Goal: Task Accomplishment & Management: Complete application form

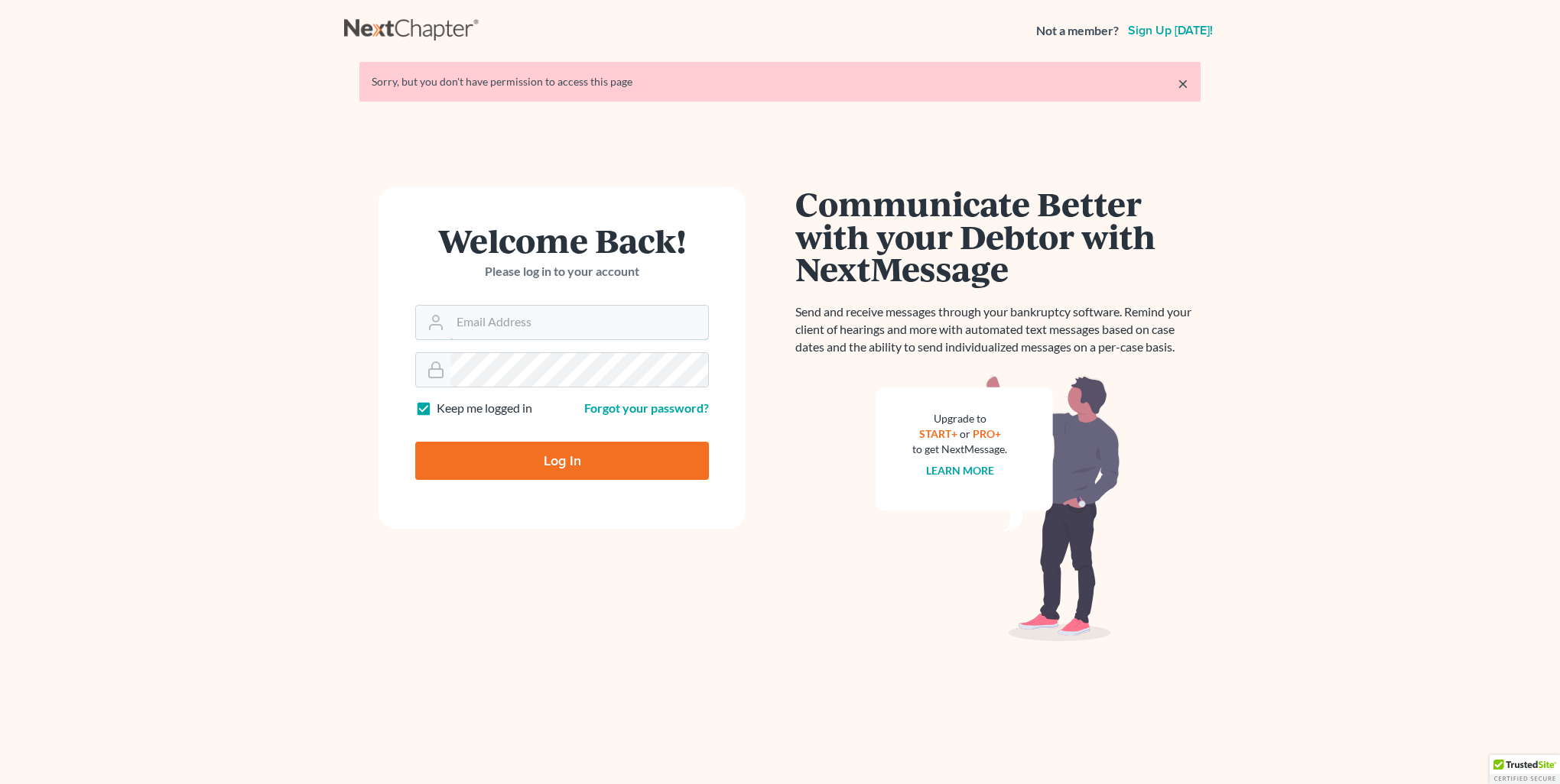
type input "[PERSON_NAME][EMAIL_ADDRESS][DOMAIN_NAME]"
click at [542, 454] on input "Log In" at bounding box center [562, 461] width 294 height 38
type input "Thinking..."
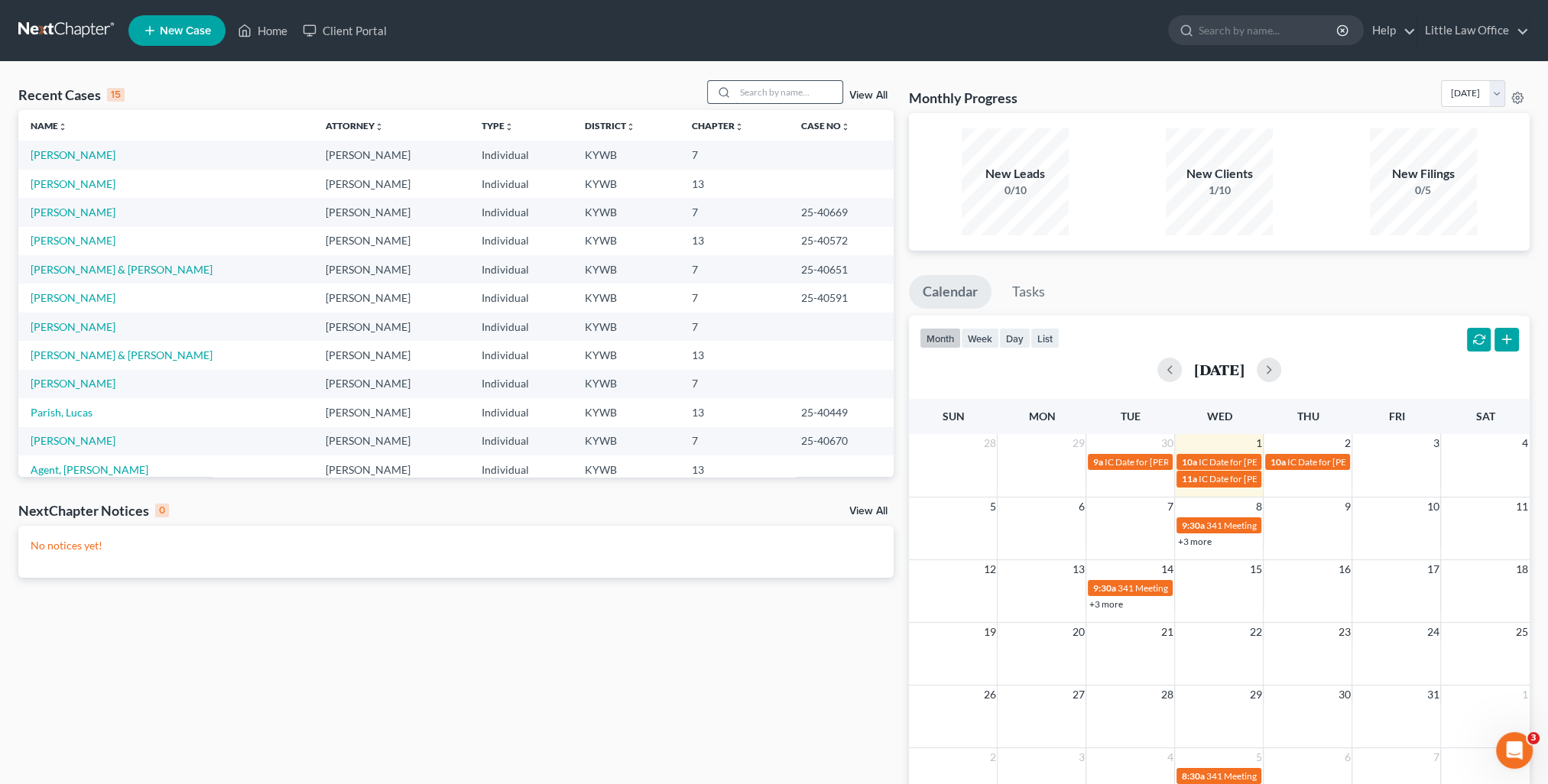
click at [784, 98] on input "search" at bounding box center [789, 92] width 107 height 22
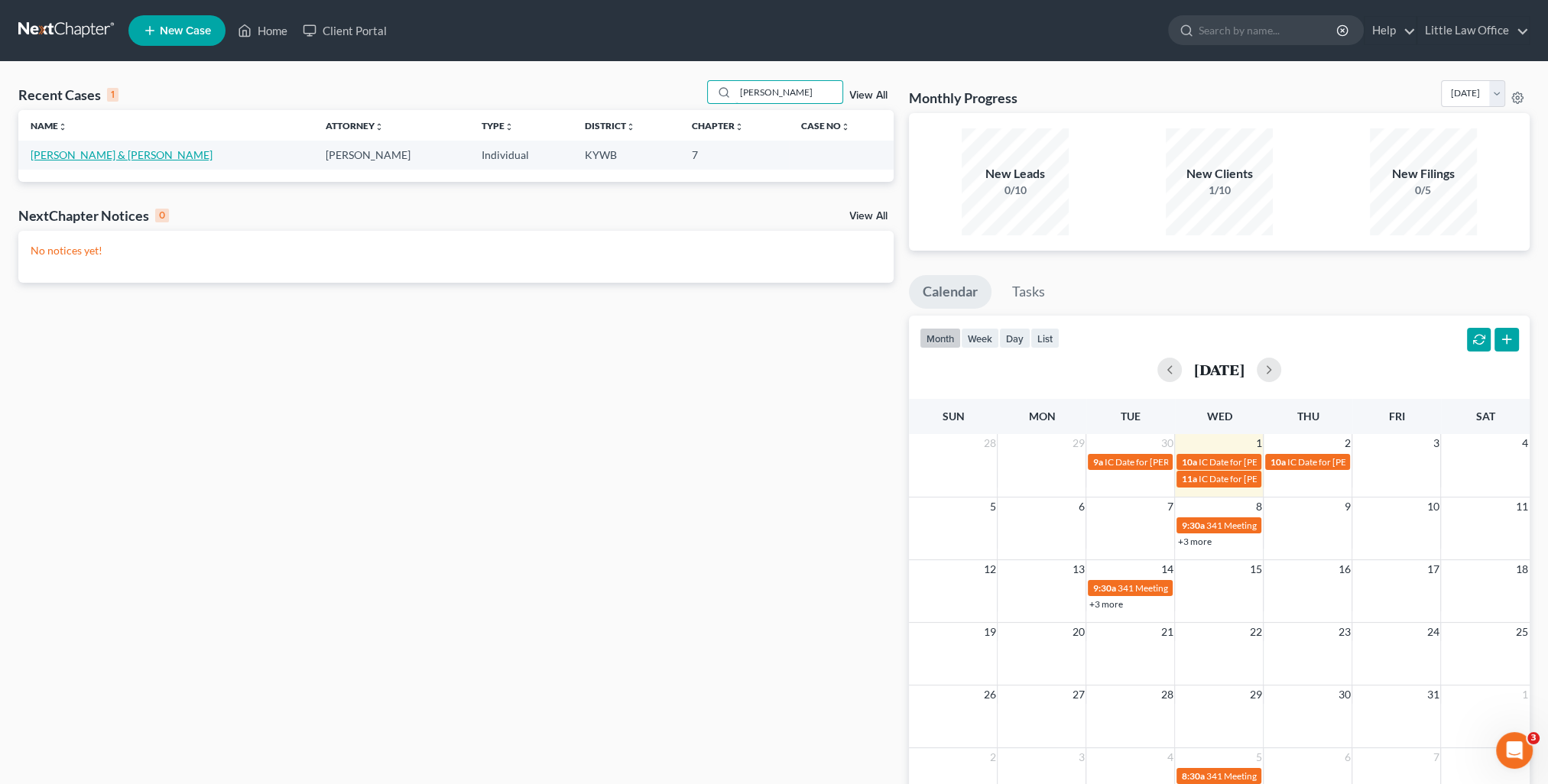
type input "rodgers"
click at [103, 156] on link "Rodgers, Roger & Peggy" at bounding box center [121, 155] width 182 height 13
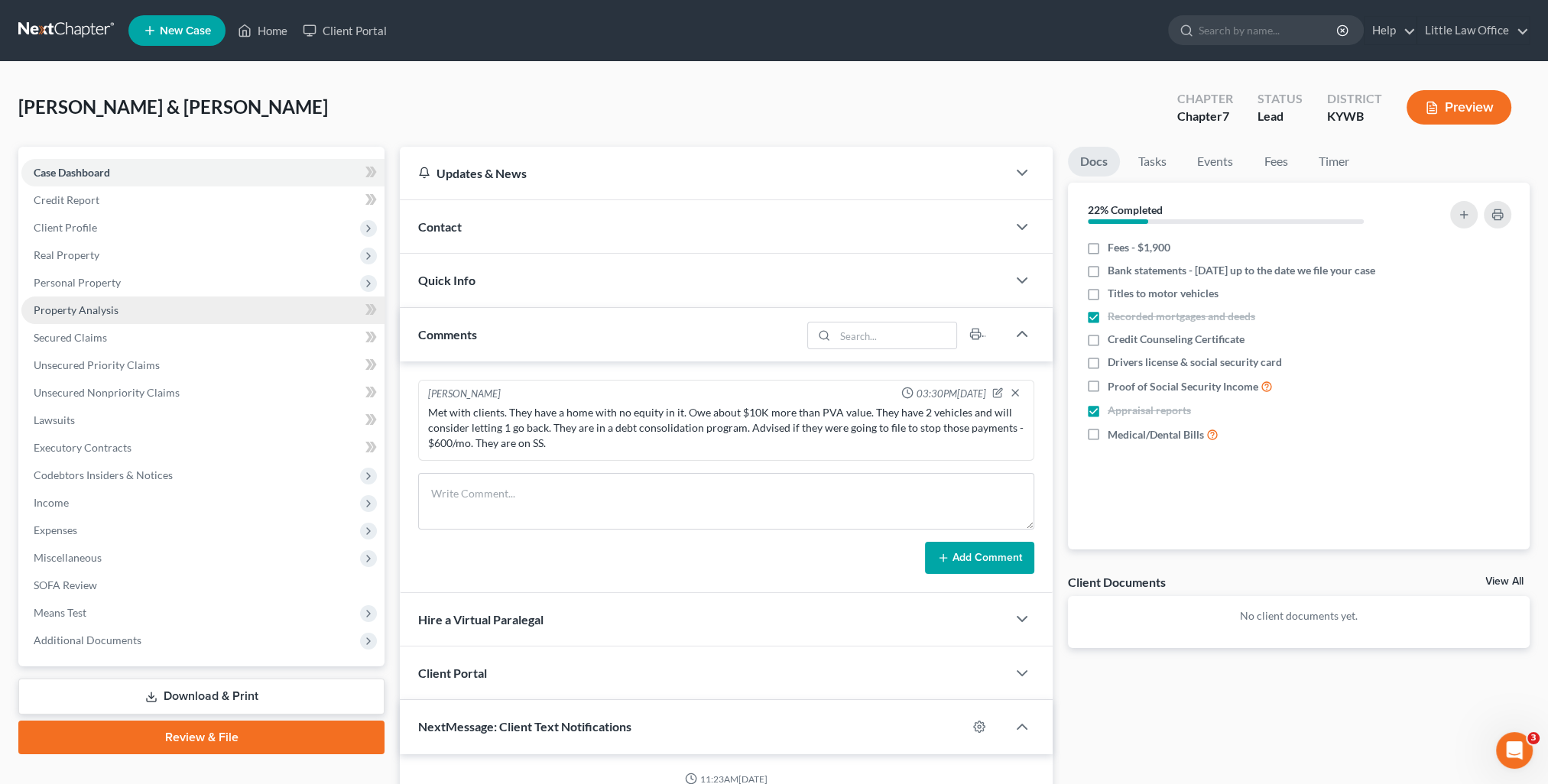
click at [79, 319] on link "Property Analysis" at bounding box center [203, 310] width 363 height 27
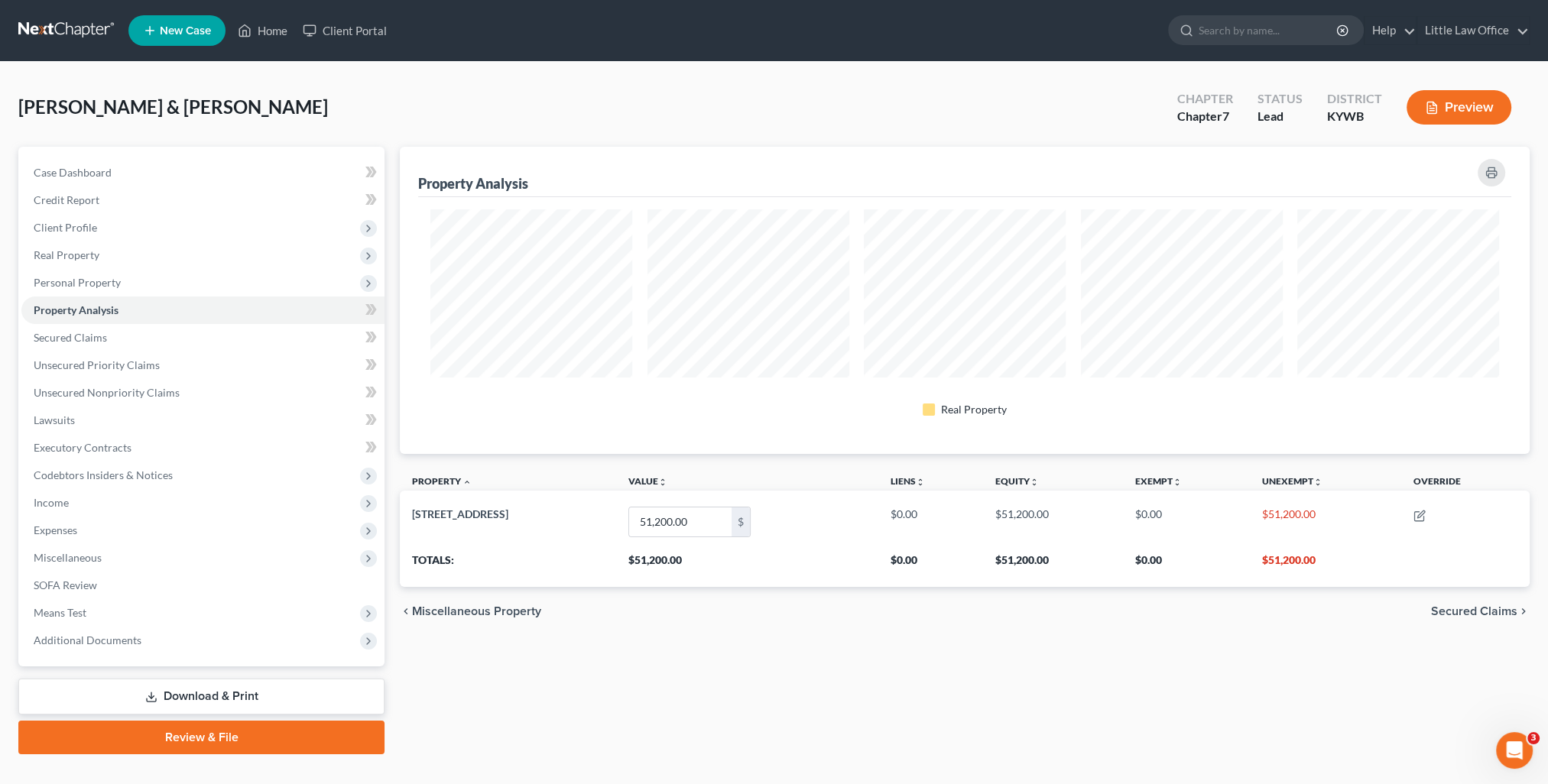
scroll to position [307, 1129]
click at [99, 396] on span "Unsecured Nonpriority Claims" at bounding box center [106, 392] width 146 height 13
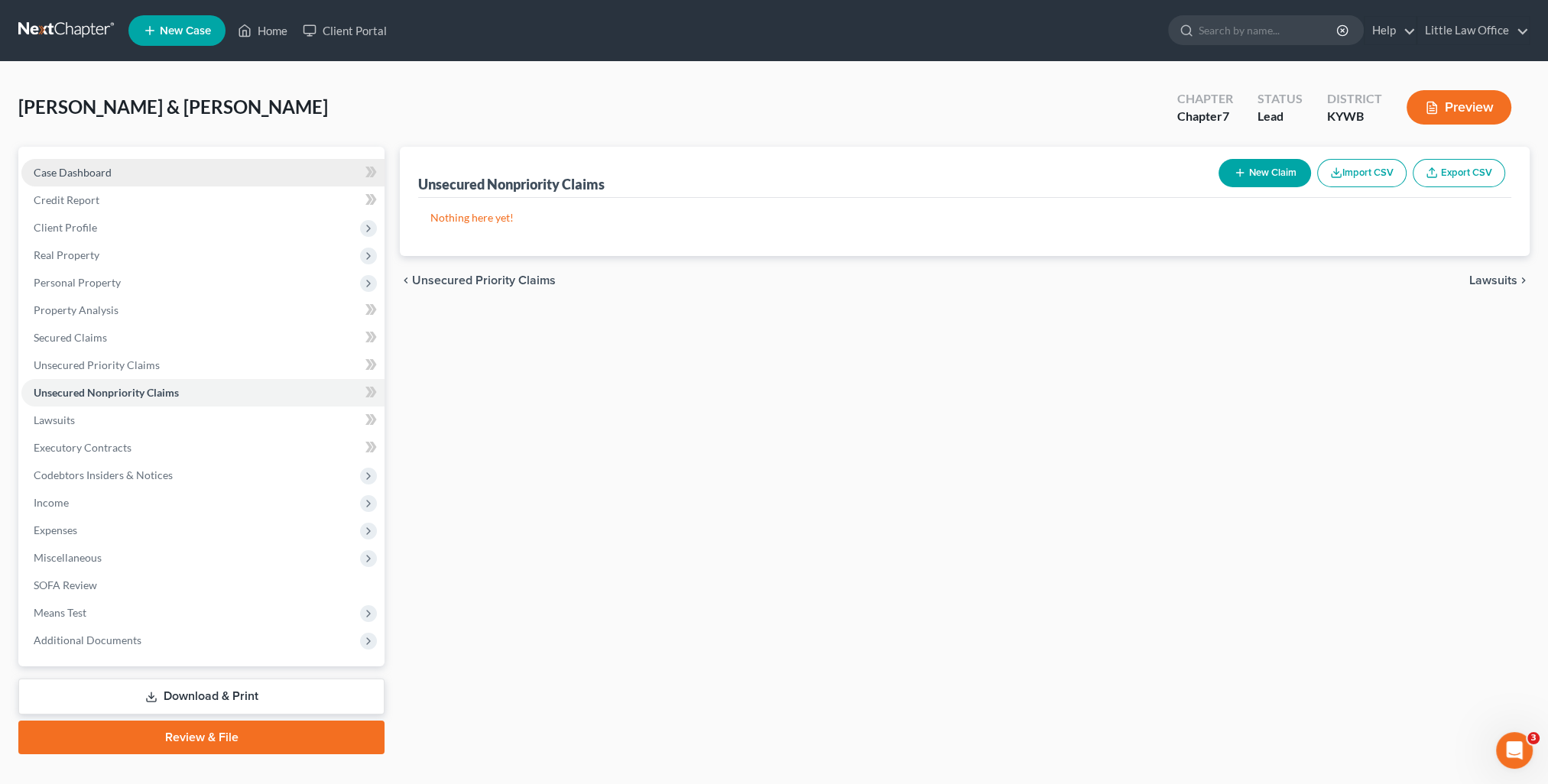
click at [98, 174] on span "Case Dashboard" at bounding box center [73, 172] width 78 height 13
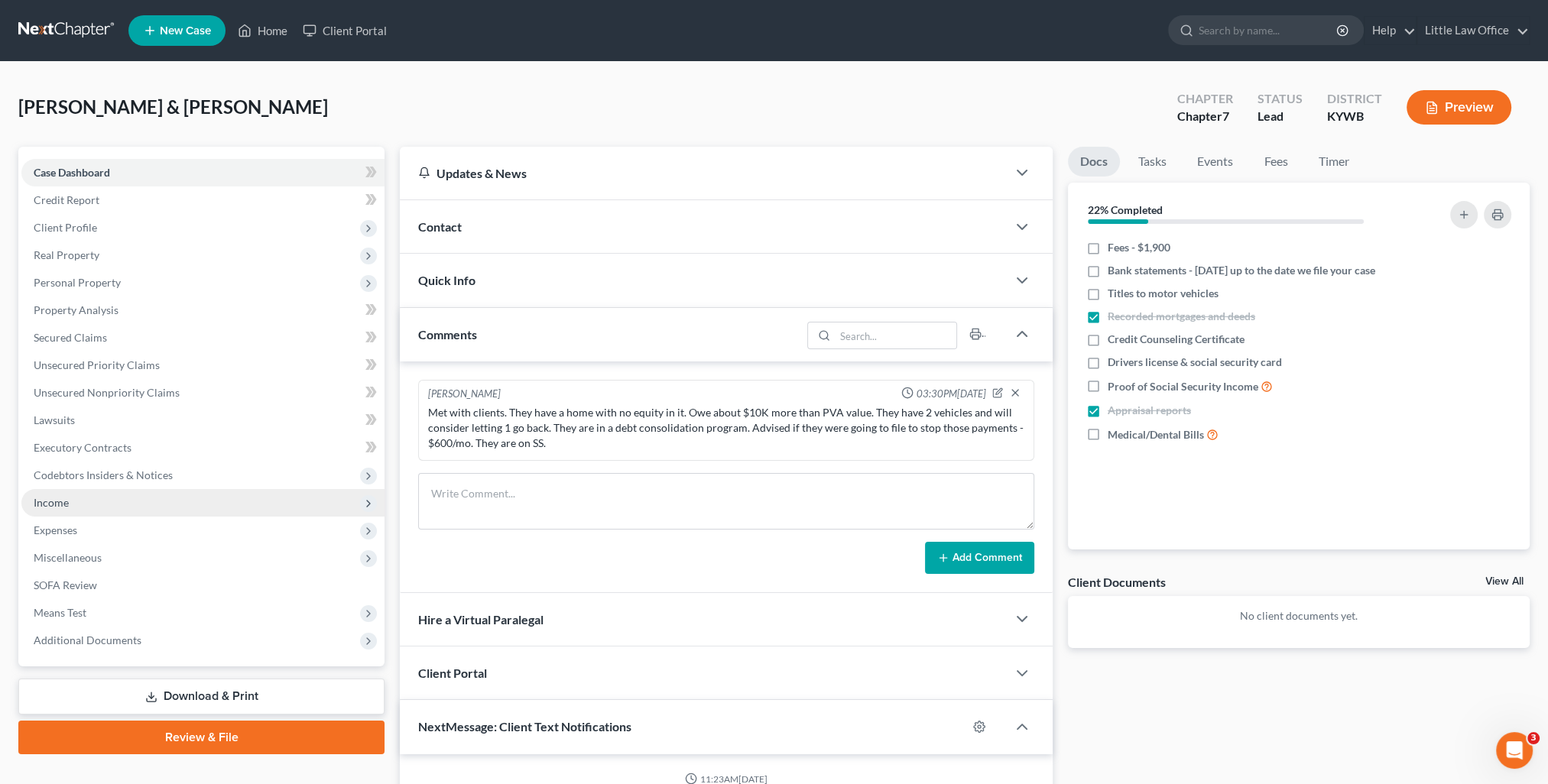
click at [71, 512] on span "Income" at bounding box center [203, 503] width 363 height 27
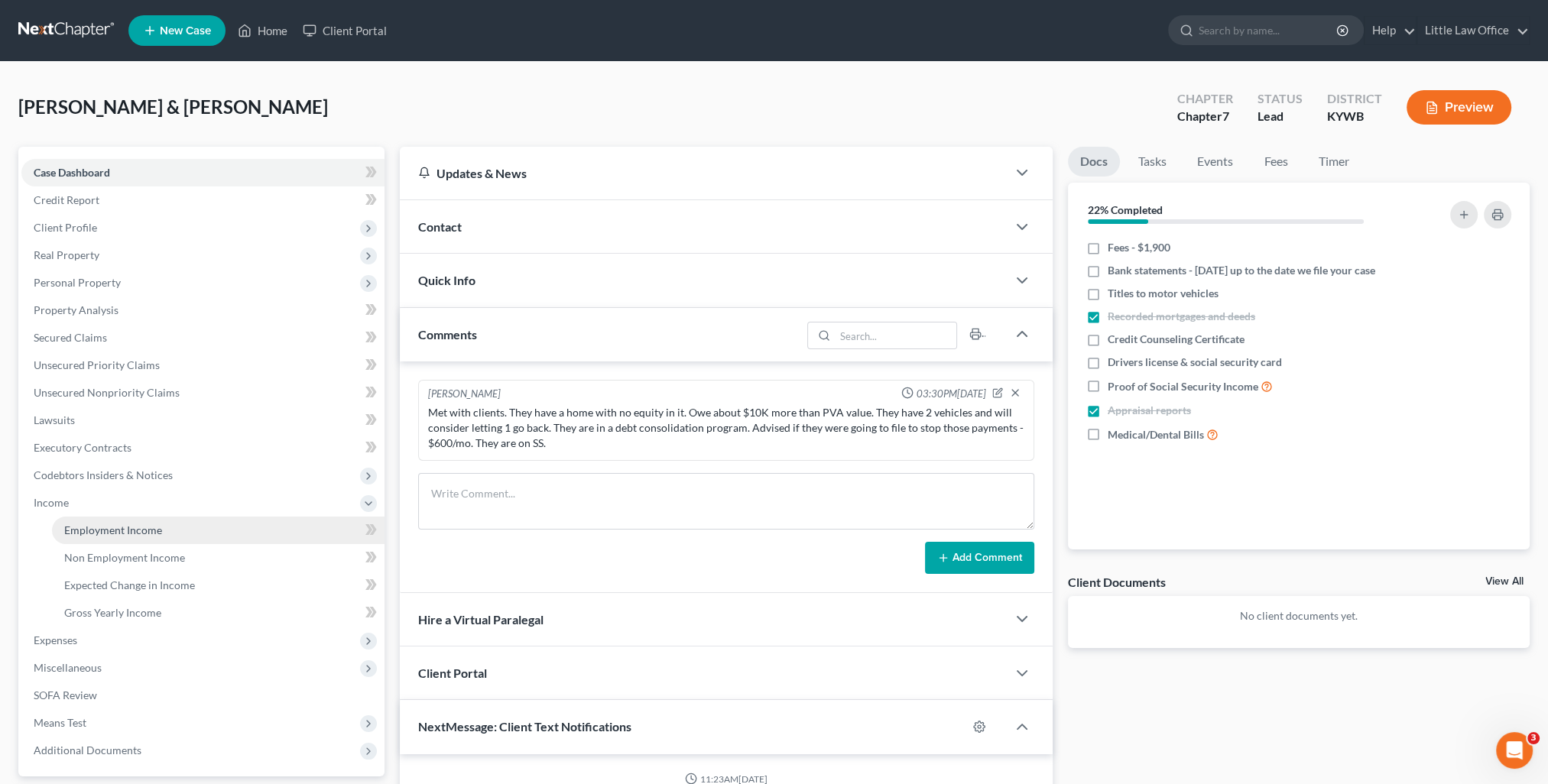
click at [69, 527] on span "Employment Income" at bounding box center [113, 530] width 98 height 13
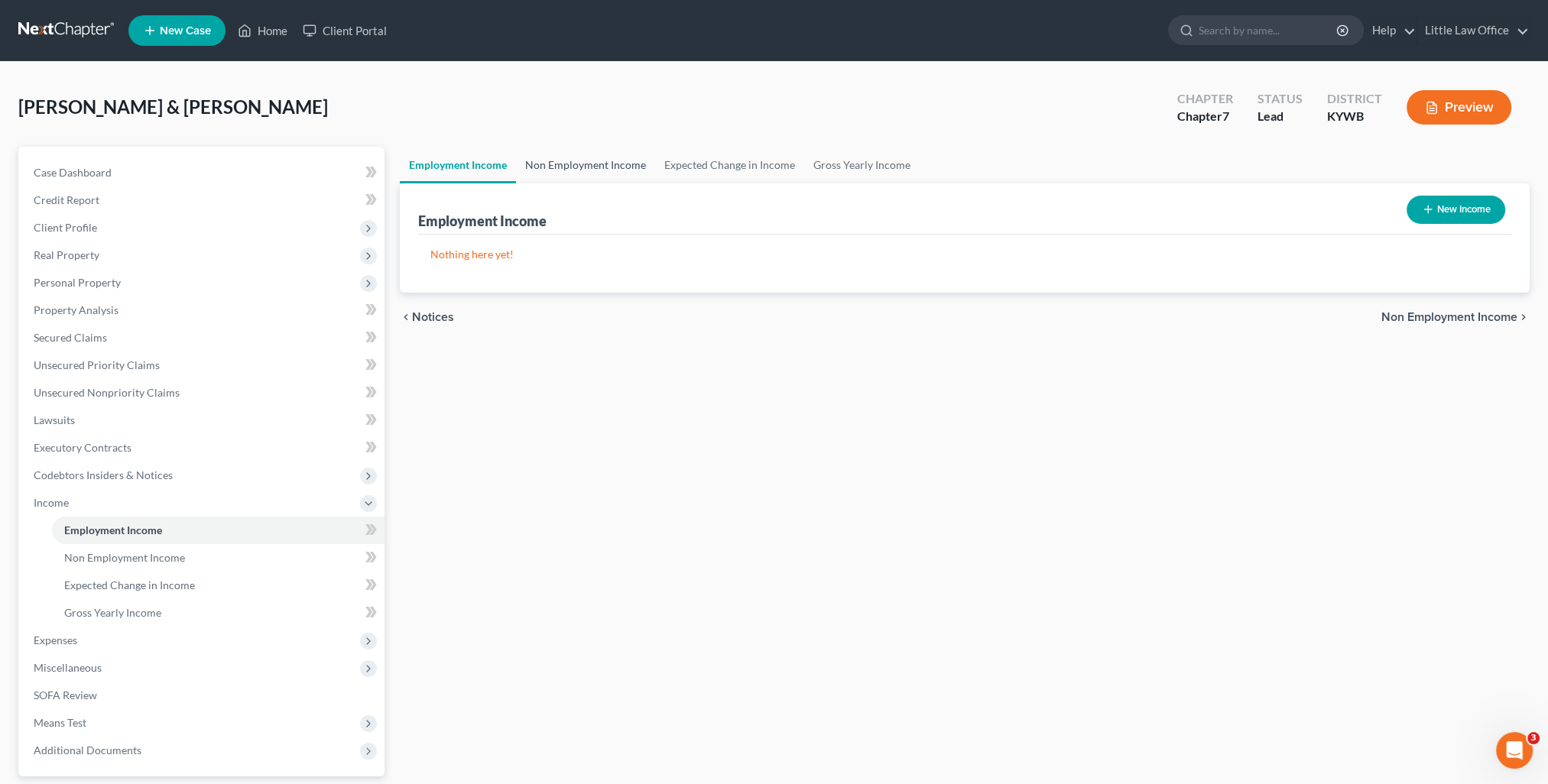
click at [611, 172] on link "Non Employment Income" at bounding box center [585, 165] width 139 height 37
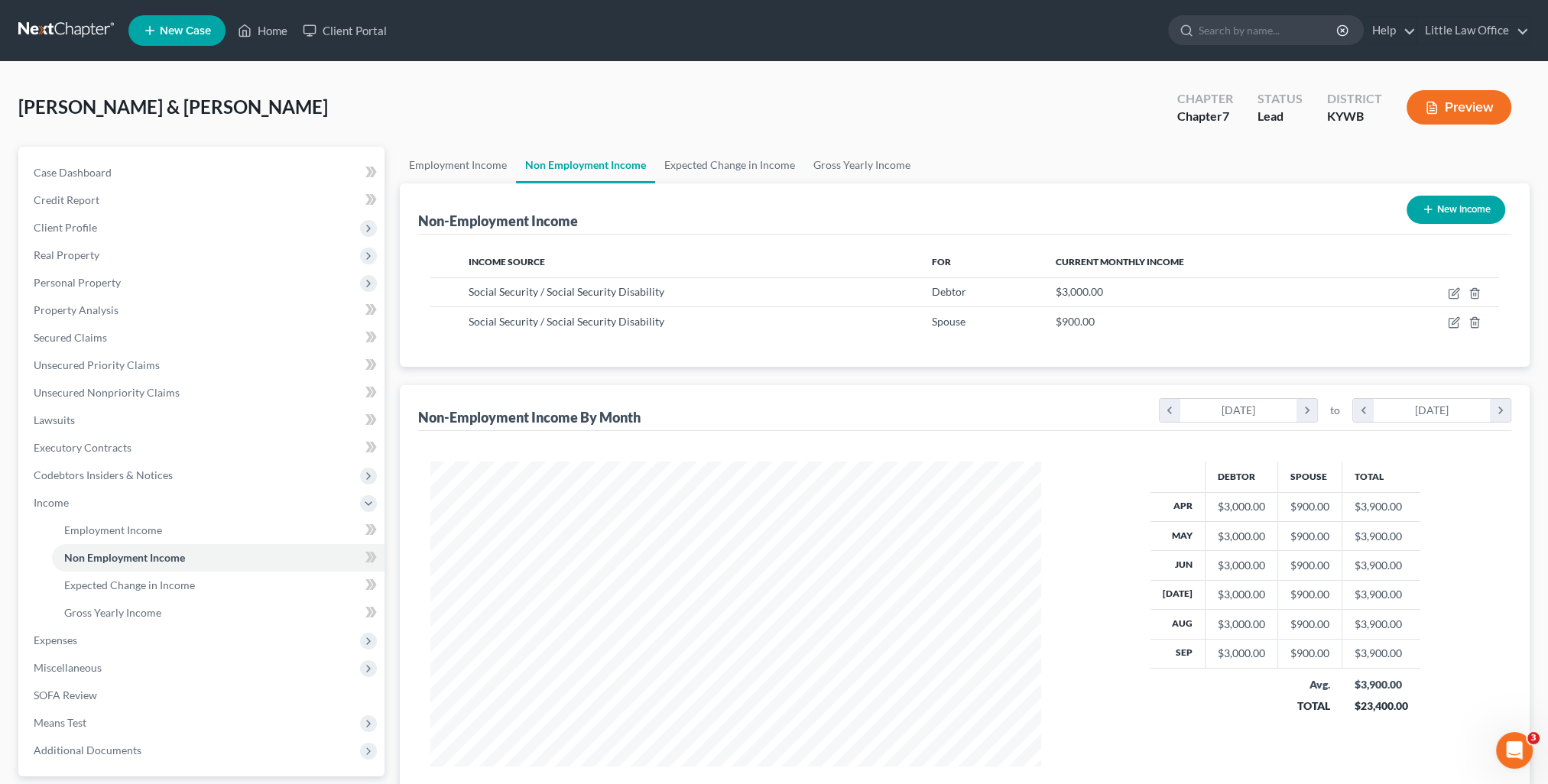
scroll to position [305, 641]
click at [281, 33] on link "Home" at bounding box center [262, 30] width 65 height 27
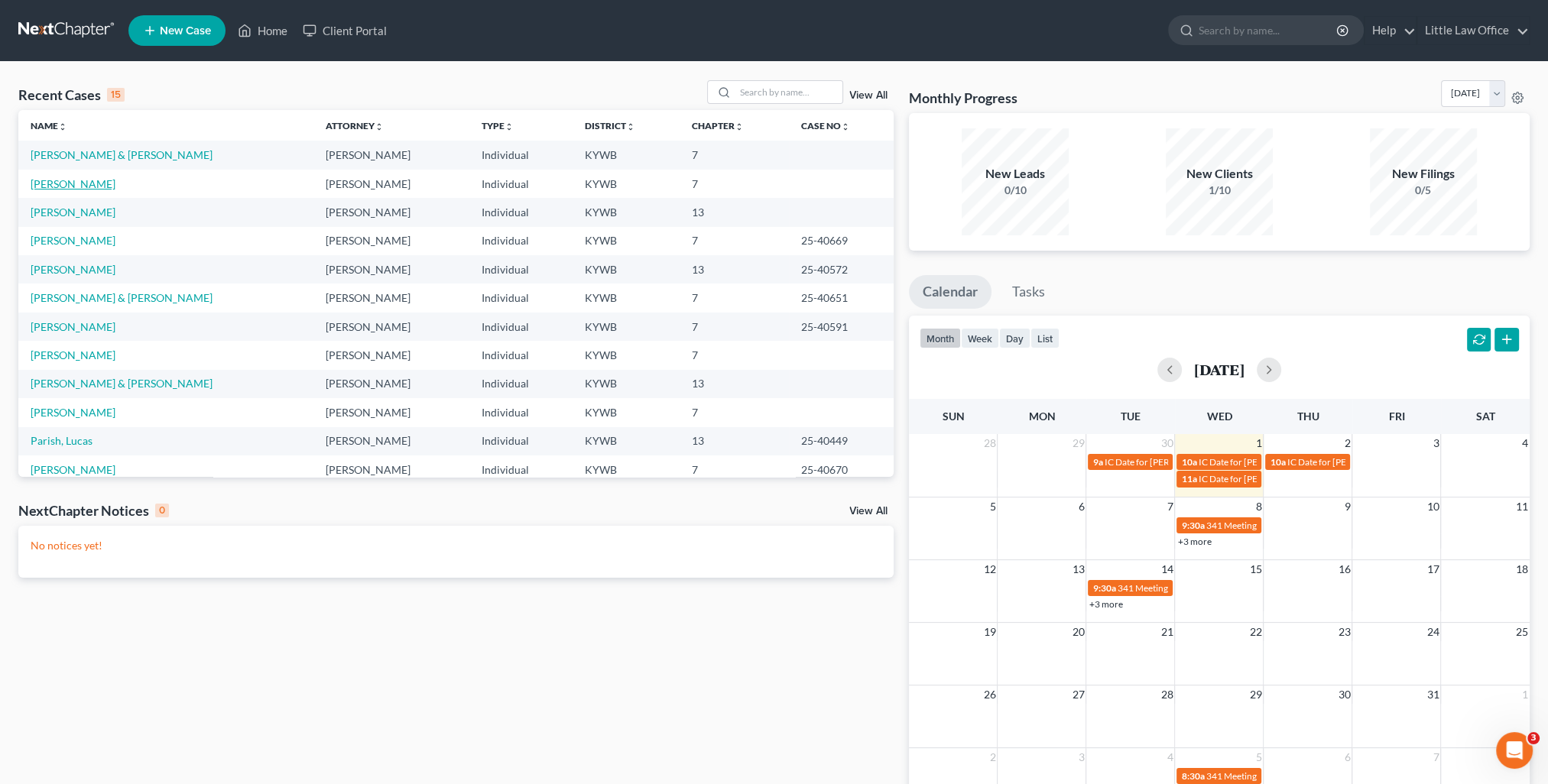
click at [77, 188] on link "Duzenack, Teresa" at bounding box center [73, 184] width 85 height 13
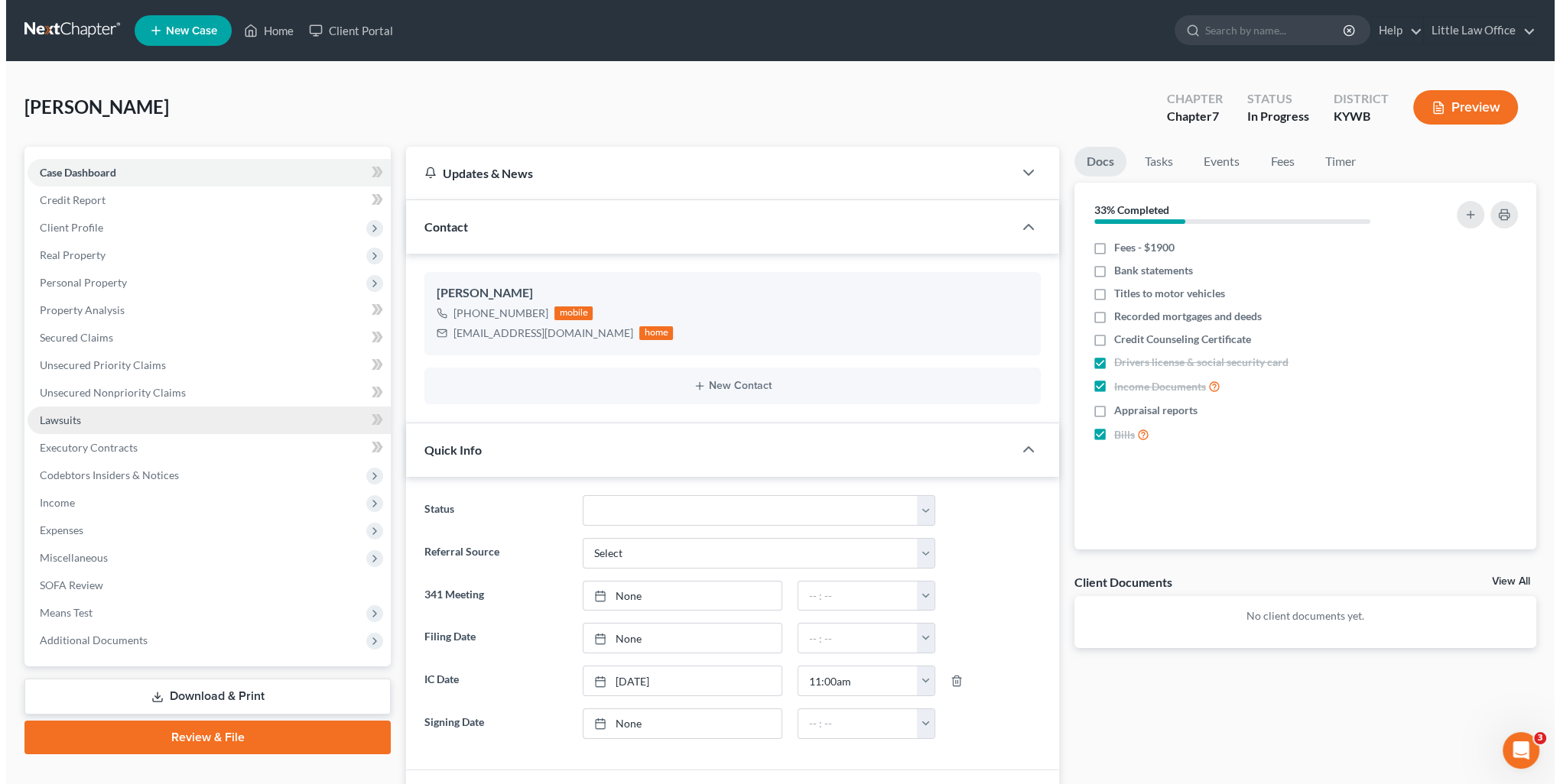
scroll to position [1753, 0]
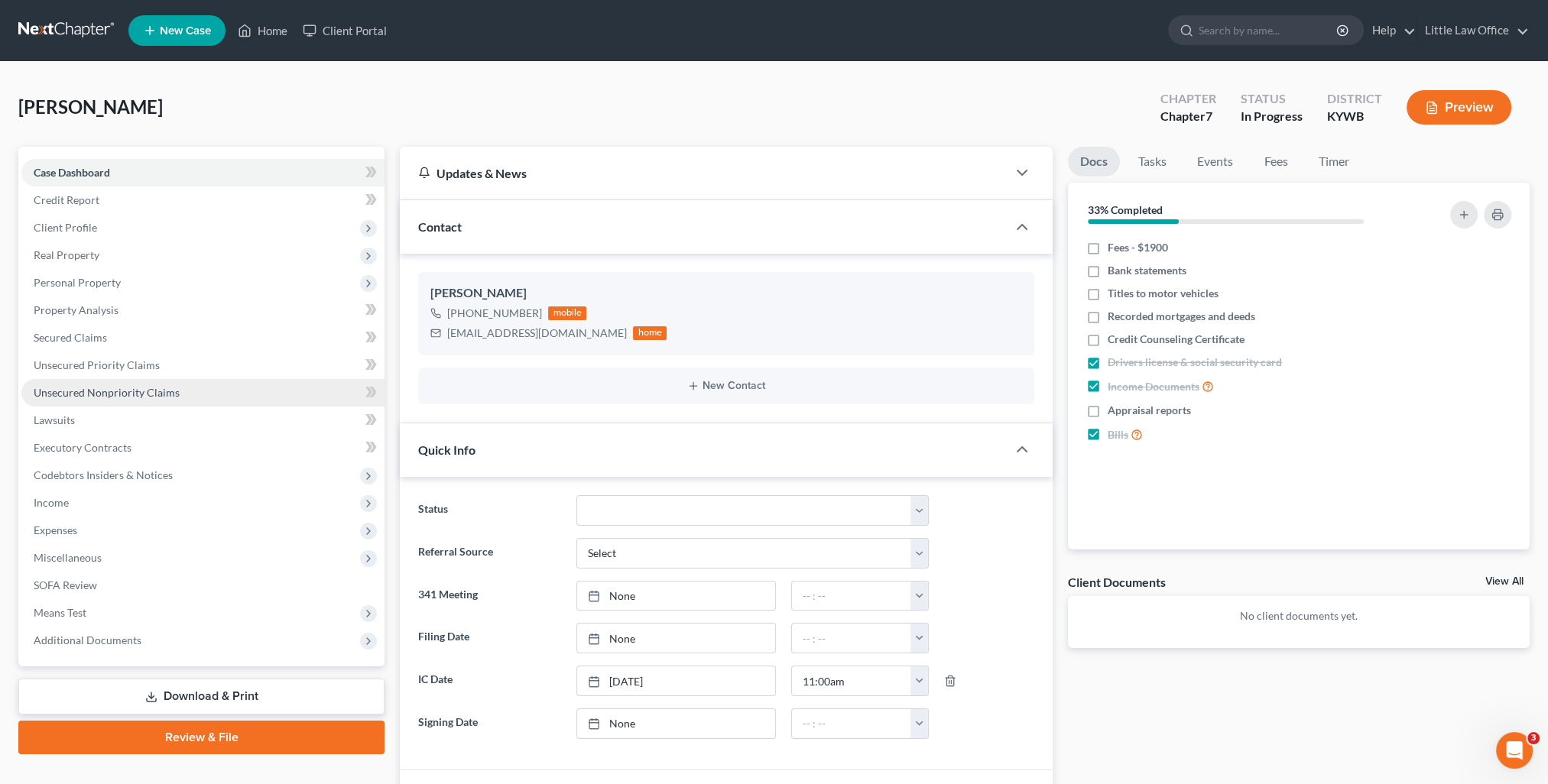
click at [64, 398] on span "Unsecured Nonpriority Claims" at bounding box center [106, 392] width 146 height 13
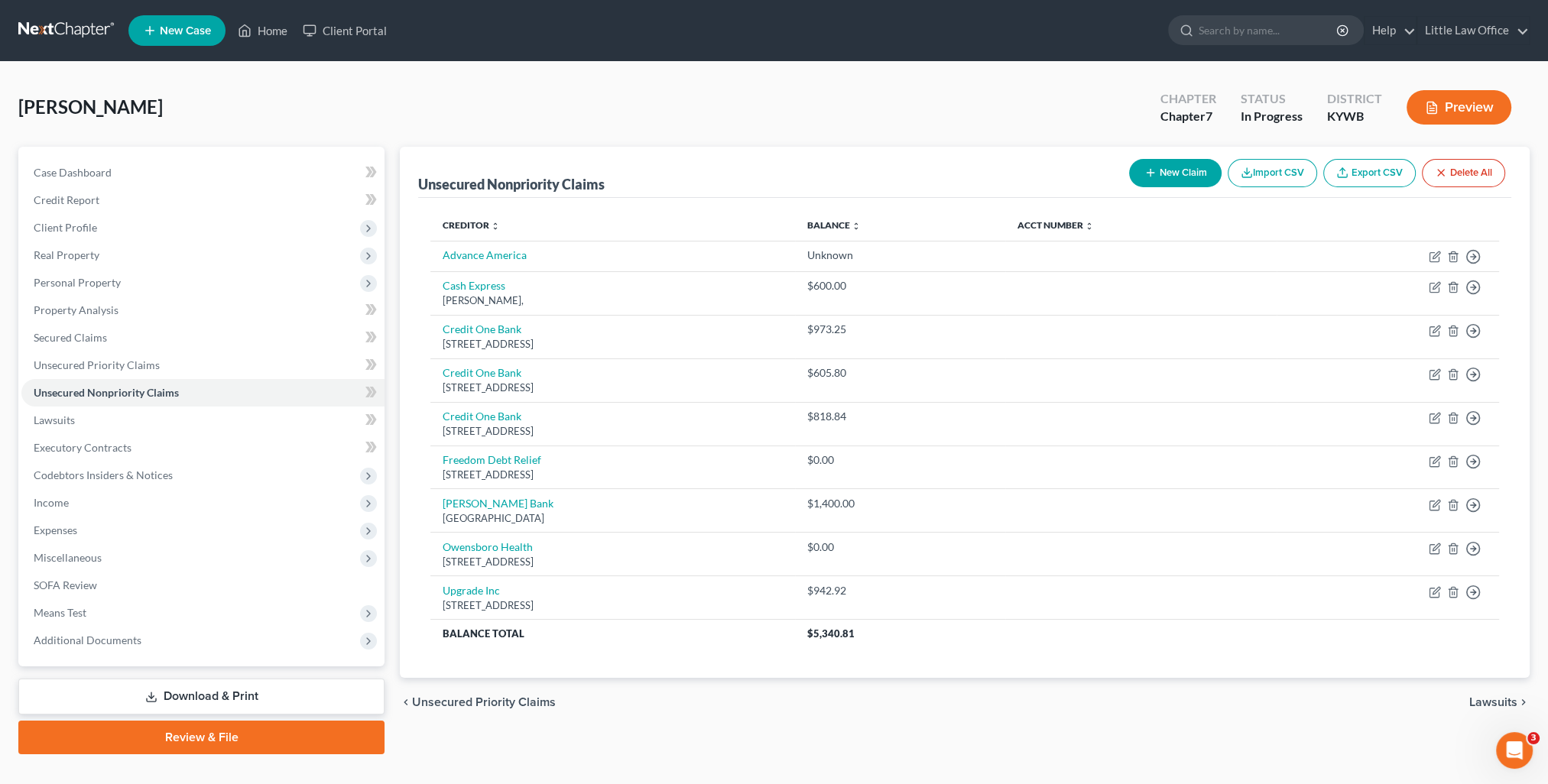
click at [1153, 165] on button "New Claim" at bounding box center [1176, 172] width 93 height 28
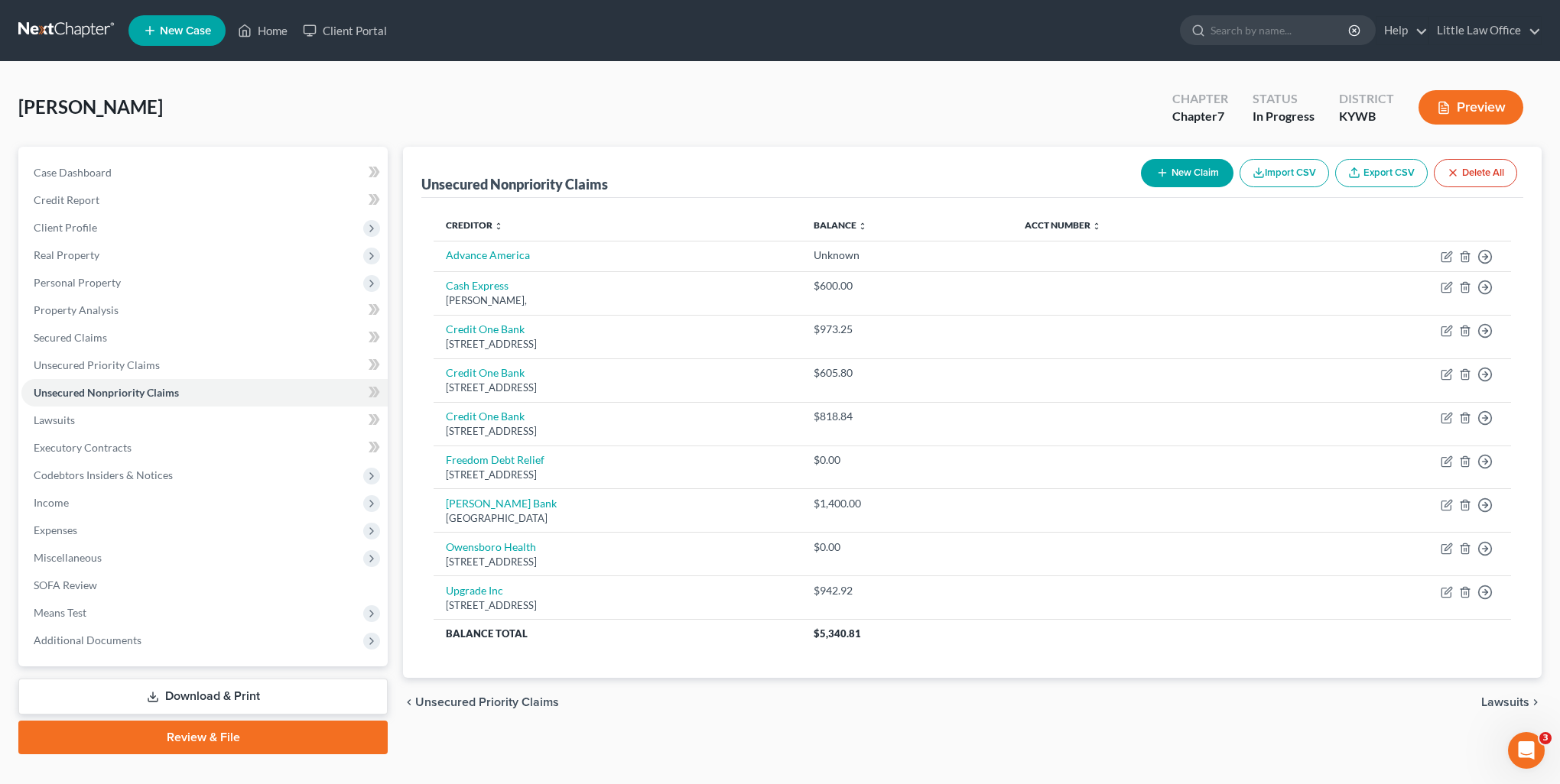
select select "0"
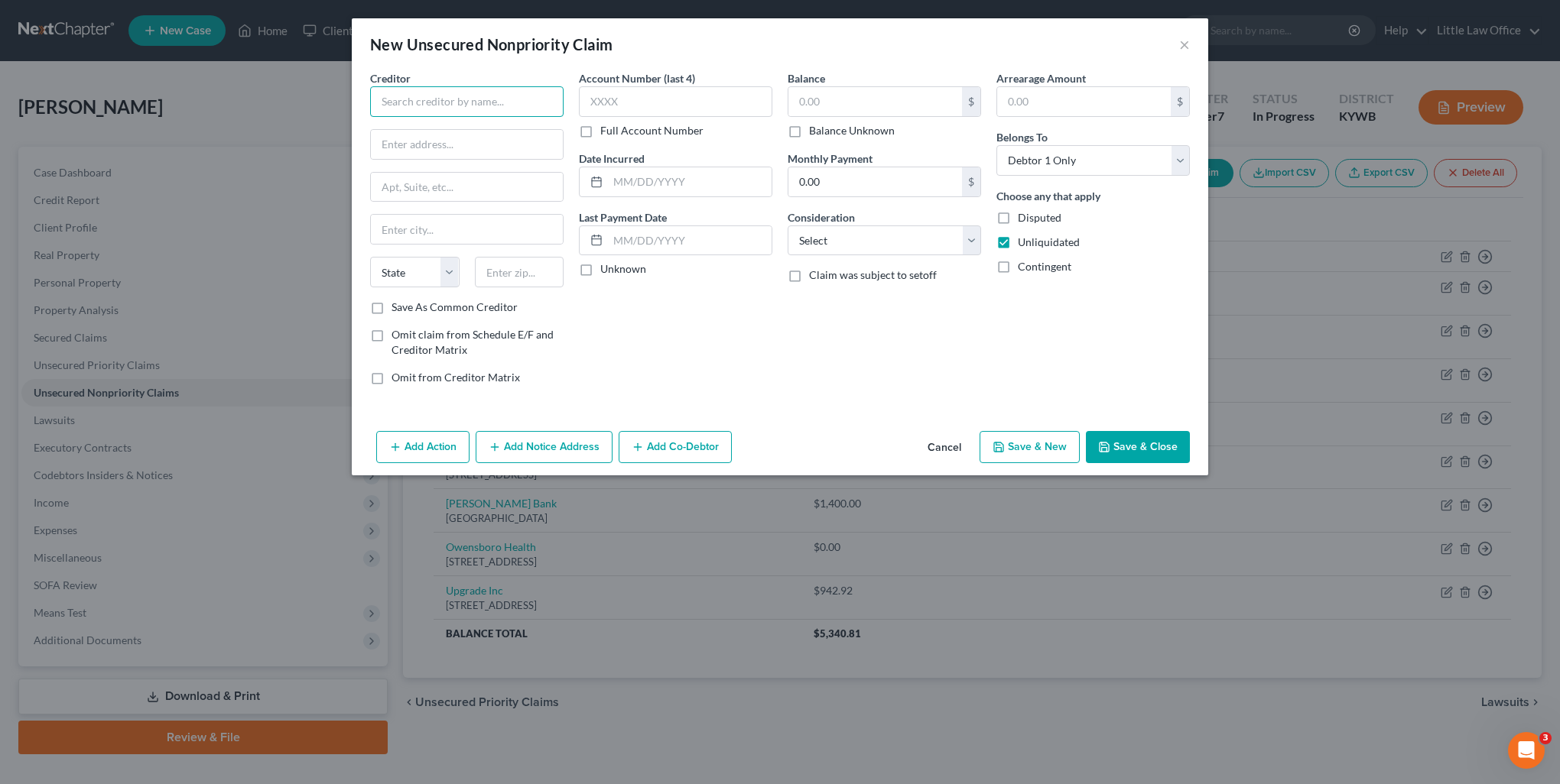
click at [462, 105] on input "text" at bounding box center [466, 101] width 193 height 30
type input "Concora Credit"
click at [465, 131] on div "Concora Credit" at bounding box center [462, 128] width 159 height 15
type input "PO Box 96541"
type input "Charlotte"
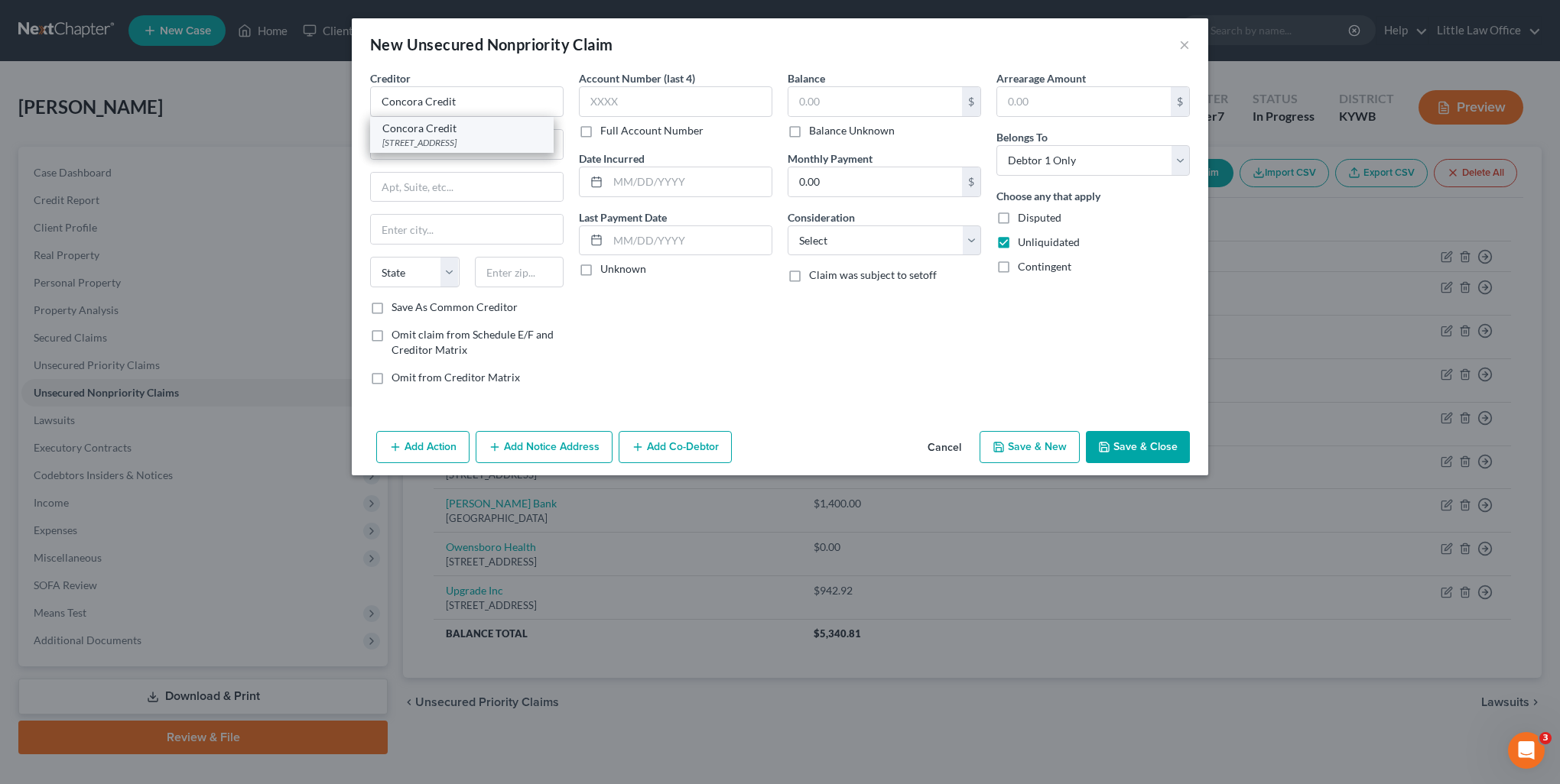
select select "28"
type input "28296"
click at [616, 103] on input "text" at bounding box center [676, 101] width 193 height 30
type input "7809"
click at [833, 96] on input "text" at bounding box center [875, 101] width 173 height 29
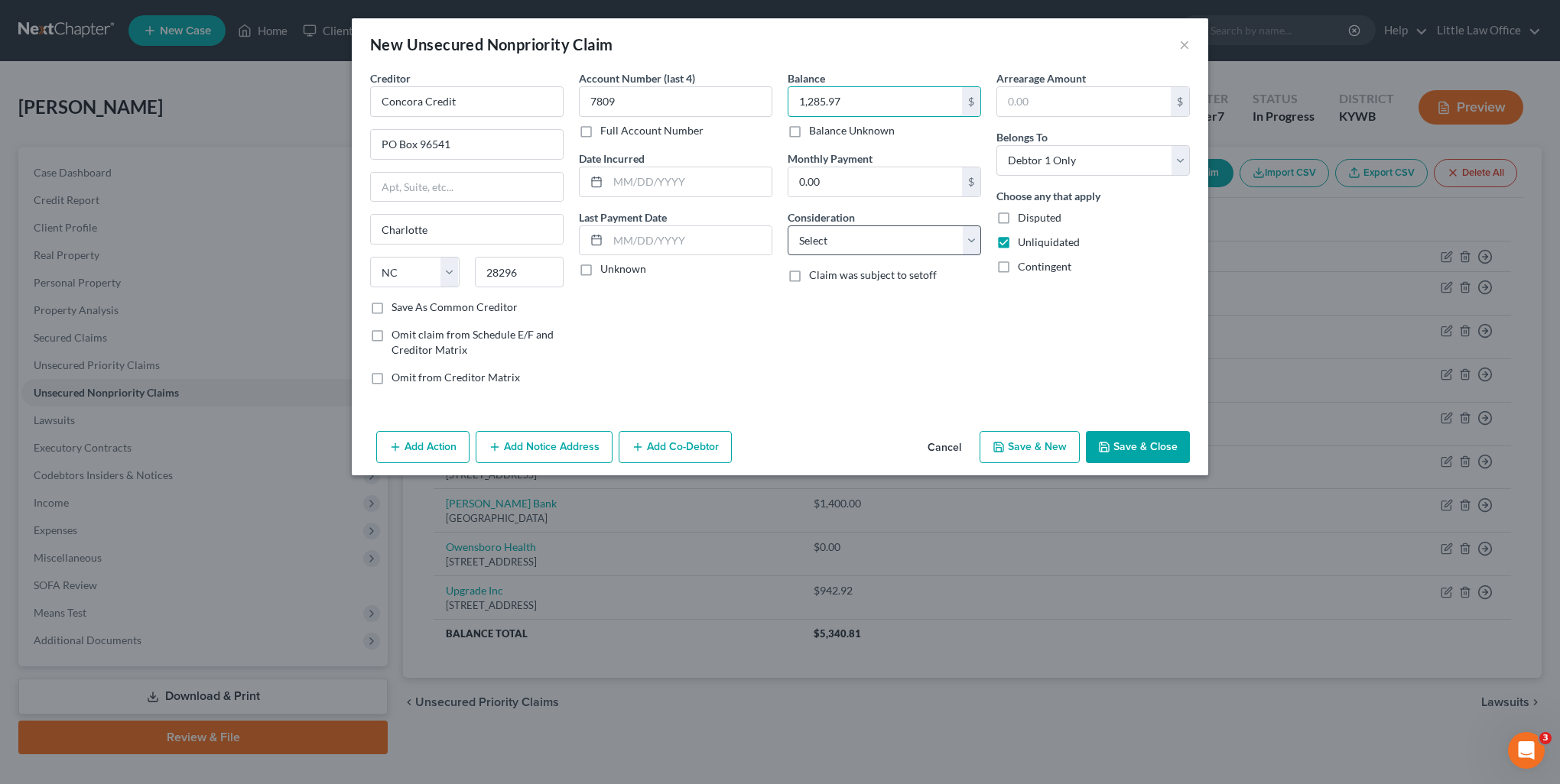
type input "1,285.97"
click at [852, 242] on select "Select Cable / Satellite Services Collection Agency Credit Card Debt Debt Couns…" at bounding box center [884, 240] width 193 height 30
select select "2"
click at [788, 225] on select "Select Cable / Satellite Services Collection Agency Credit Card Debt Debt Couns…" at bounding box center [884, 240] width 193 height 30
click at [491, 468] on div "Add Action Add Notice Address Add Co-Debtor Cancel Save & New Save & Close" at bounding box center [780, 449] width 856 height 50
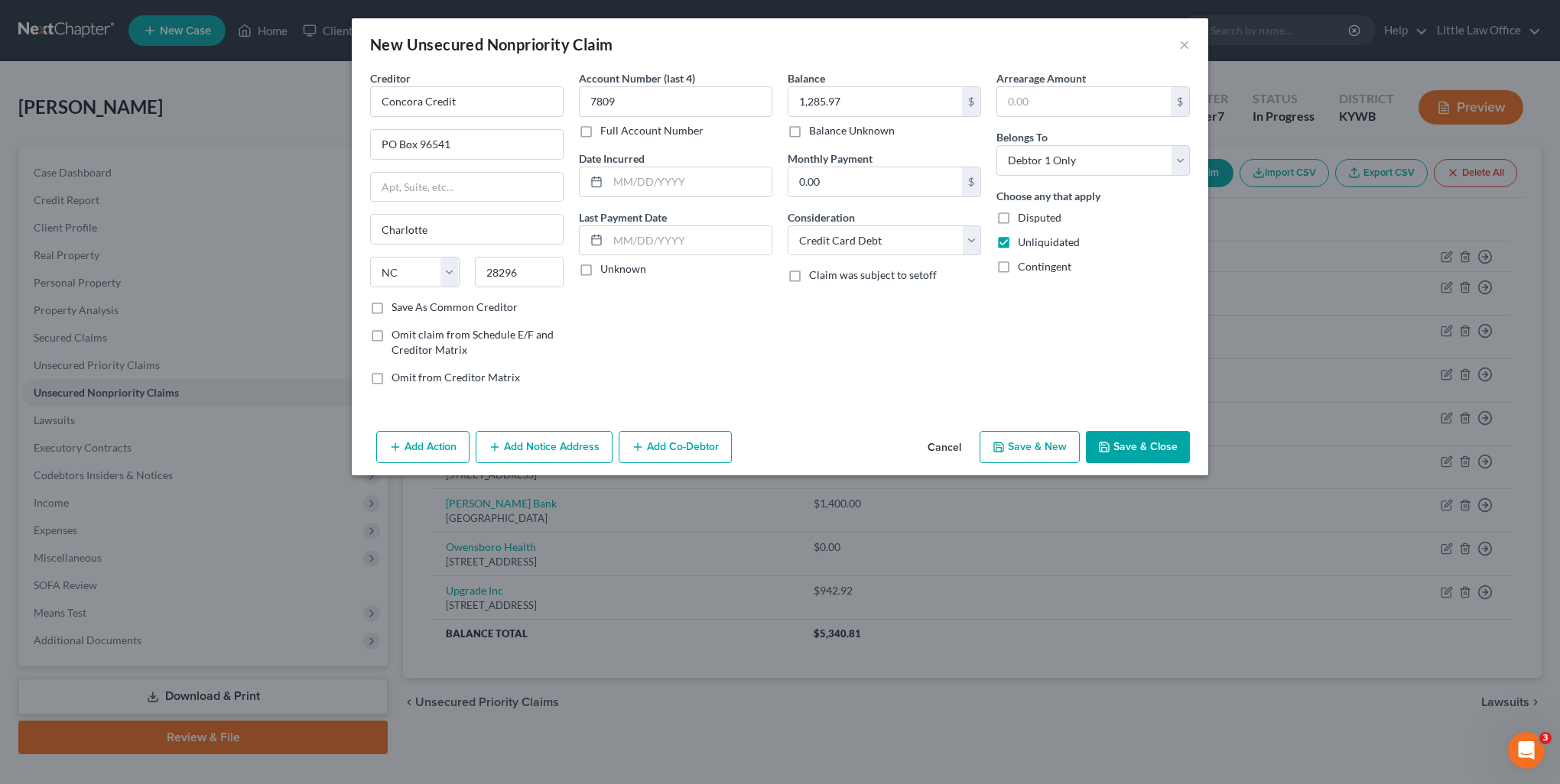
click at [494, 453] on button "Add Notice Address" at bounding box center [543, 447] width 137 height 32
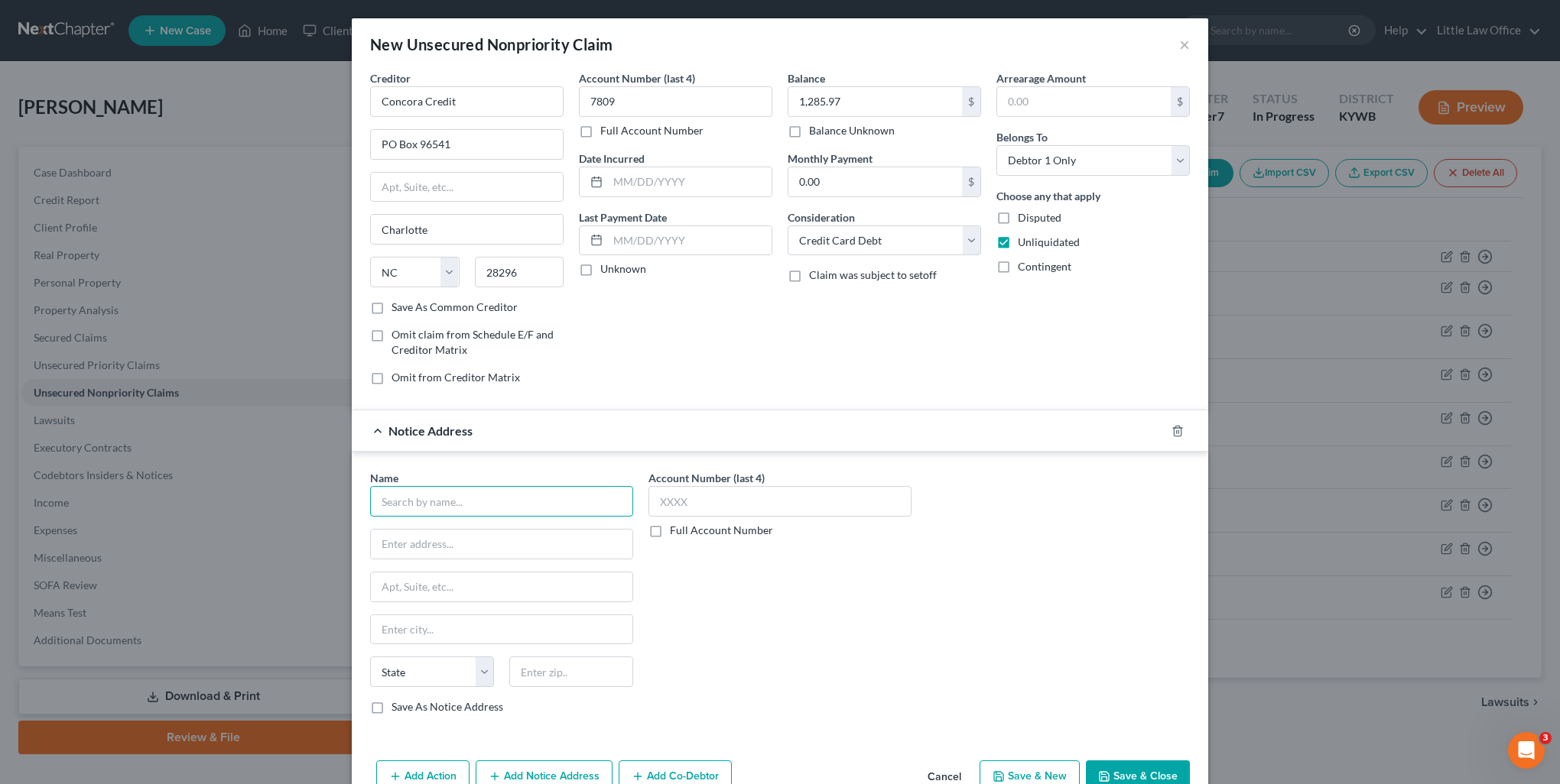
click at [488, 486] on input "text" at bounding box center [501, 501] width 263 height 30
drag, startPoint x: 443, startPoint y: 501, endPoint x: 250, endPoint y: 534, distance: 195.8
click at [250, 534] on div "New Unsecured Nonpriority Claim × Creditor * Concora Credit PO Box 96541 Charlo…" at bounding box center [780, 392] width 1560 height 784
type input "Milestone"
click at [1174, 430] on icon "button" at bounding box center [1177, 430] width 12 height 12
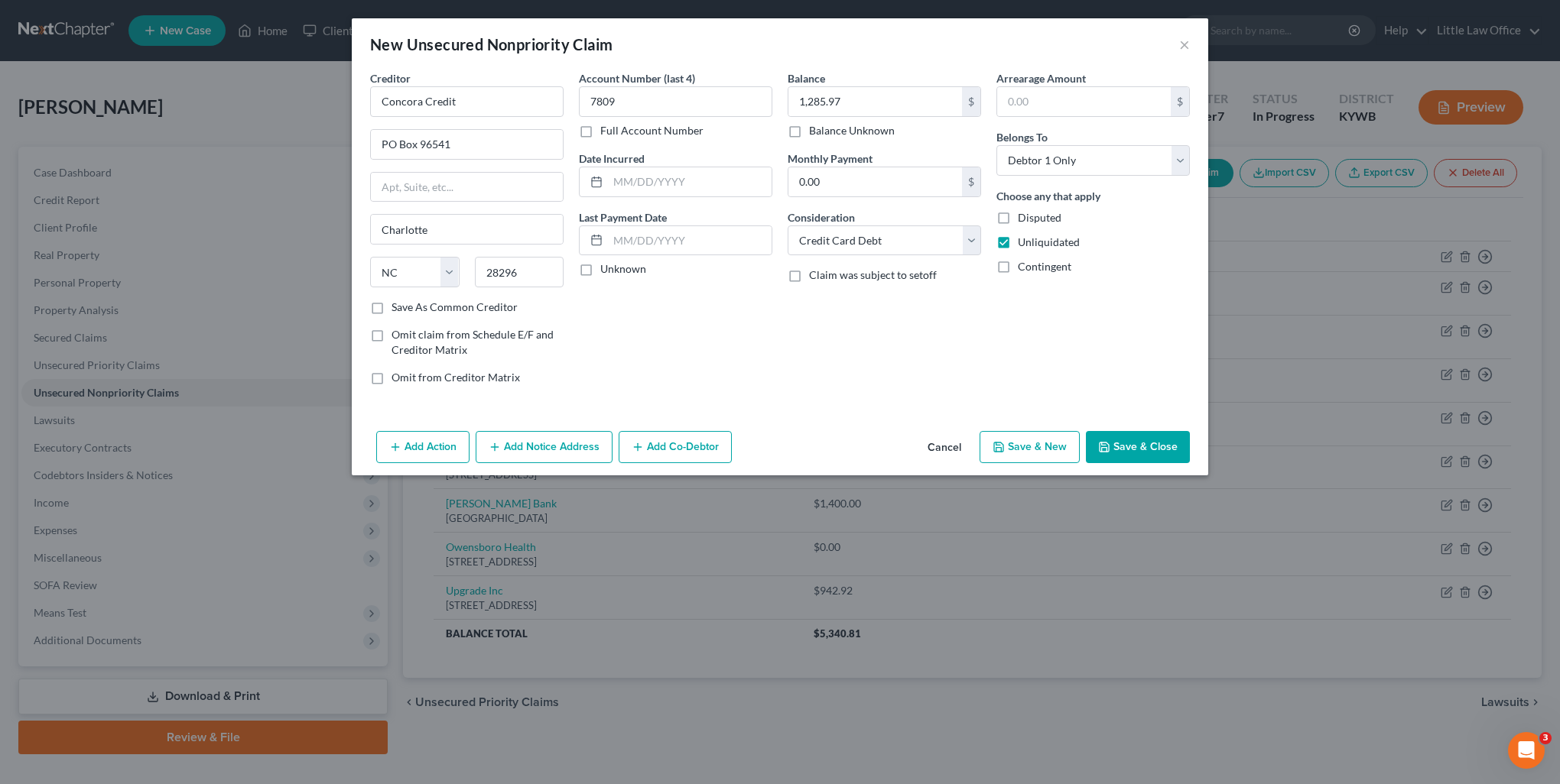
click at [1144, 450] on button "Save & Close" at bounding box center [1137, 447] width 104 height 32
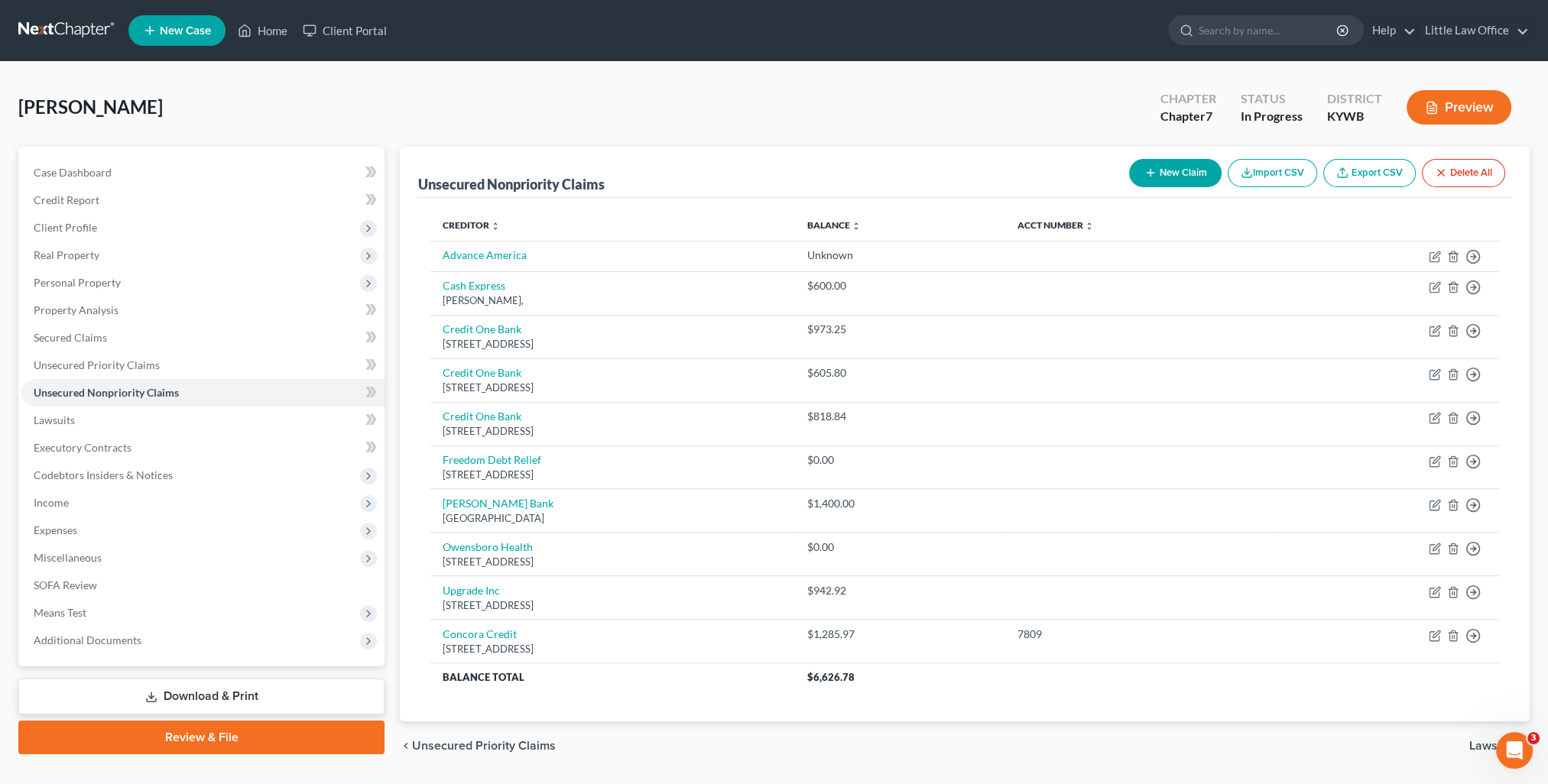
click at [1205, 172] on button "New Claim" at bounding box center [1176, 172] width 93 height 28
select select "0"
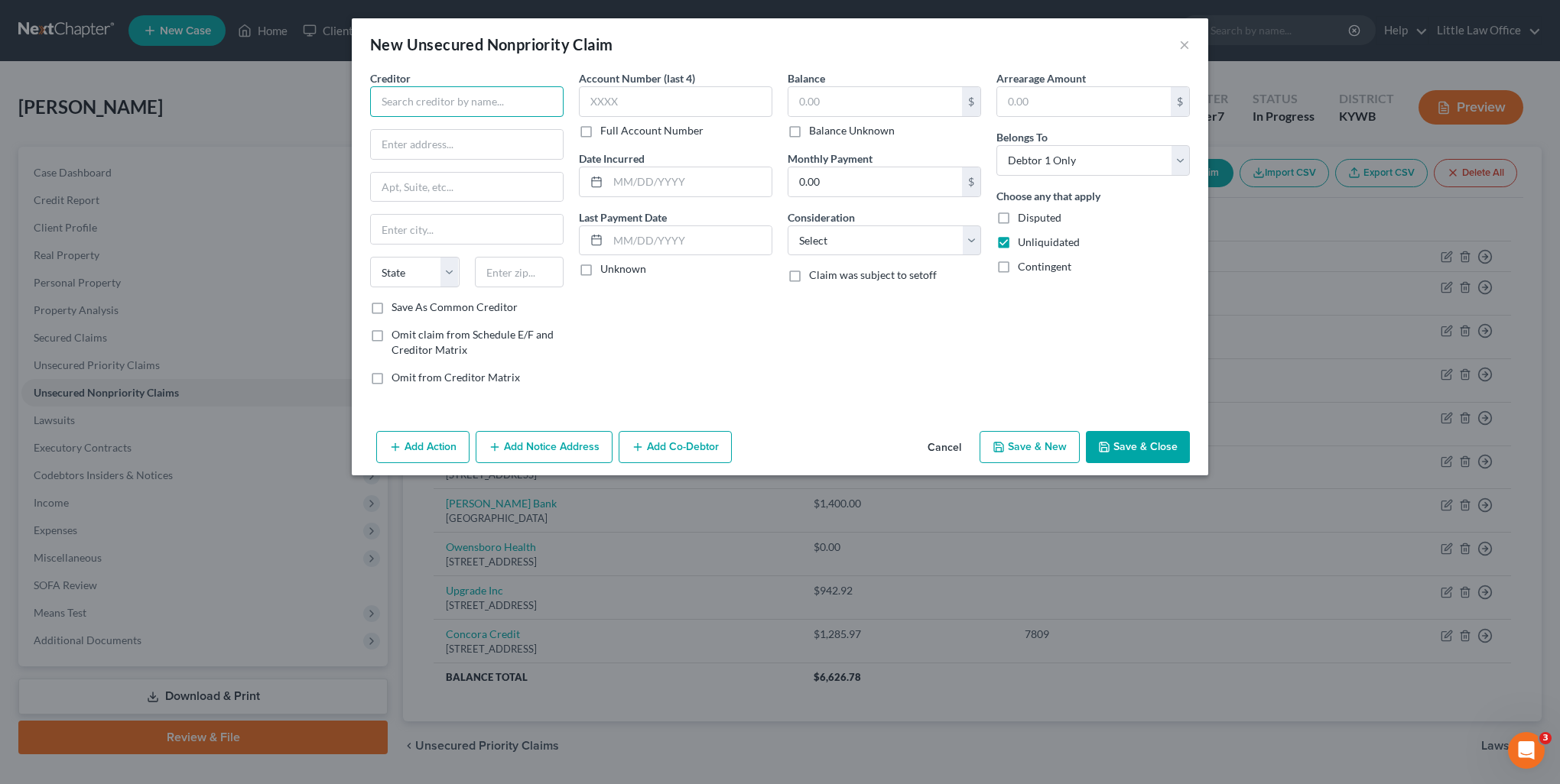
click at [471, 105] on input "text" at bounding box center [466, 101] width 193 height 30
type input "First National Credit Card"
type input "PO Box 2496"
type input "68103"
type input "Omaha"
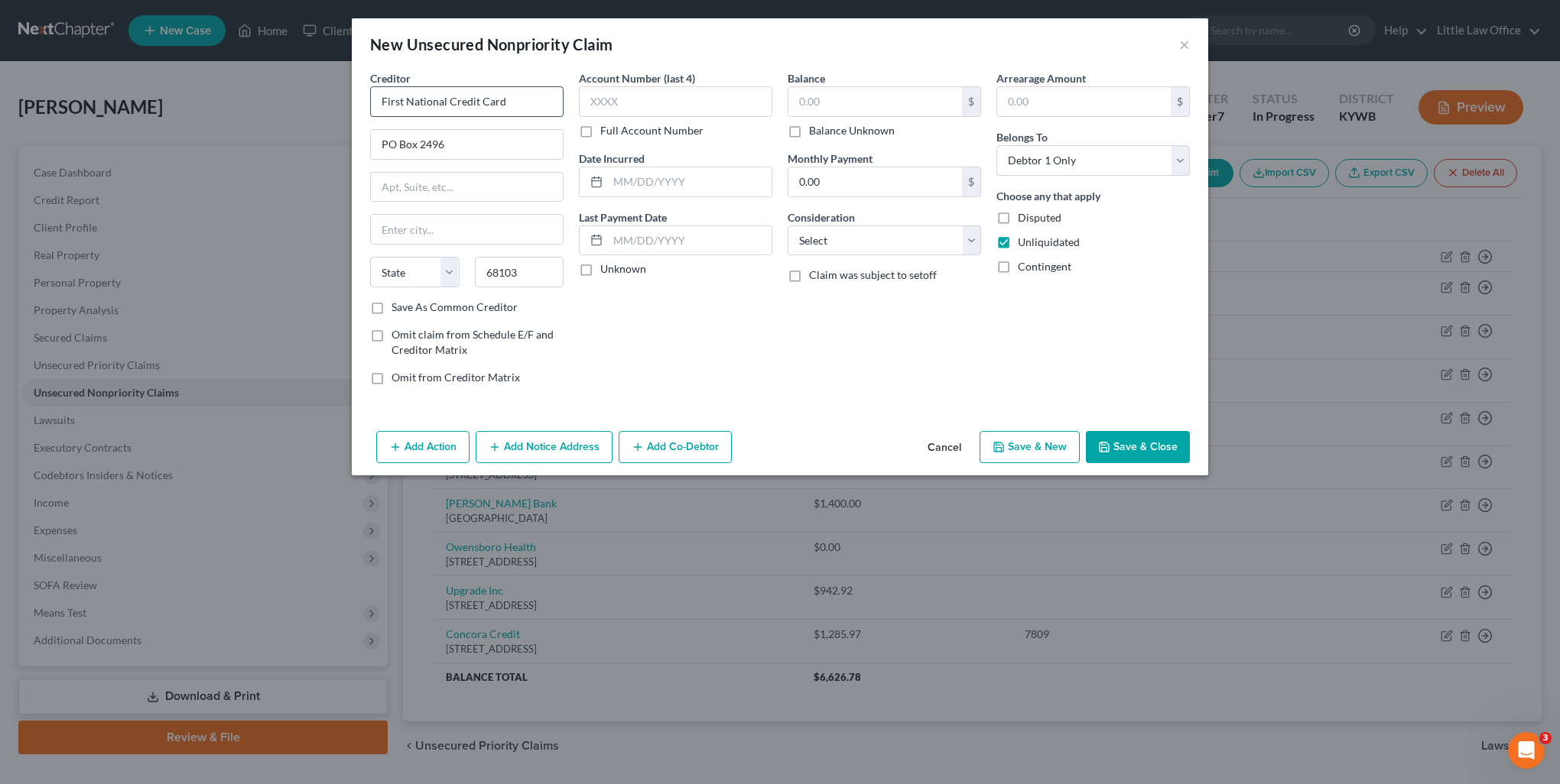
select select "30"
click at [452, 310] on label "Save As Common Creditor" at bounding box center [455, 307] width 126 height 15
click at [407, 310] on input "Save As Common Creditor" at bounding box center [403, 304] width 10 height 10
checkbox input "true"
click at [652, 101] on input "text" at bounding box center [676, 101] width 193 height 30
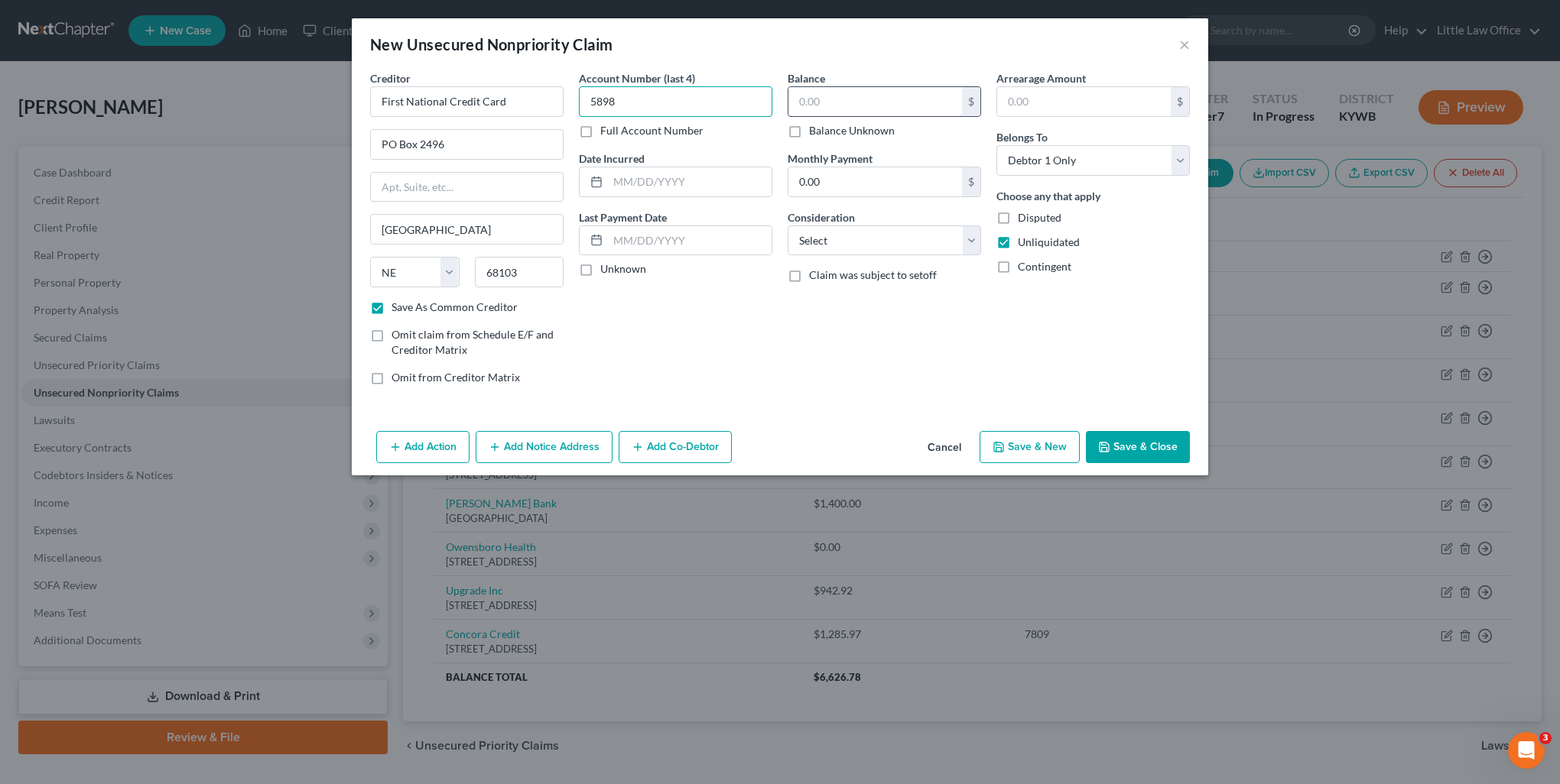
type input "5898"
click at [875, 91] on input "text" at bounding box center [875, 101] width 173 height 29
type input "379.32"
click at [908, 241] on select "Select Cable / Satellite Services Collection Agency Credit Card Debt Debt Couns…" at bounding box center [884, 240] width 193 height 30
select select "2"
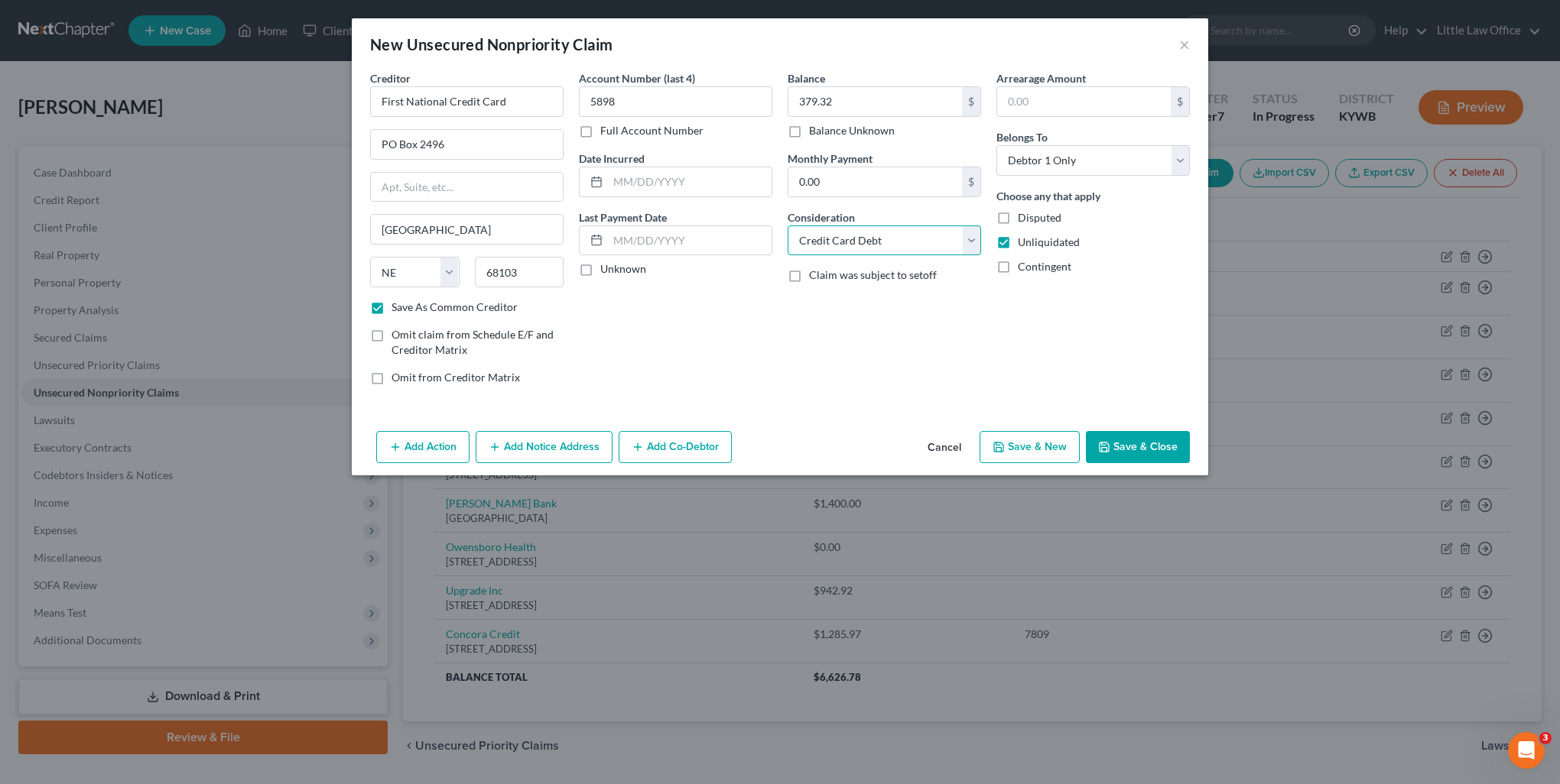
click at [788, 225] on select "Select Cable / Satellite Services Collection Agency Credit Card Debt Debt Couns…" at bounding box center [884, 240] width 193 height 30
click at [1144, 444] on button "Save & Close" at bounding box center [1137, 447] width 104 height 32
checkbox input "false"
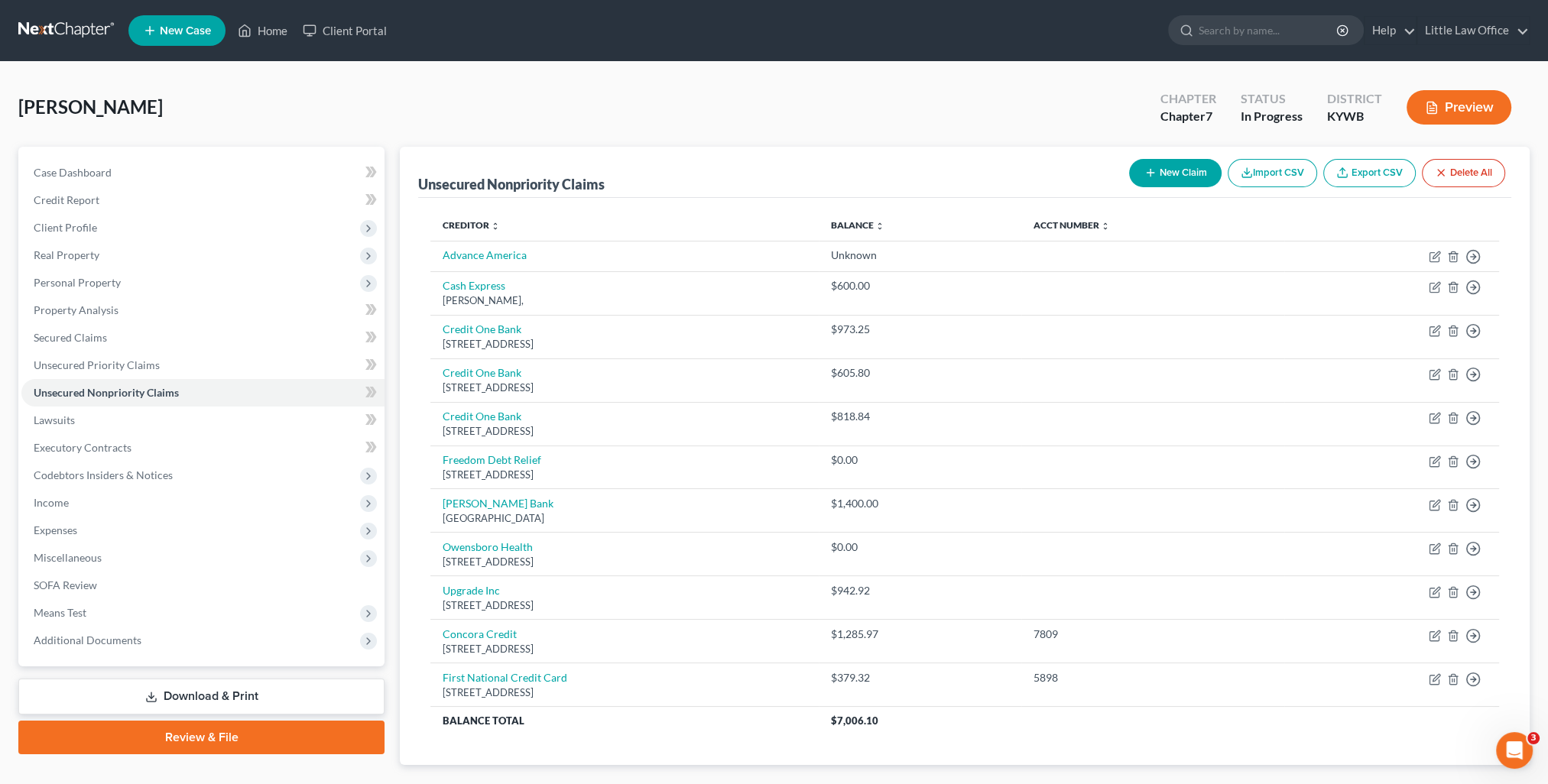
click at [1175, 155] on div "New Claim Import CSV Export CSV Delete All" at bounding box center [1317, 172] width 388 height 41
click at [1177, 167] on button "New Claim" at bounding box center [1176, 172] width 93 height 28
select select "0"
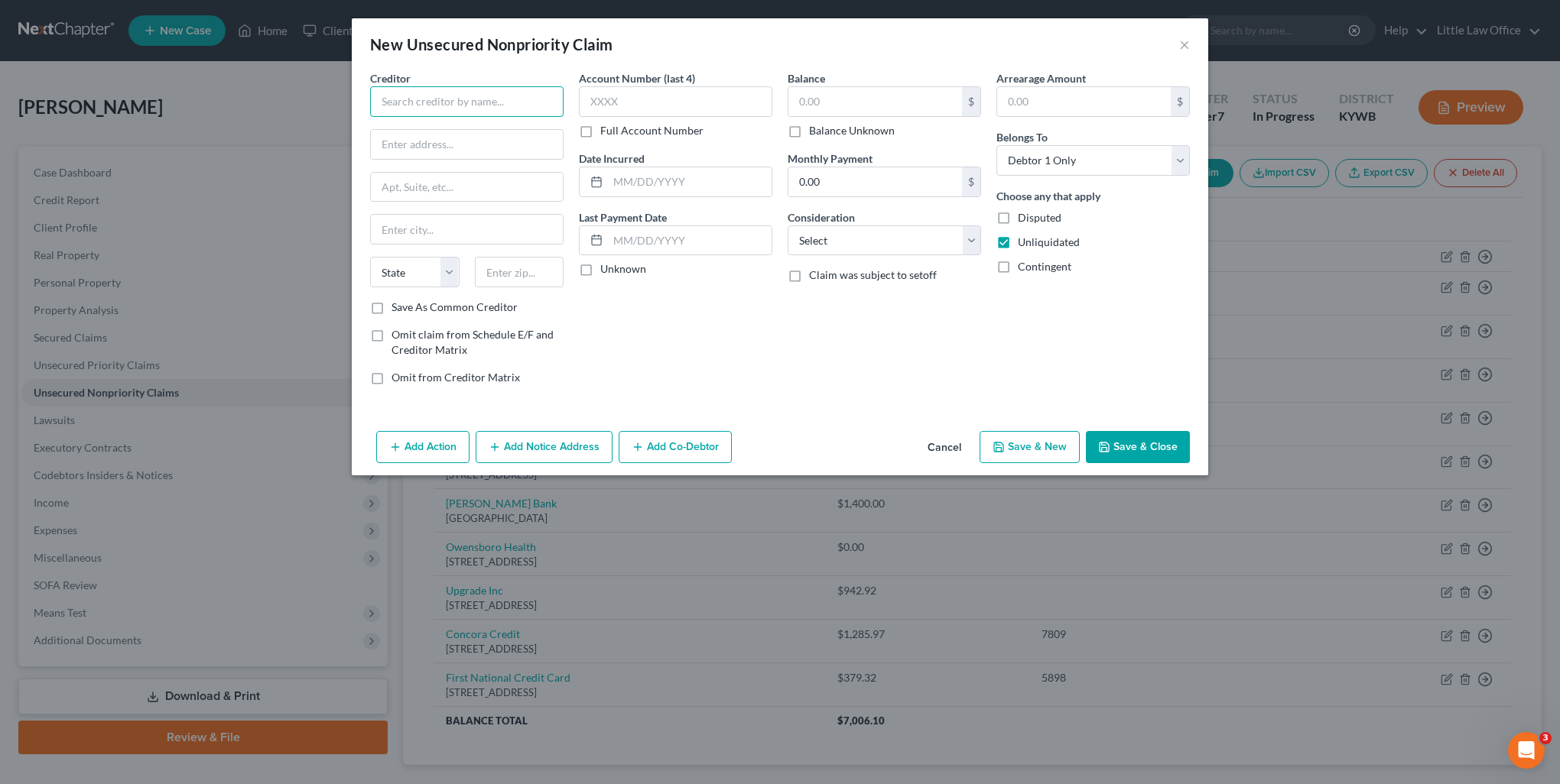
click at [474, 105] on input "text" at bounding box center [466, 101] width 193 height 30
type input "Montgomery Ward"
click at [496, 135] on input "text" at bounding box center [466, 145] width 192 height 29
type input "1112 7th Avenue"
type input "53566"
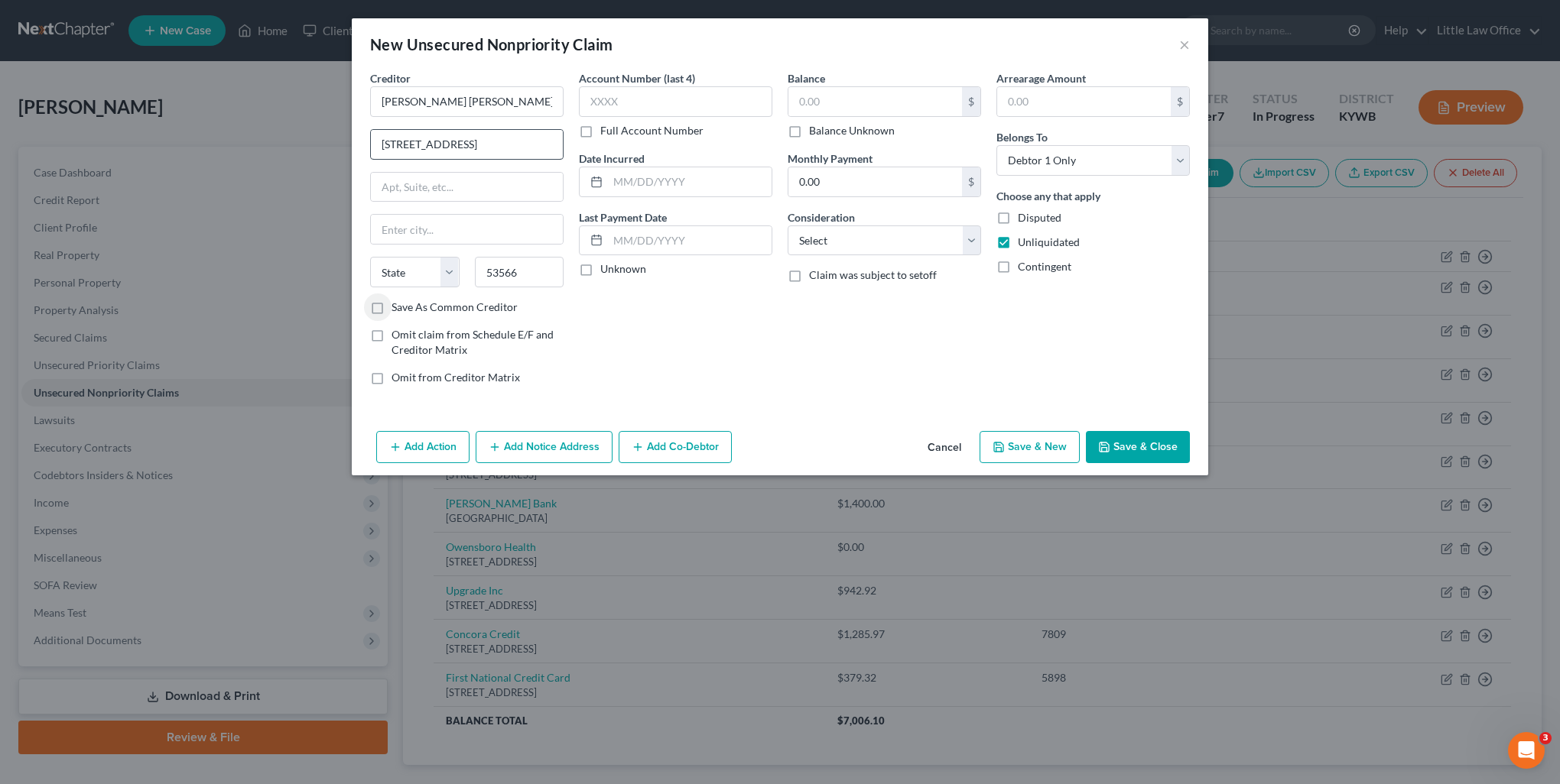
type input "Monroe"
select select "52"
click at [875, 237] on select "Select Cable / Satellite Services Collection Agency Credit Card Debt Debt Couns…" at bounding box center [884, 240] width 193 height 30
select select "2"
click at [788, 225] on select "Select Cable / Satellite Services Collection Agency Credit Card Debt Debt Couns…" at bounding box center [884, 240] width 193 height 30
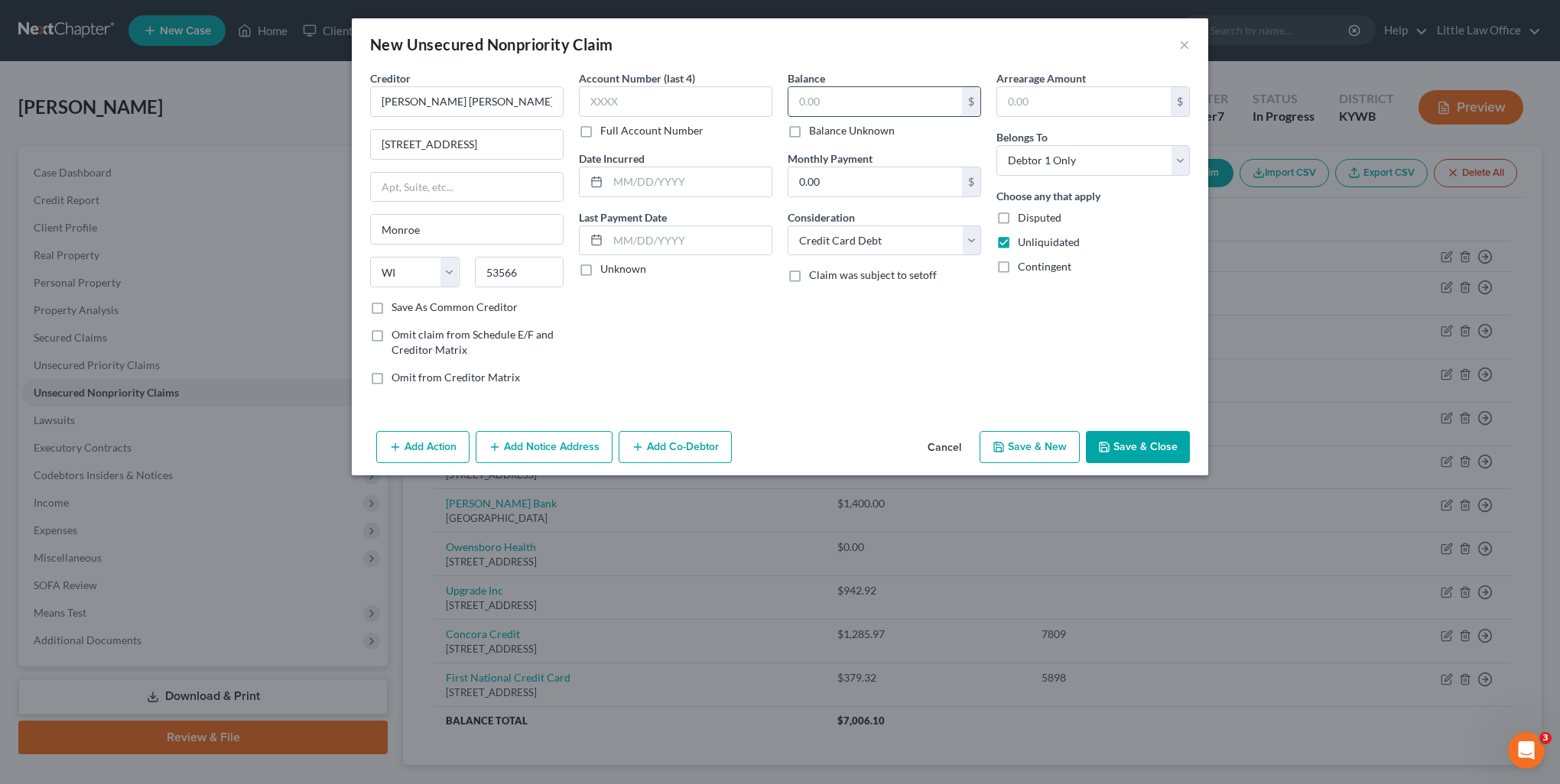
click at [867, 105] on input "text" at bounding box center [875, 101] width 173 height 29
type input "680.85"
click at [1165, 448] on button "Save & Close" at bounding box center [1137, 447] width 104 height 32
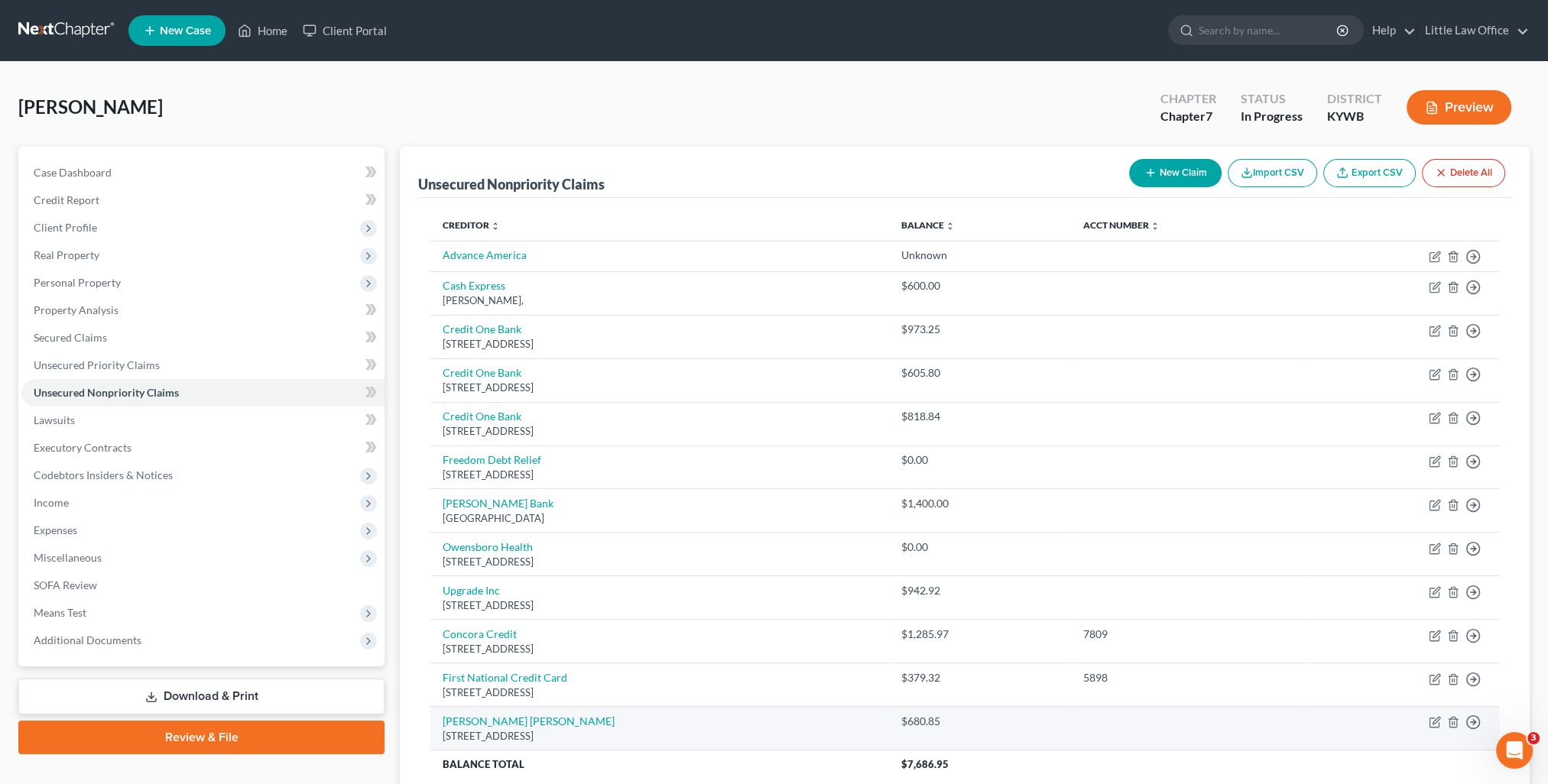
click at [1435, 713] on td "Move to D Move to E Move to G Move to Notice Only" at bounding box center [1403, 728] width 193 height 44
click at [1432, 721] on icon "button" at bounding box center [1435, 722] width 12 height 12
select select "52"
select select "2"
select select "0"
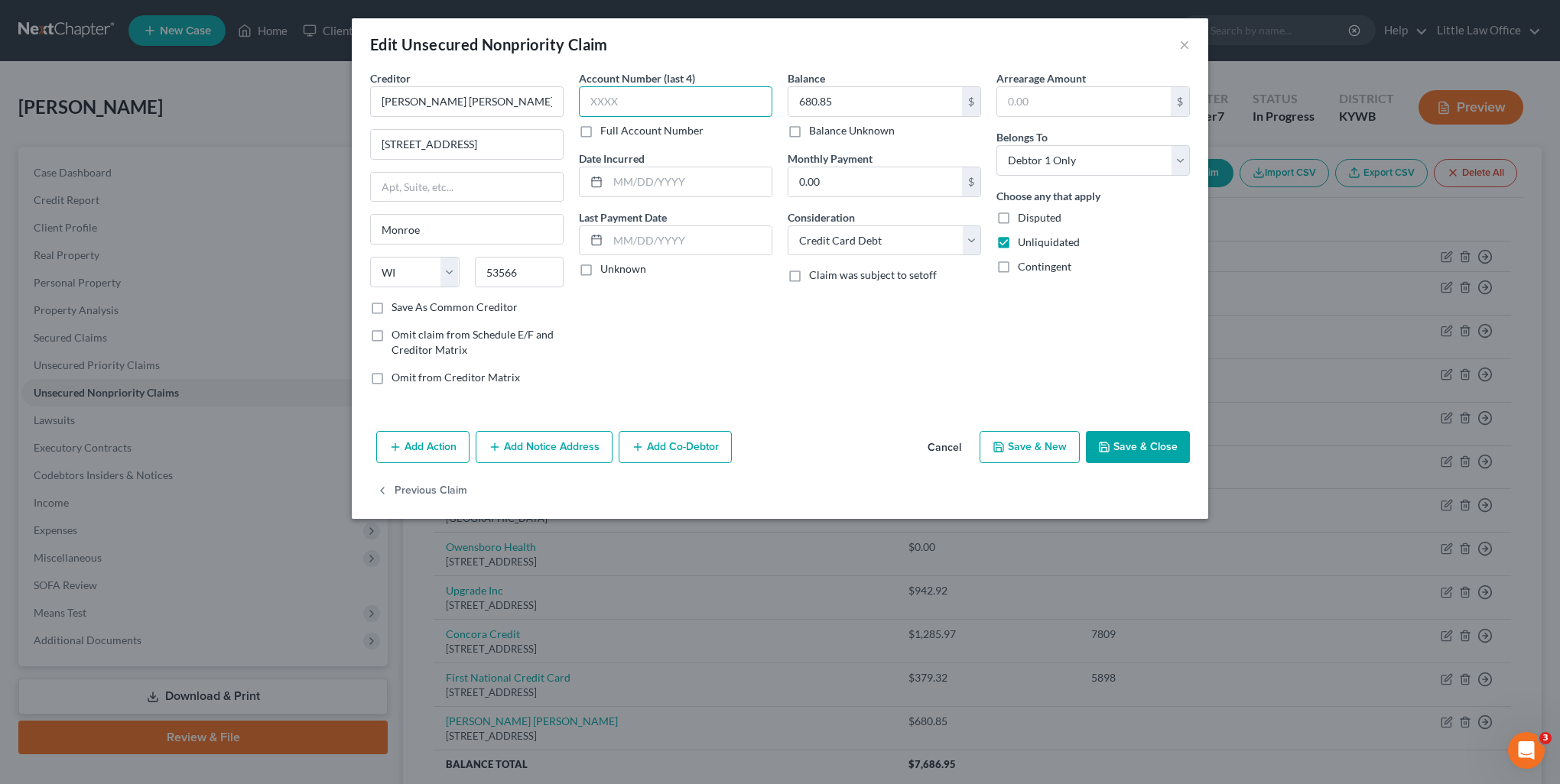
click at [669, 102] on input "text" at bounding box center [676, 101] width 193 height 30
type input "529O"
click at [1129, 447] on button "Save & Close" at bounding box center [1137, 447] width 104 height 32
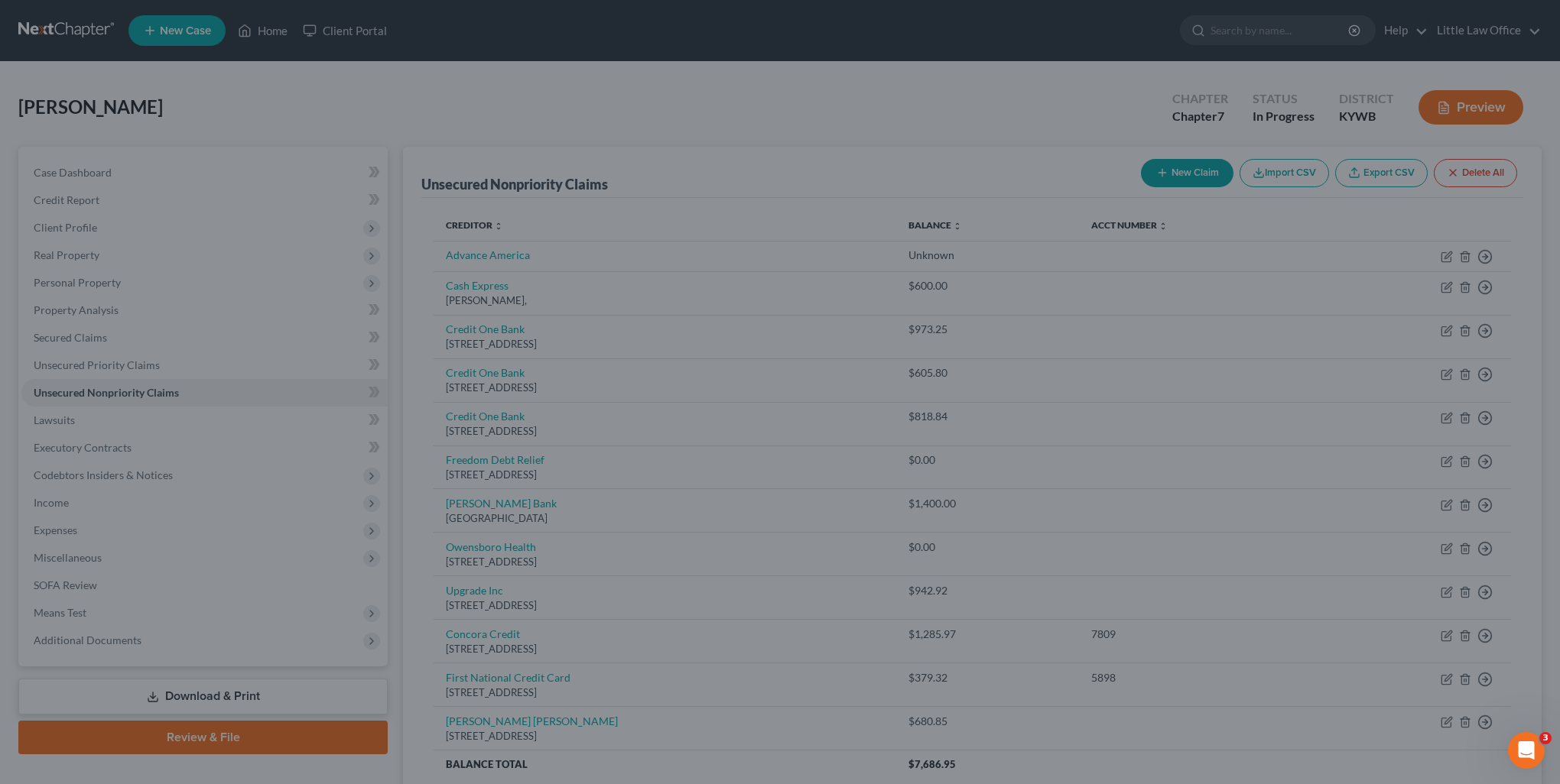
type input "0"
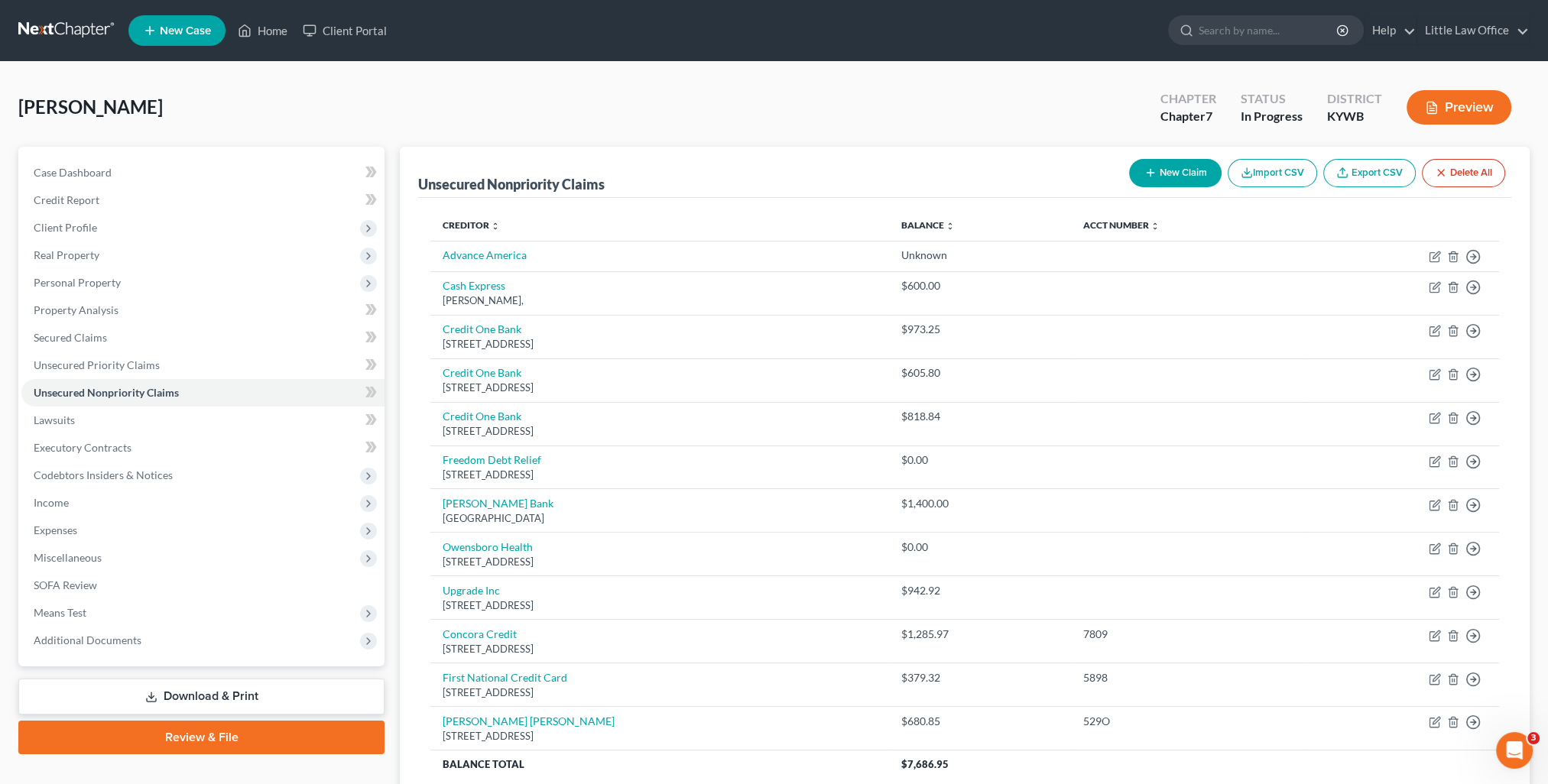
click at [1157, 167] on button "New Claim" at bounding box center [1176, 172] width 93 height 28
select select "0"
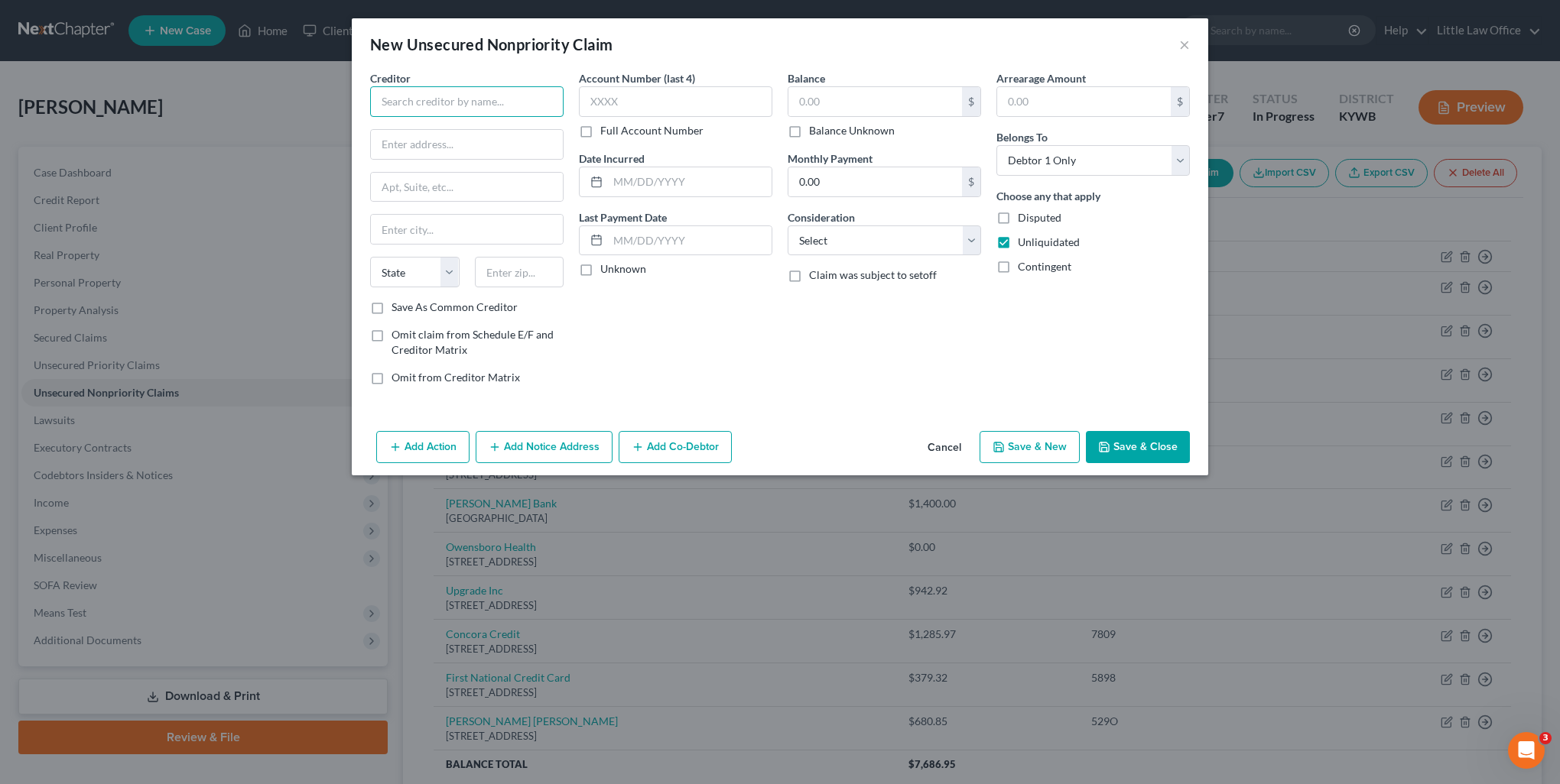
click at [489, 105] on input "text" at bounding box center [466, 101] width 193 height 30
type input "Concora Credit"
click at [477, 129] on div "Concora Credit" at bounding box center [462, 128] width 159 height 15
type input "PO Box 96541"
type input "Charlotte"
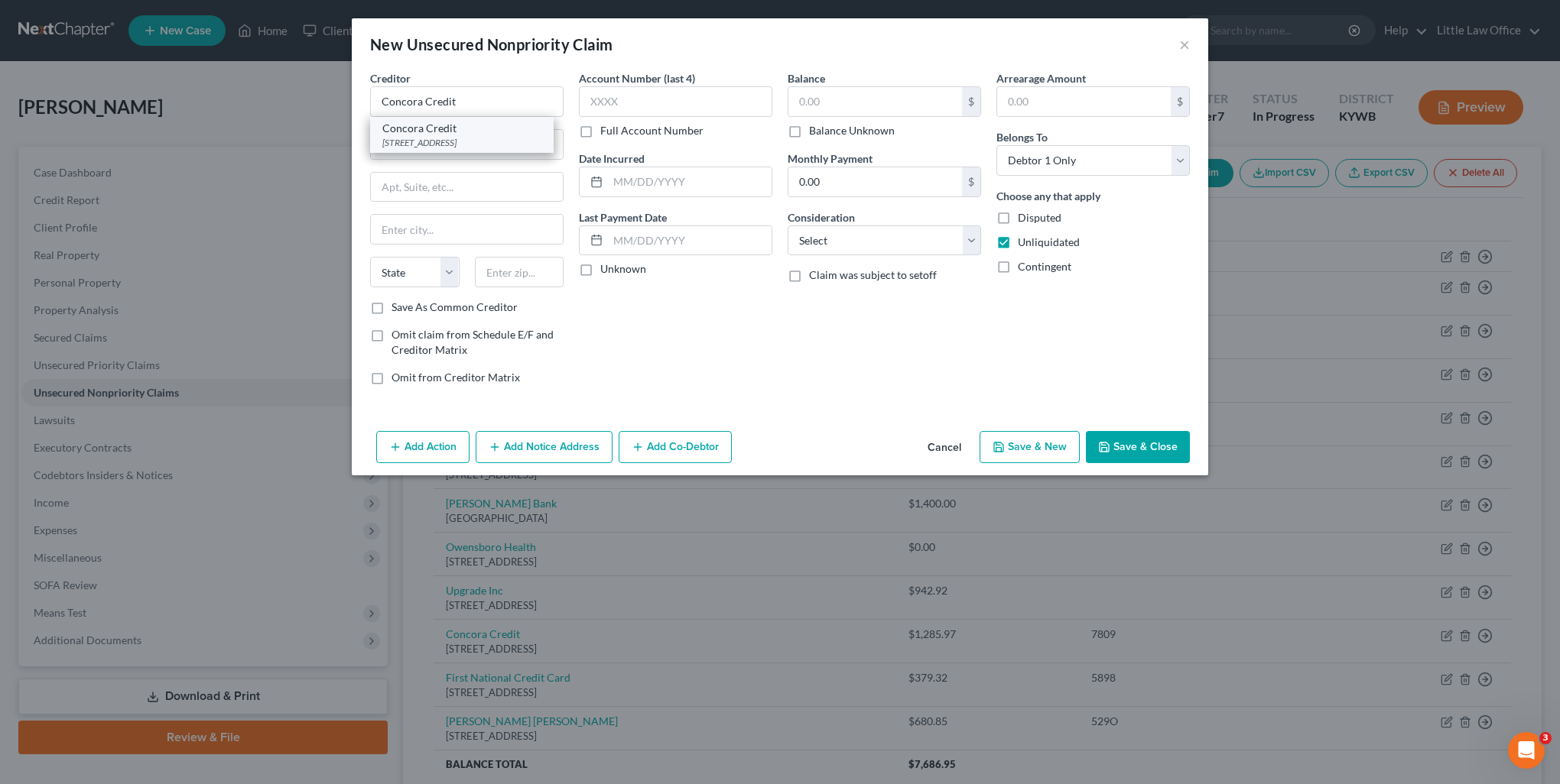
select select "28"
type input "28296"
click at [668, 104] on input "text" at bounding box center [676, 101] width 193 height 30
type input "0923"
click at [848, 106] on input "text" at bounding box center [875, 101] width 173 height 29
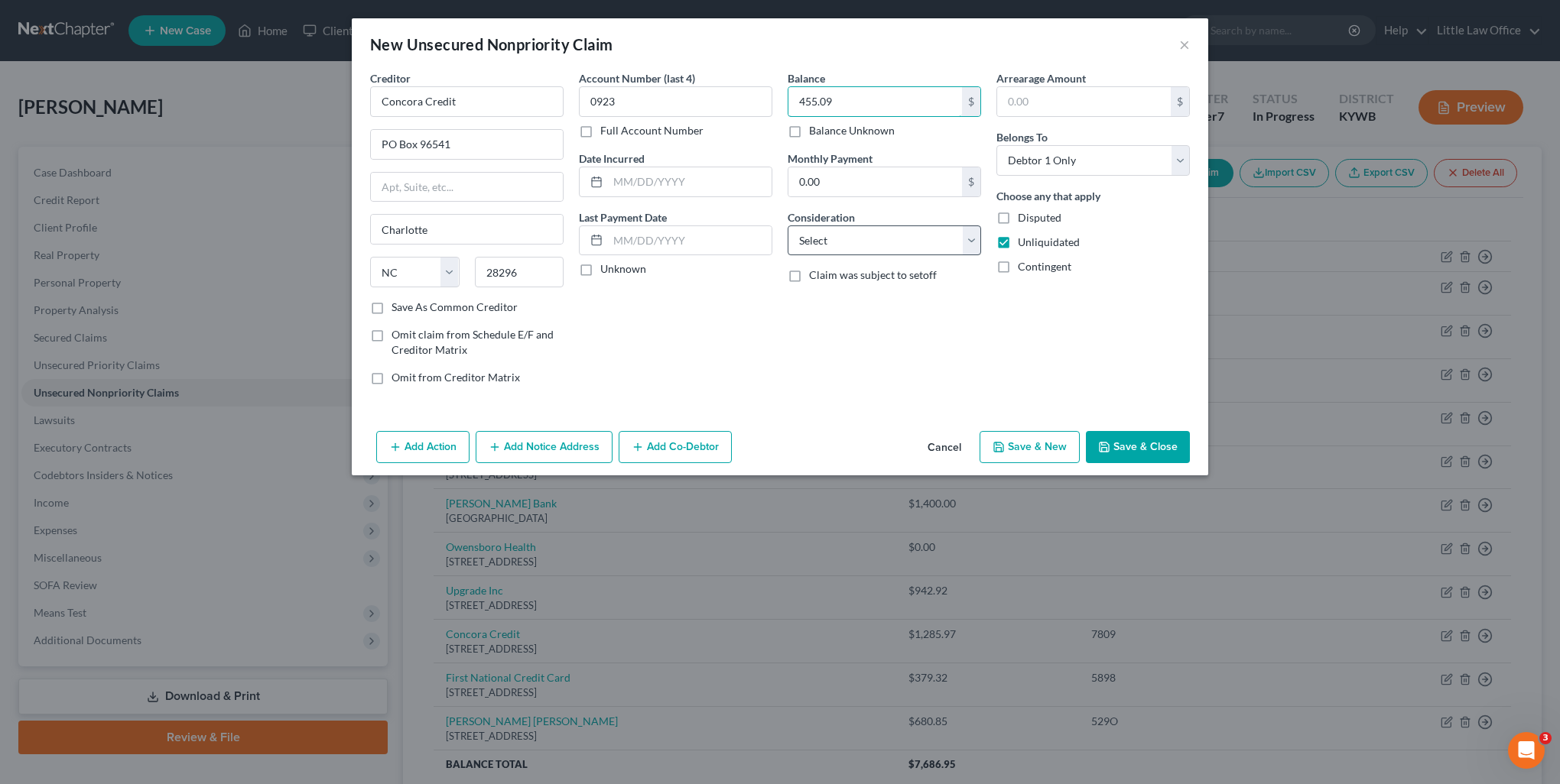
type input "455.09"
click at [836, 238] on select "Select Cable / Satellite Services Collection Agency Credit Card Debt Debt Couns…" at bounding box center [884, 240] width 193 height 30
select select "2"
click at [788, 225] on select "Select Cable / Satellite Services Collection Agency Credit Card Debt Debt Couns…" at bounding box center [884, 240] width 193 height 30
click at [574, 448] on button "Add Notice Address" at bounding box center [543, 447] width 137 height 32
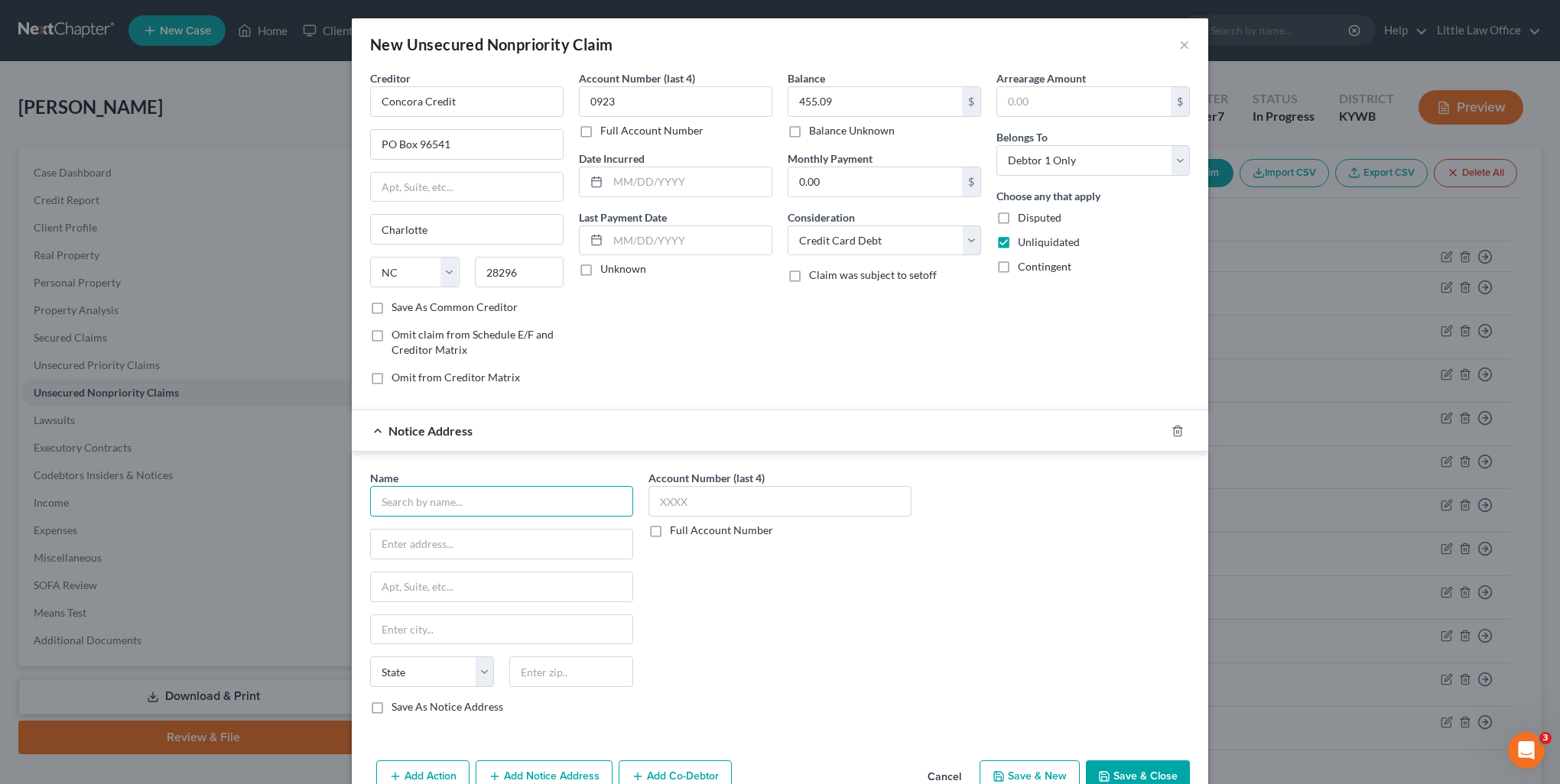
click at [526, 509] on input "text" at bounding box center [501, 501] width 263 height 30
click at [466, 544] on div "Po Box 4499, Beaverton, OR 97076" at bounding box center [462, 542] width 159 height 13
type input "Cb Indigo"
type input "Po Box 4499"
type input "Beaverton"
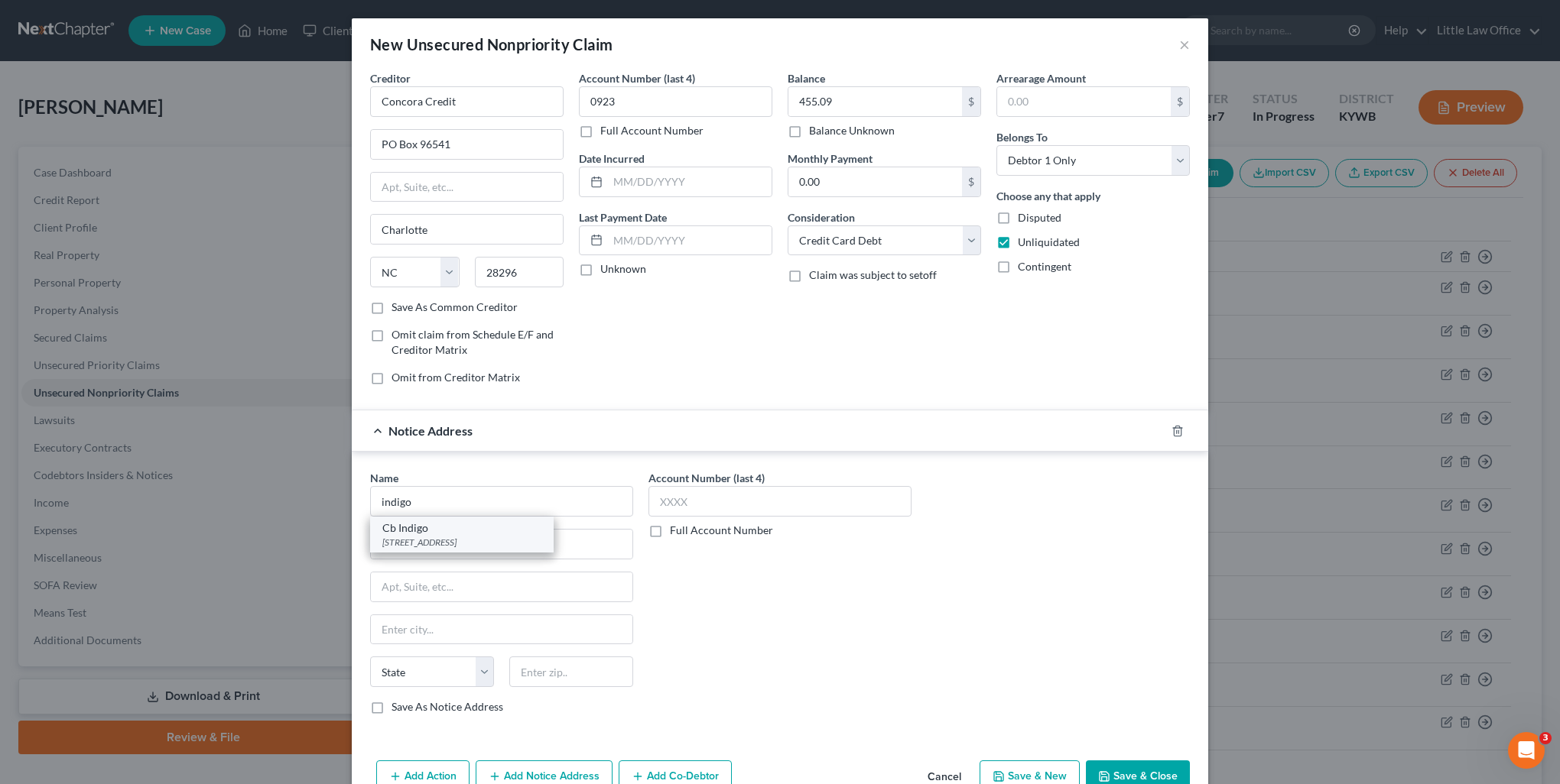
select select "38"
type input "97076"
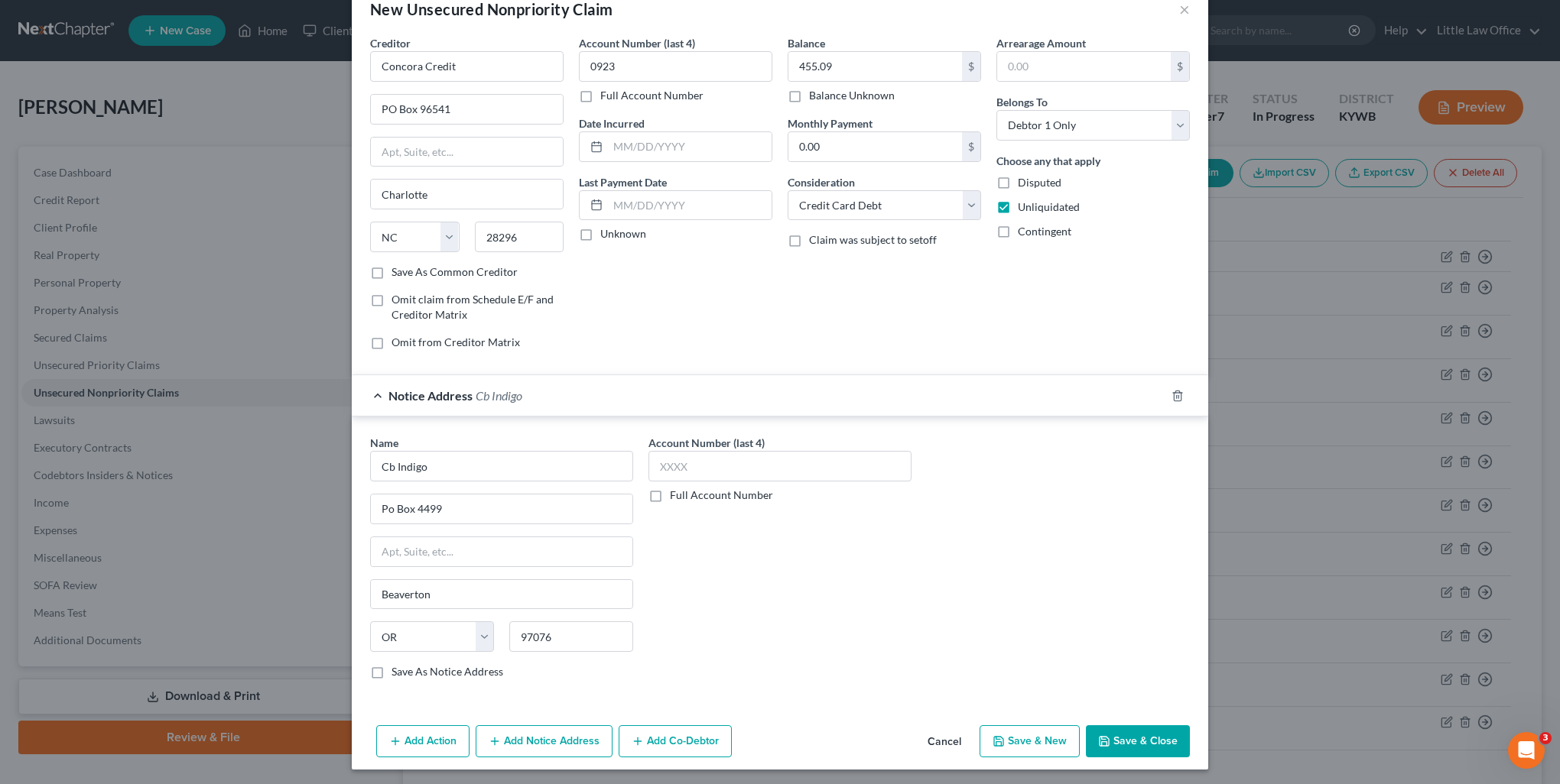
click at [1104, 737] on icon "button" at bounding box center [1103, 741] width 9 height 9
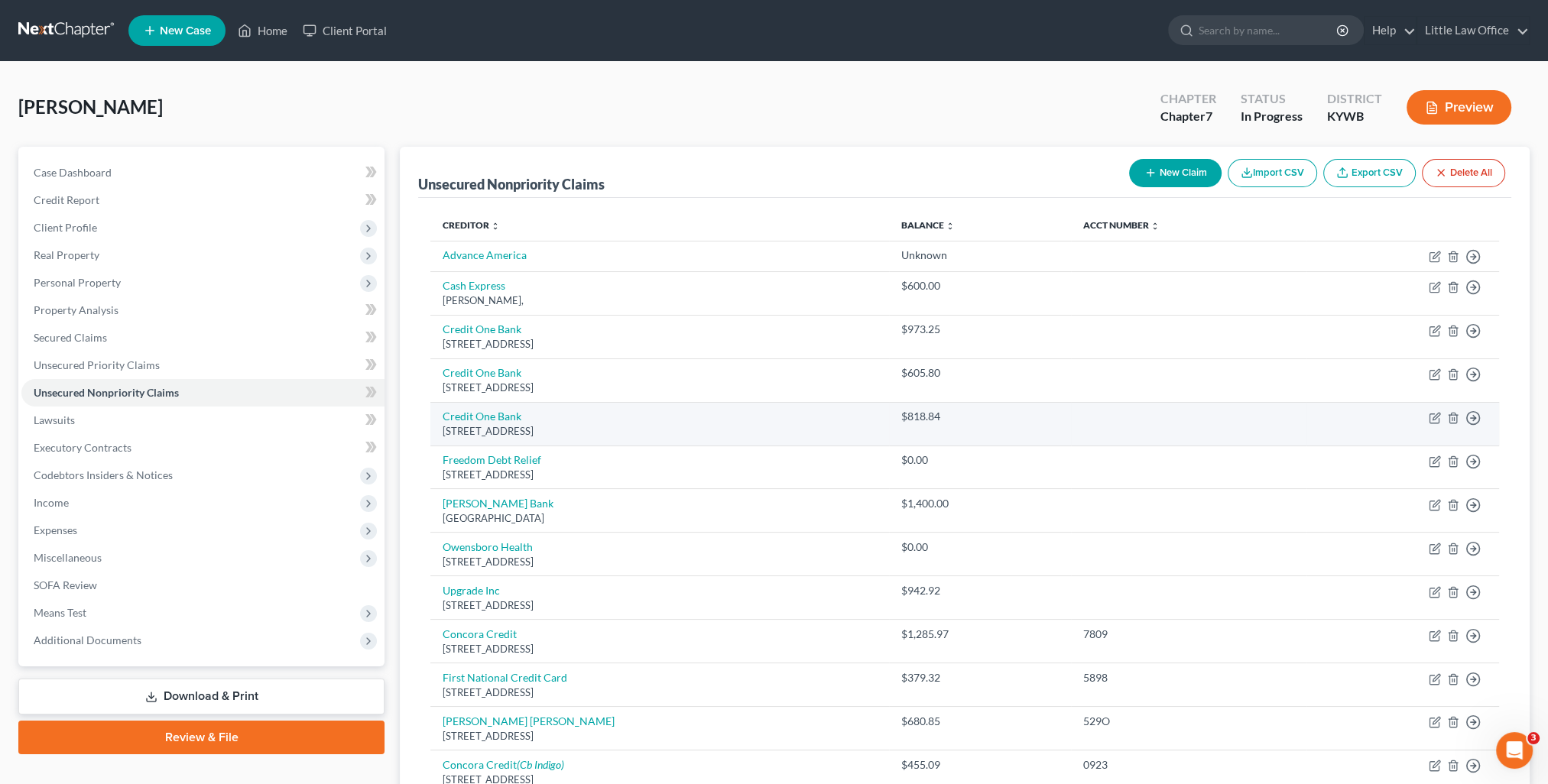
scroll to position [77, 0]
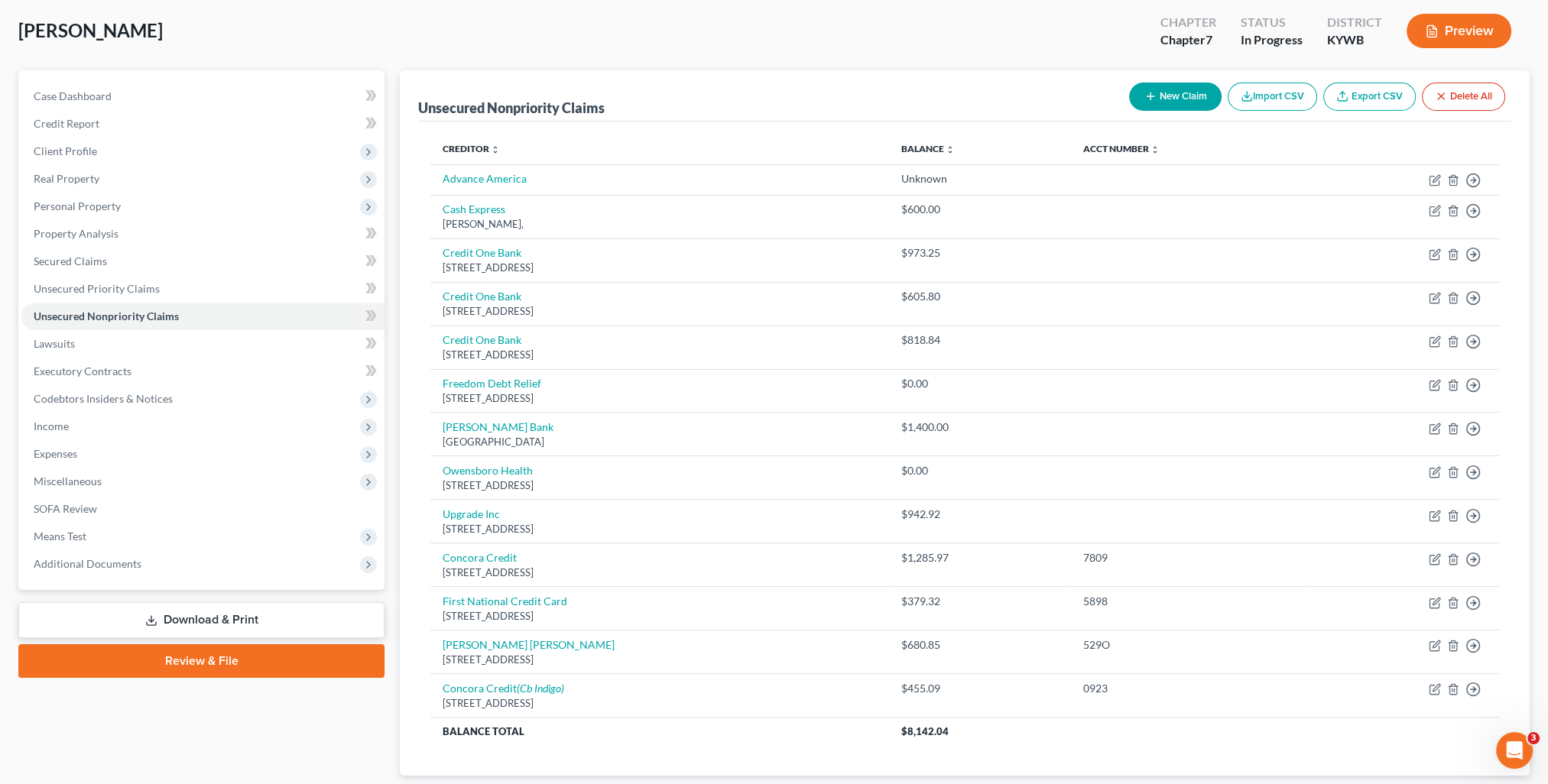
click at [1184, 100] on button "New Claim" at bounding box center [1176, 96] width 93 height 28
select select "0"
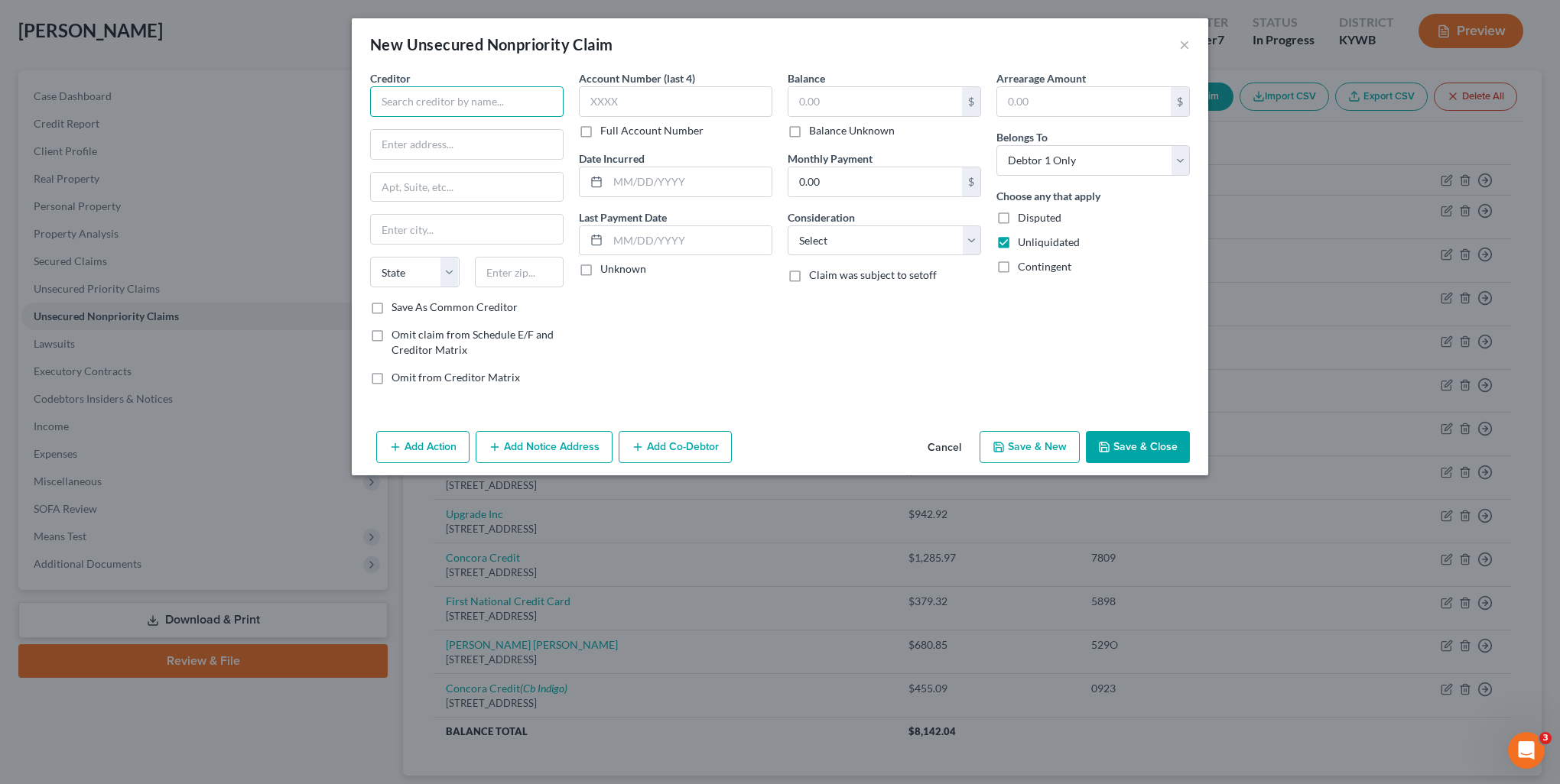
click at [463, 89] on input "text" at bounding box center [466, 101] width 193 height 30
drag, startPoint x: 447, startPoint y: 103, endPoint x: 310, endPoint y: 100, distance: 137.0
click at [310, 100] on div "New Unsecured Nonpriority Claim × Creditor * Fortiva Tbom/Fortiva P.O. Box 1055…" at bounding box center [780, 392] width 1560 height 784
type input "Fortiva Mastercard"
type input "Payment Processing"
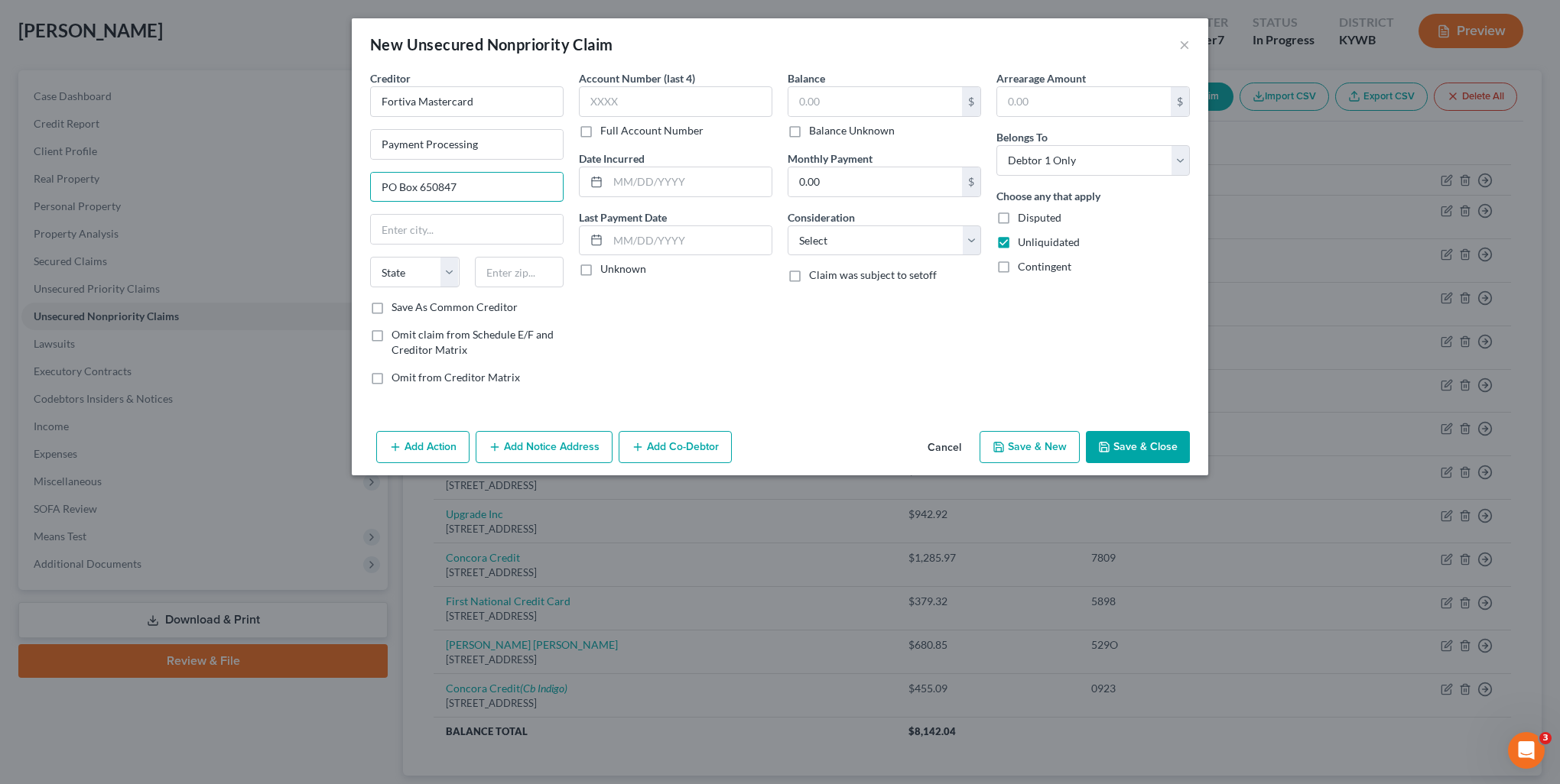
type input "PO Box 650847"
type input "75265"
type input "Dallas"
select select "45"
click at [626, 97] on input "text" at bounding box center [676, 101] width 193 height 30
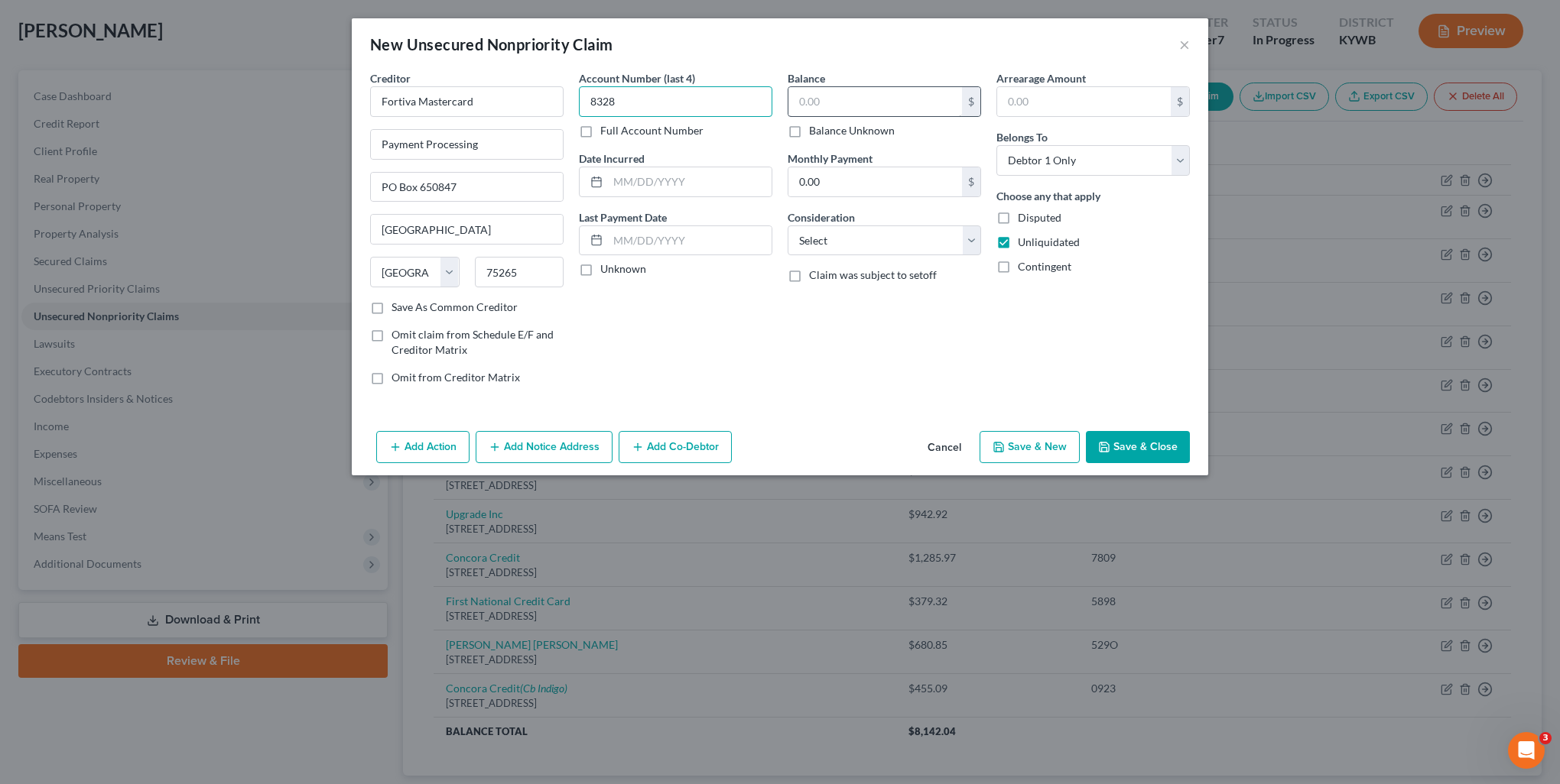
type input "8328"
click at [835, 96] on input "text" at bounding box center [875, 101] width 173 height 29
type input "1,165.51"
click at [883, 241] on select "Select Cable / Satellite Services Collection Agency Credit Card Debt Debt Couns…" at bounding box center [884, 240] width 193 height 30
select select "2"
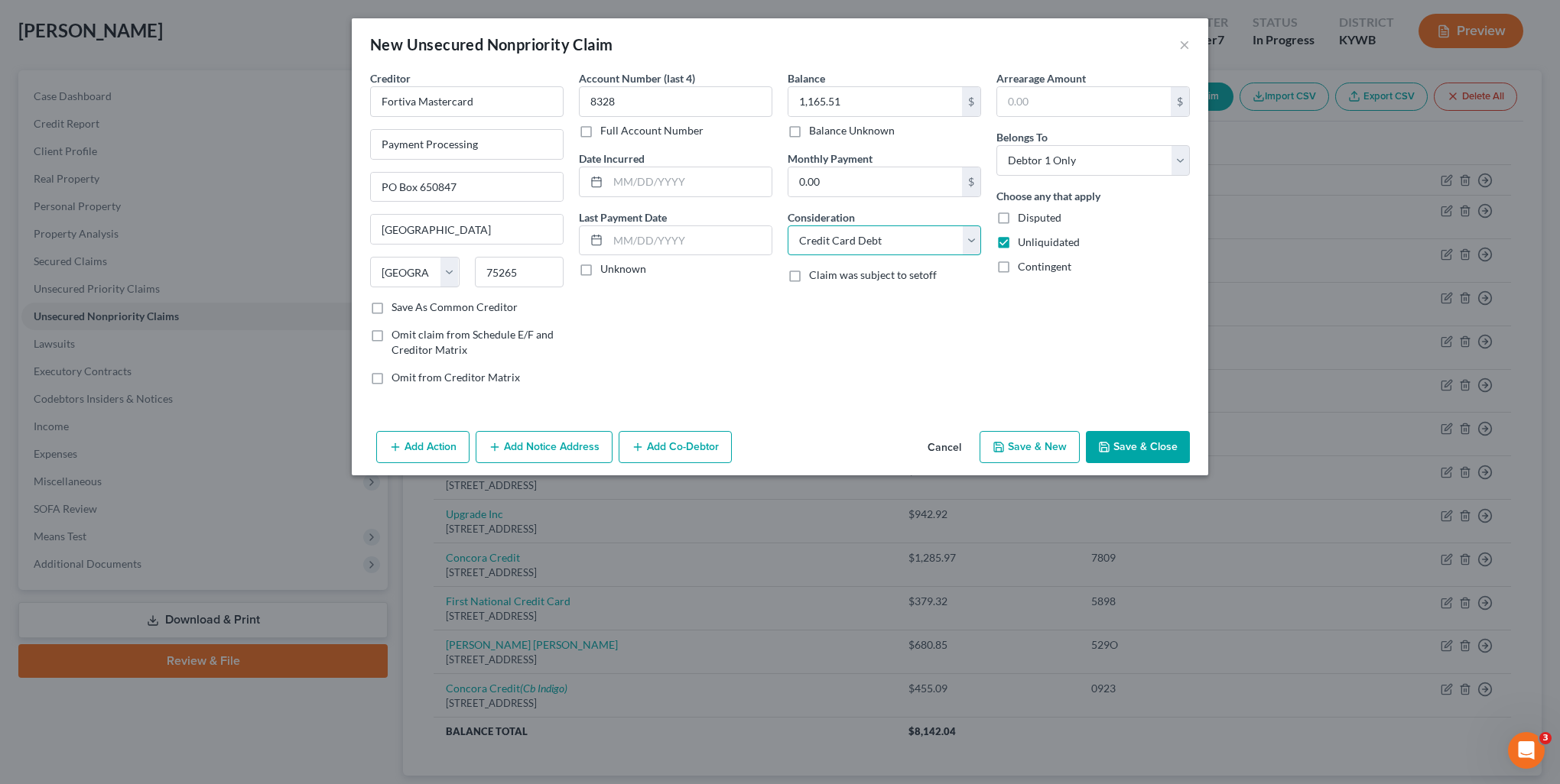
click at [788, 225] on select "Select Cable / Satellite Services Collection Agency Credit Card Debt Debt Couns…" at bounding box center [884, 240] width 193 height 30
click at [1144, 450] on button "Save & Close" at bounding box center [1137, 447] width 104 height 32
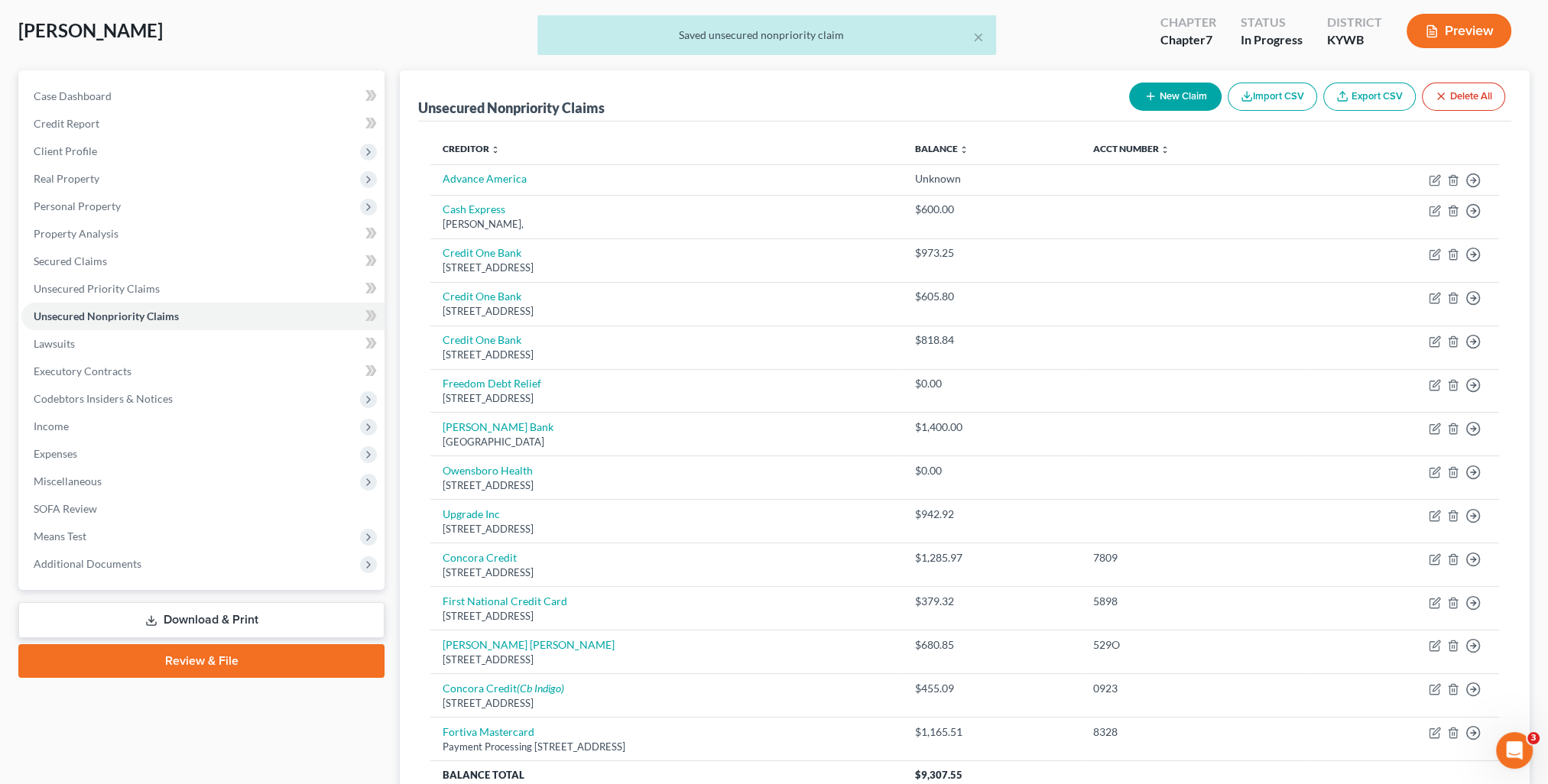
click at [1164, 87] on button "New Claim" at bounding box center [1176, 96] width 93 height 28
select select "0"
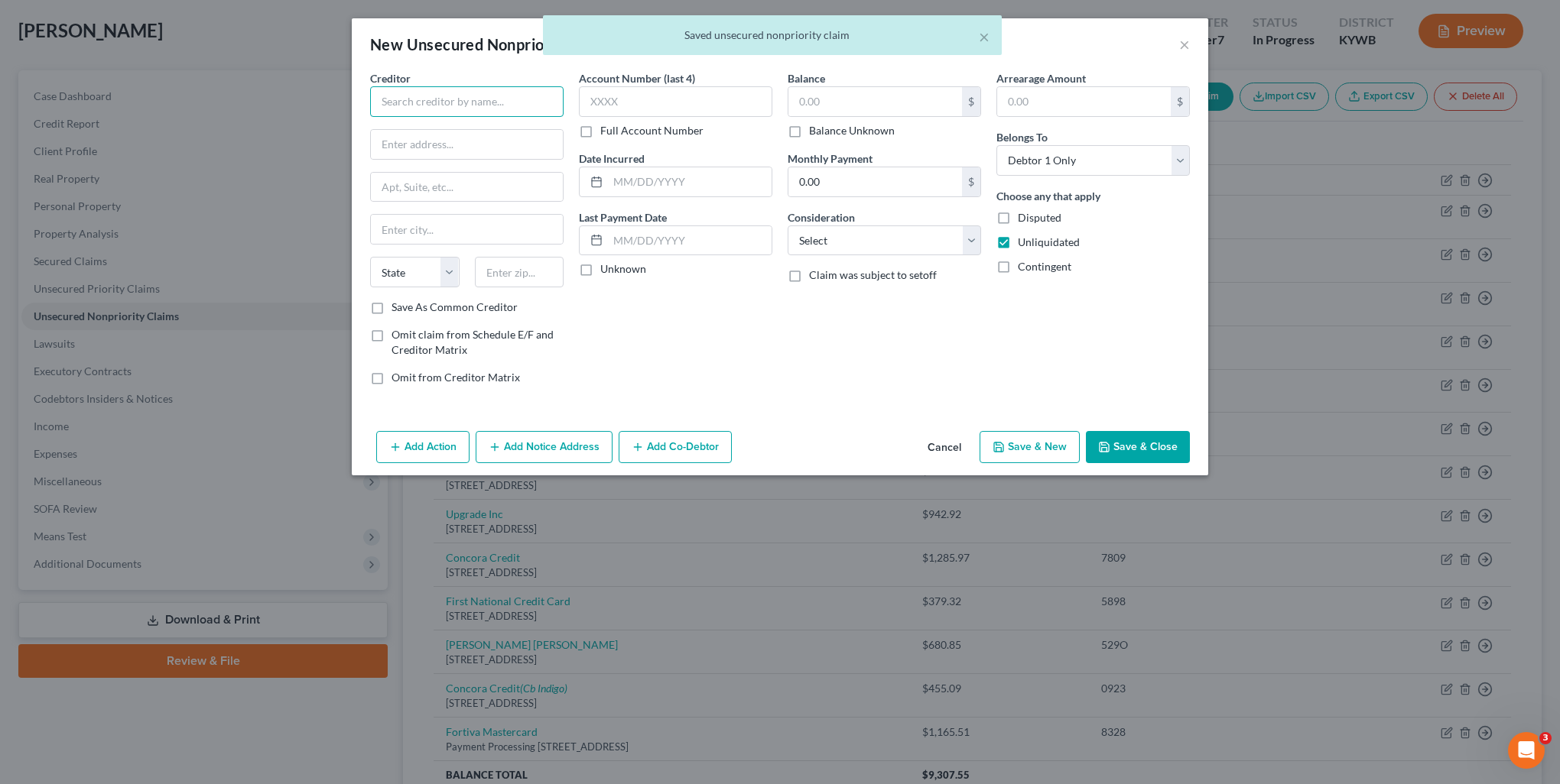
click at [422, 105] on input "text" at bounding box center [466, 101] width 193 height 30
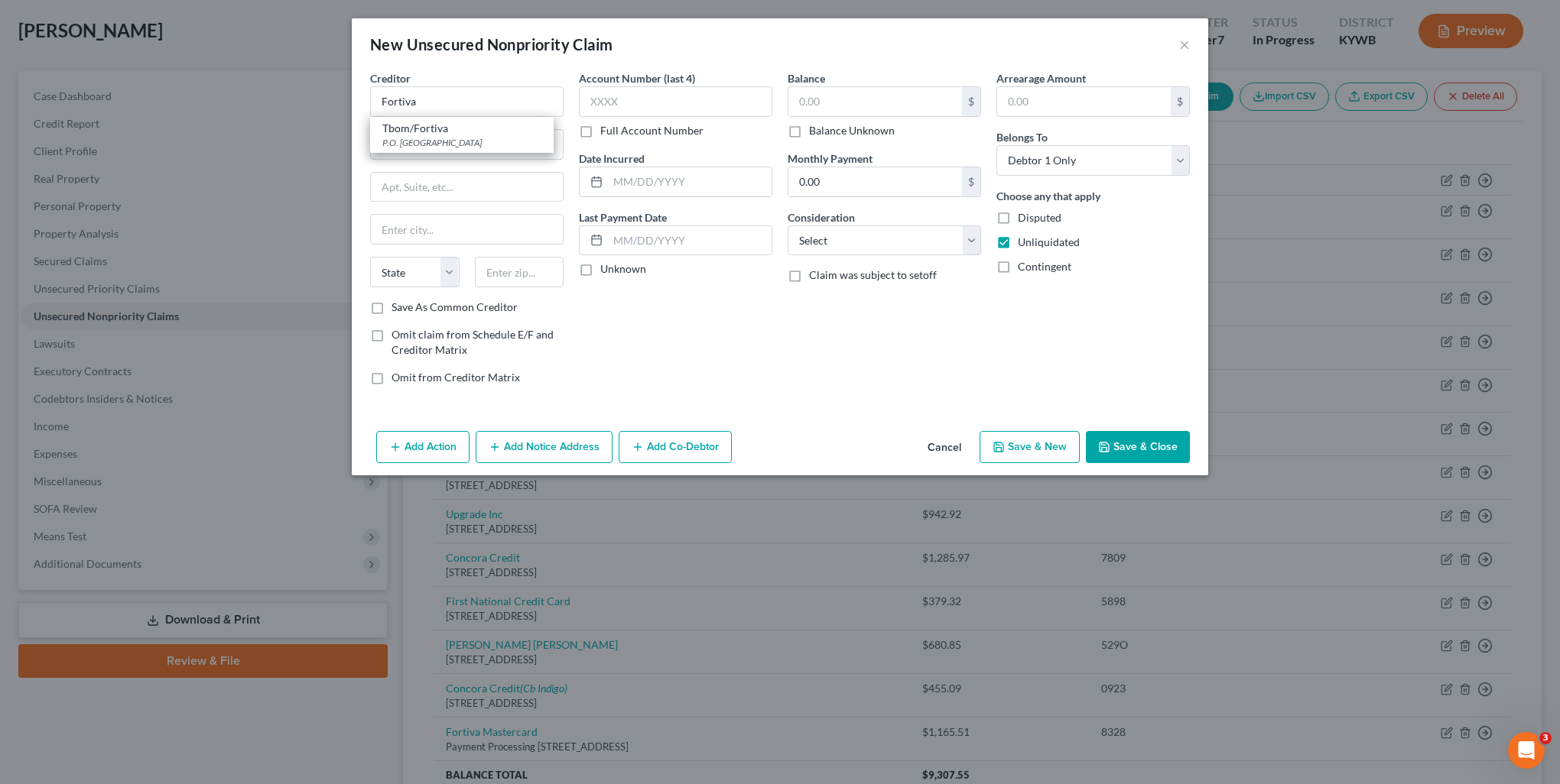
type input "Fortiva"
type input "Payment Processing"
type input "PO Box 650847"
type input "75265"
type input "Dallas"
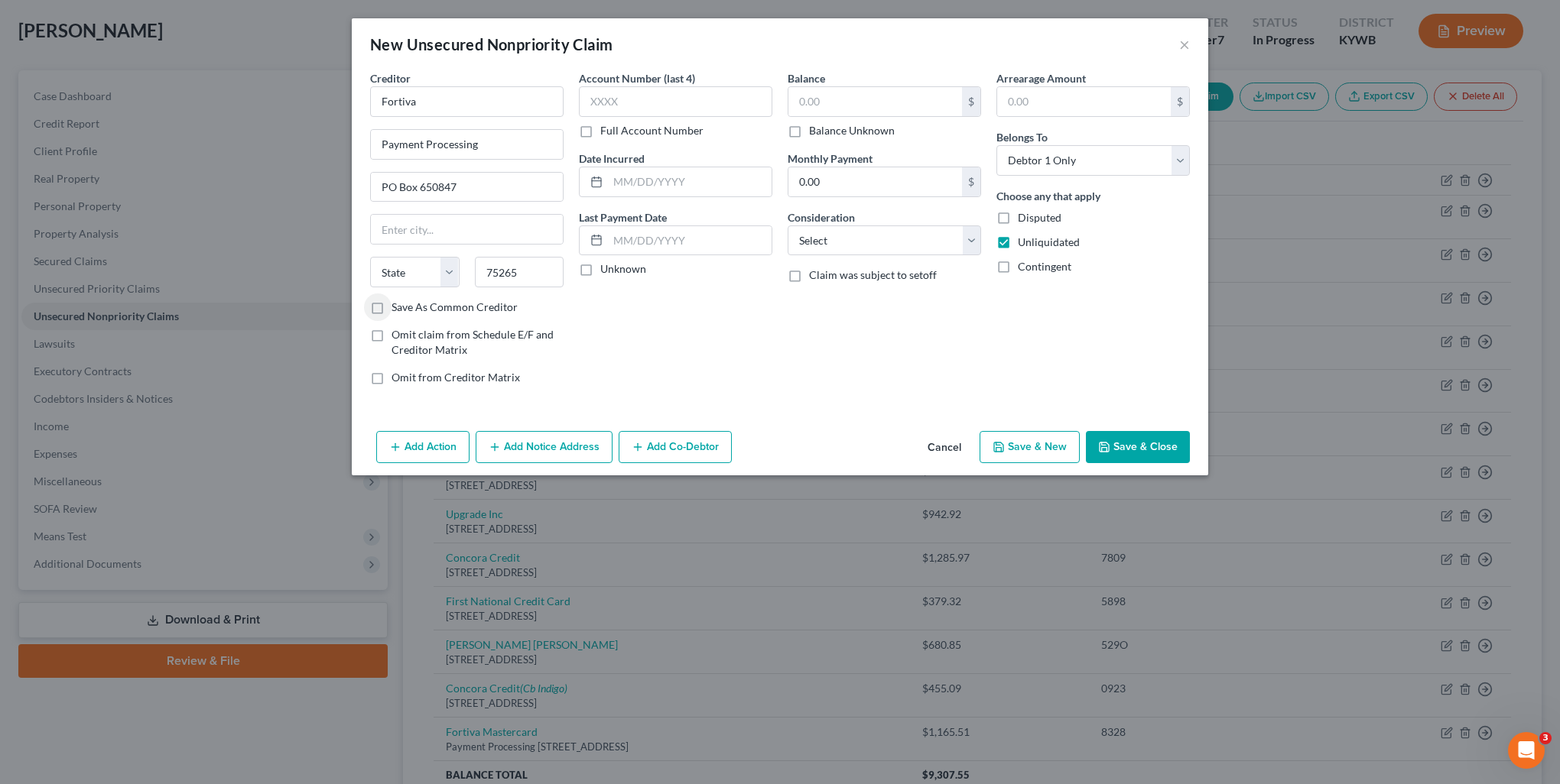
select select "45"
click at [391, 310] on label "Save As Common Creditor" at bounding box center [455, 307] width 126 height 15
click at [398, 310] on input "Save As Common Creditor" at bounding box center [403, 304] width 10 height 10
checkbox input "true"
click at [679, 102] on input "text" at bounding box center [676, 101] width 193 height 30
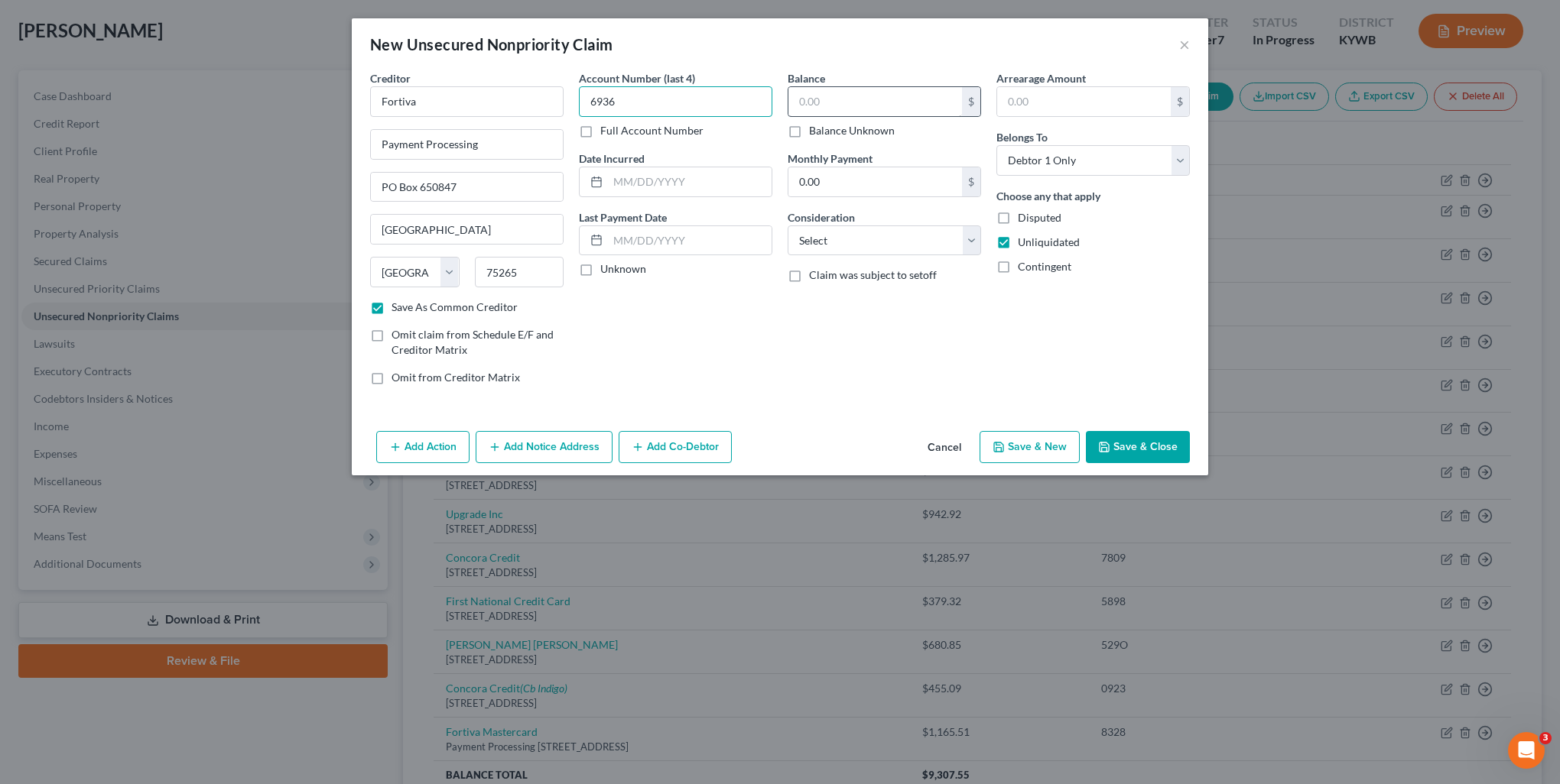
type input "6936"
click at [834, 101] on input "text" at bounding box center [875, 101] width 173 height 29
type input "1,296.57"
click at [874, 240] on select "Select Cable / Satellite Services Collection Agency Credit Card Debt Debt Couns…" at bounding box center [884, 240] width 193 height 30
select select "2"
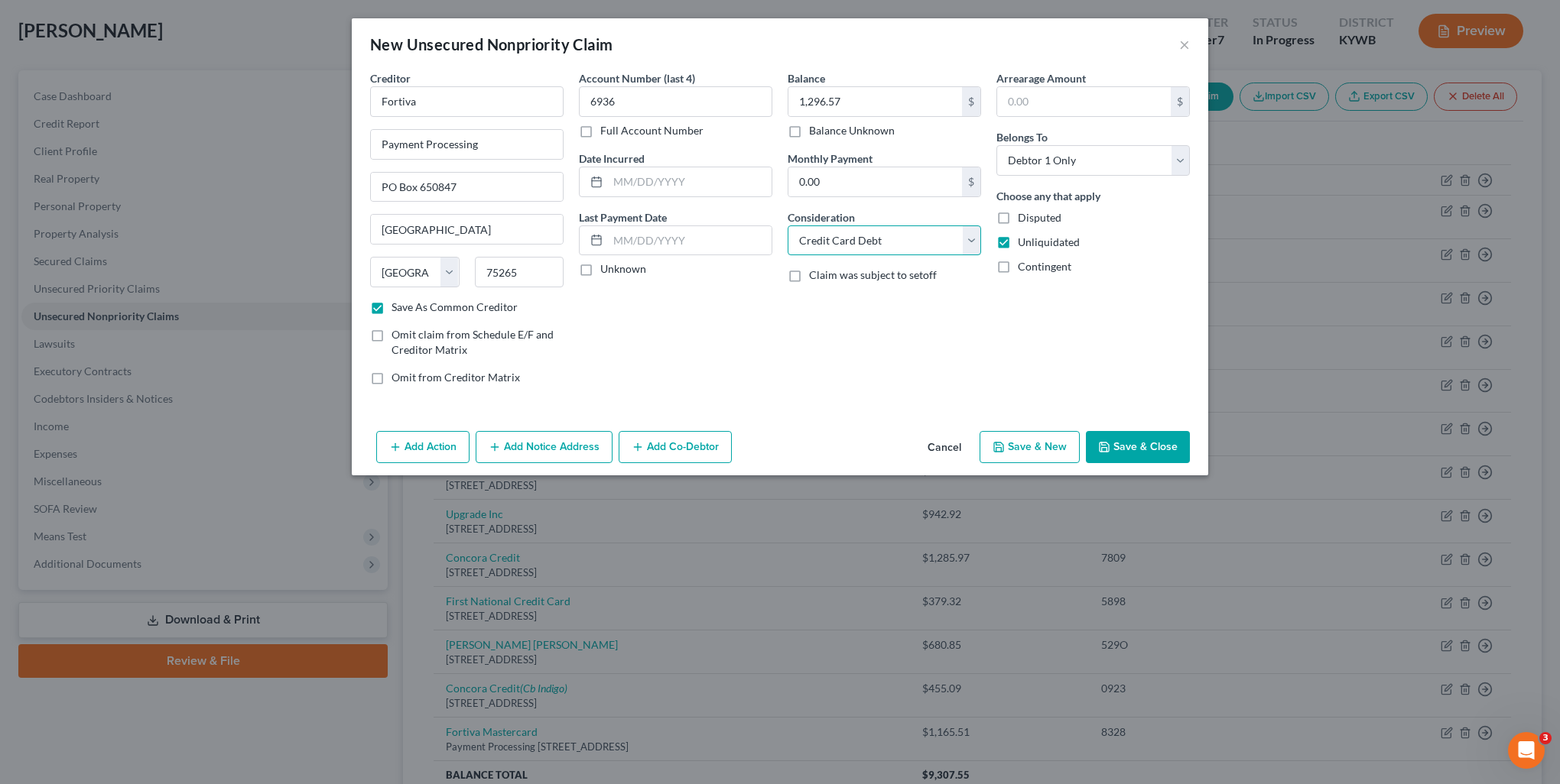
click at [788, 225] on select "Select Cable / Satellite Services Collection Agency Credit Card Debt Debt Couns…" at bounding box center [884, 240] width 193 height 30
click at [1158, 438] on button "Save & Close" at bounding box center [1137, 447] width 104 height 32
checkbox input "false"
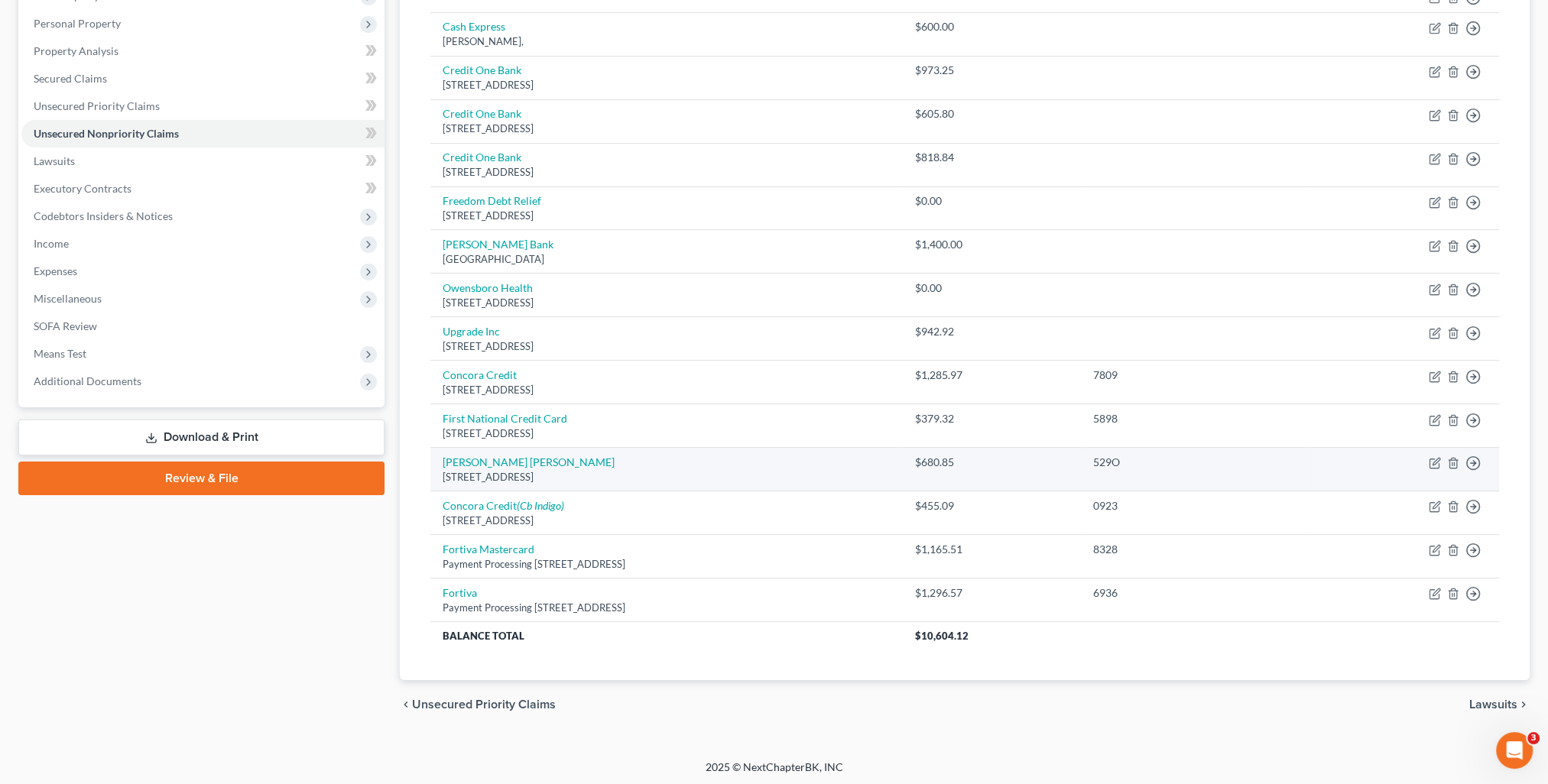
scroll to position [0, 0]
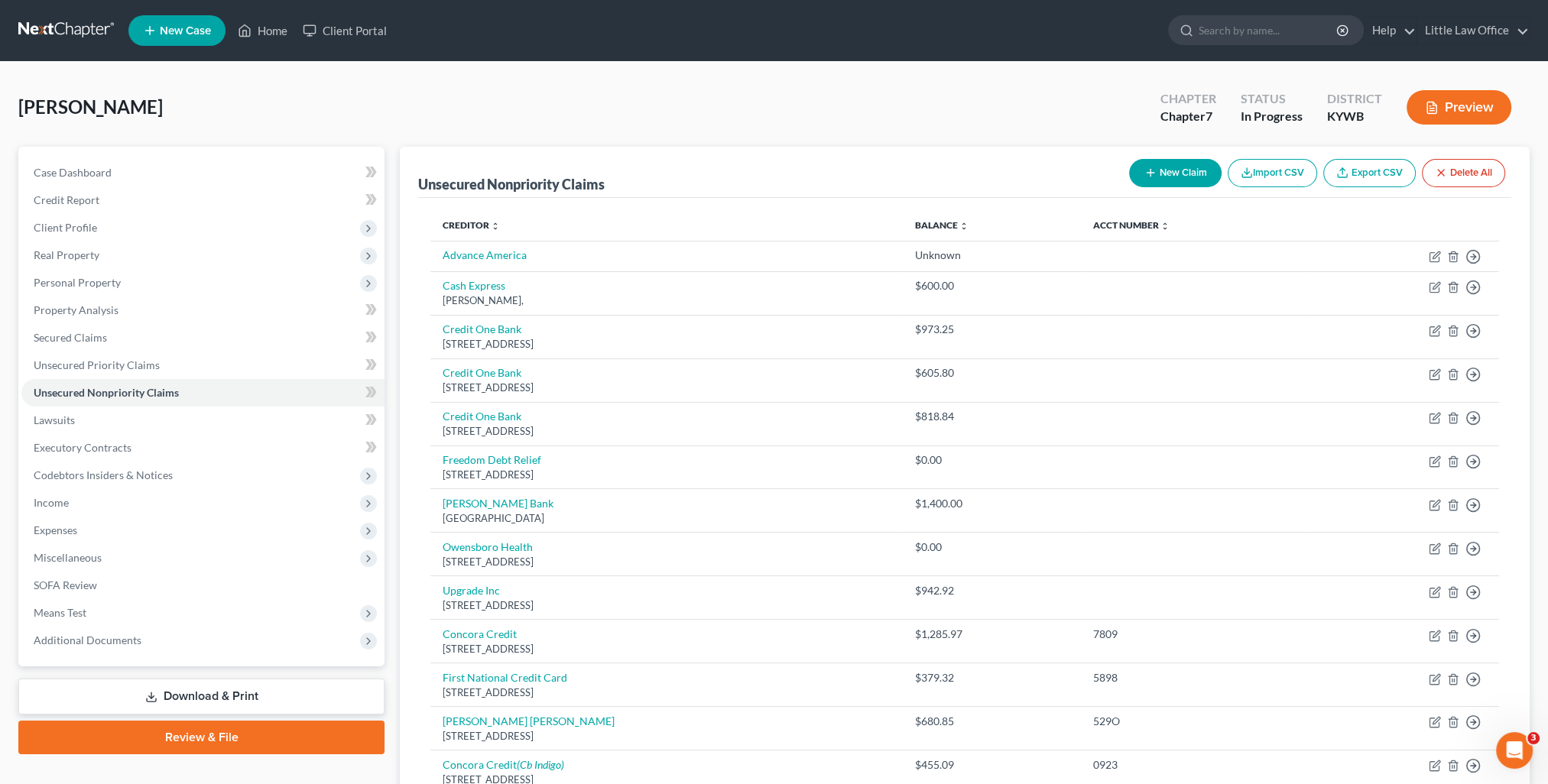
click at [1162, 176] on button "New Claim" at bounding box center [1176, 172] width 93 height 28
select select "0"
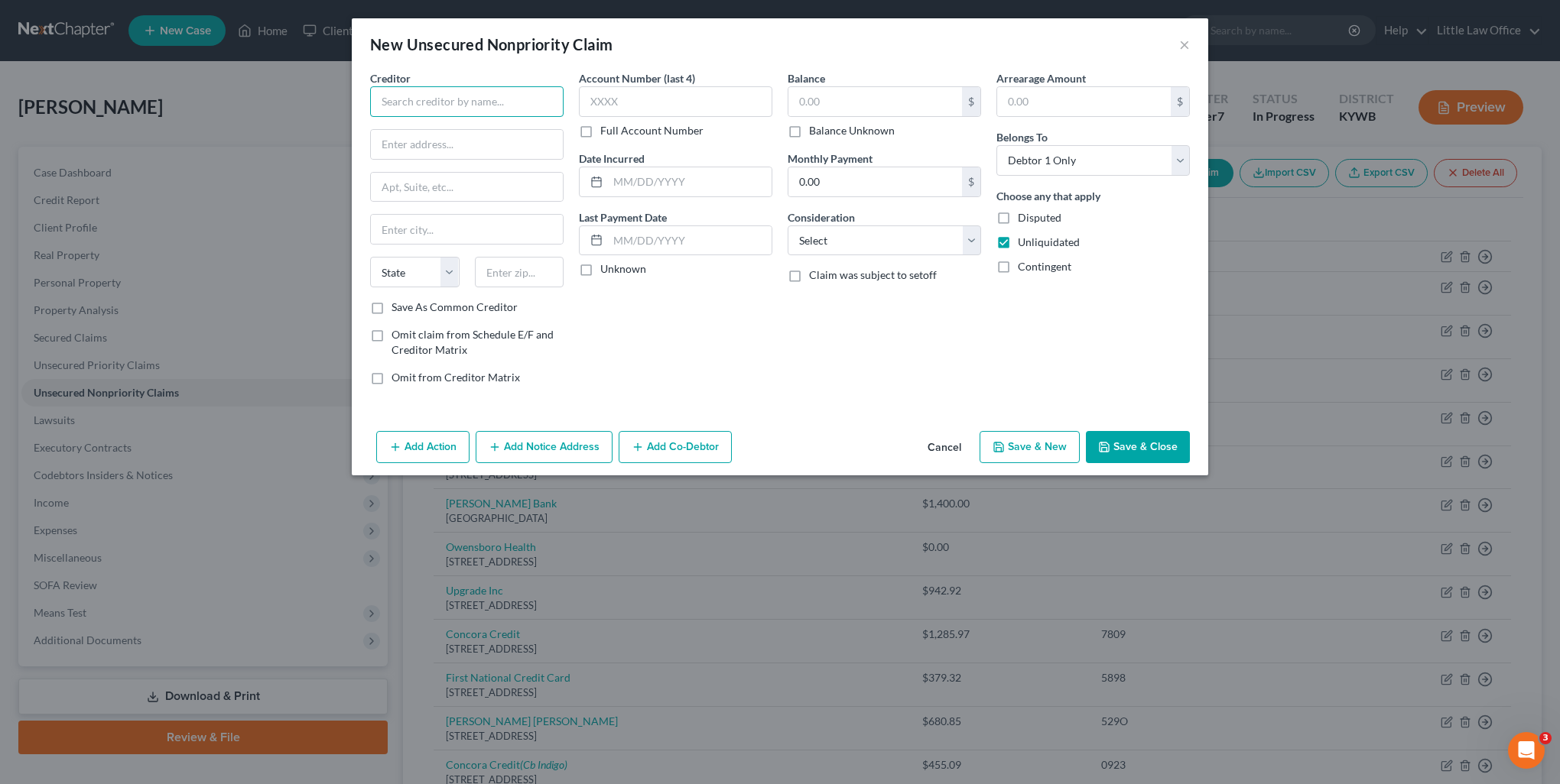
click at [455, 109] on input "text" at bounding box center [466, 101] width 193 height 30
type input "Cerulean"
type input "PO Box 6812"
type input "60197"
type input "Carol Stream"
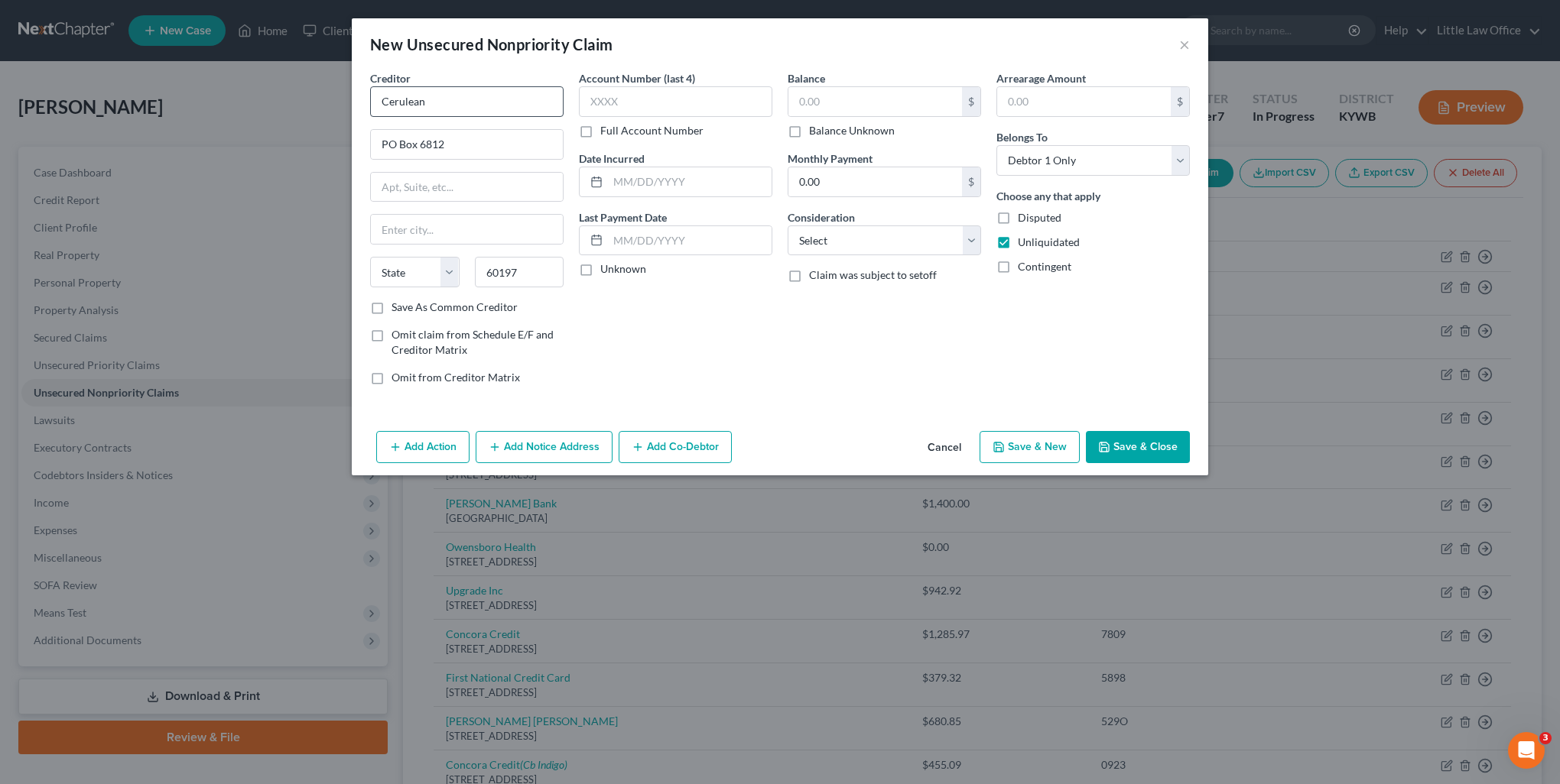
select select "14"
click at [653, 118] on div "Account Number (last 4) Full Account Number" at bounding box center [676, 104] width 193 height 68
click at [653, 115] on input "text" at bounding box center [676, 101] width 193 height 30
type input "4931"
click at [833, 95] on input "text" at bounding box center [875, 101] width 173 height 29
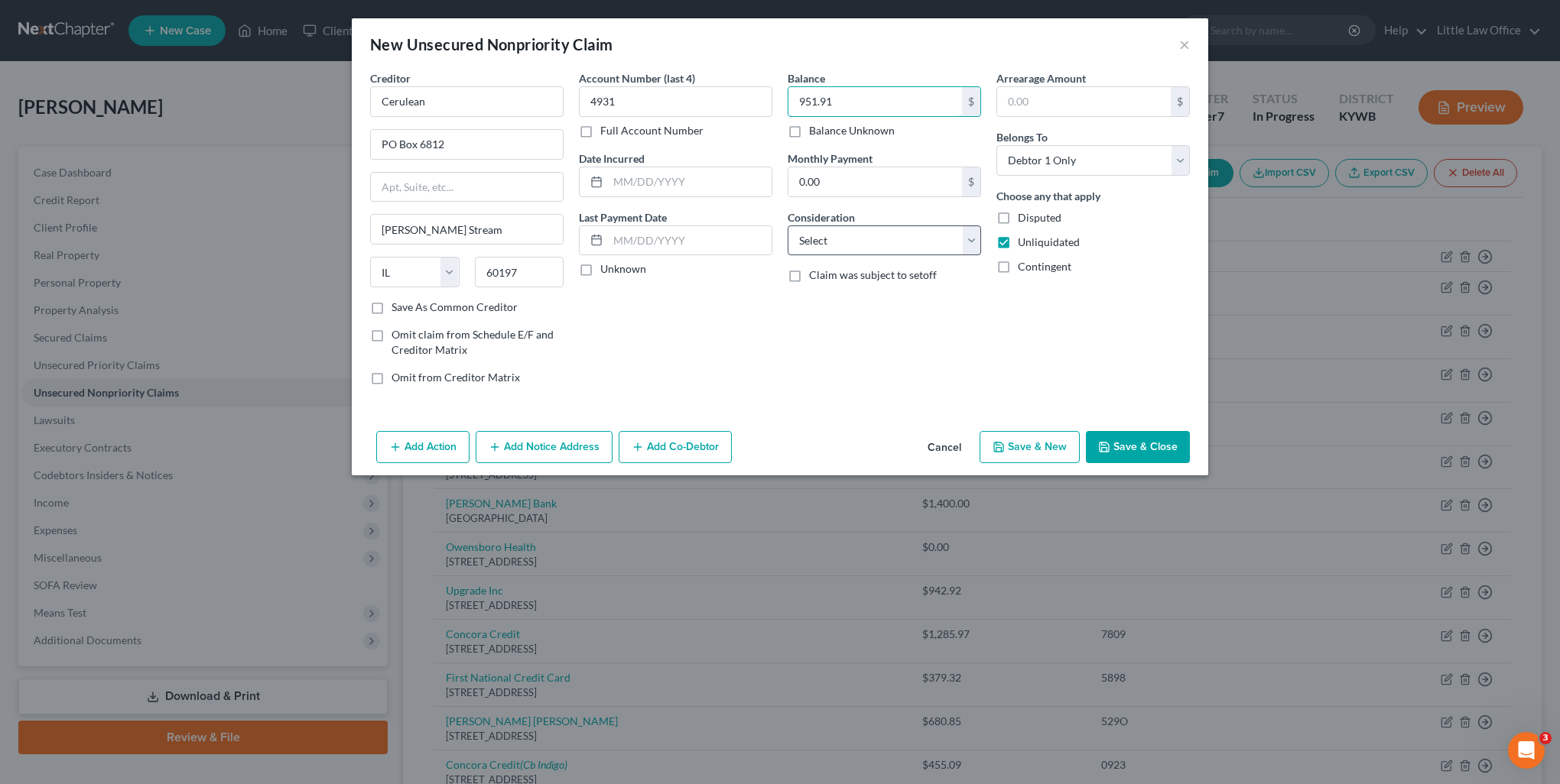
type input "951.91"
click at [821, 247] on select "Select Cable / Satellite Services Collection Agency Credit Card Debt Debt Couns…" at bounding box center [884, 240] width 193 height 30
select select "2"
click at [788, 225] on select "Select Cable / Satellite Services Collection Agency Credit Card Debt Debt Couns…" at bounding box center [884, 240] width 193 height 30
click at [1133, 438] on button "Save & Close" at bounding box center [1137, 447] width 104 height 32
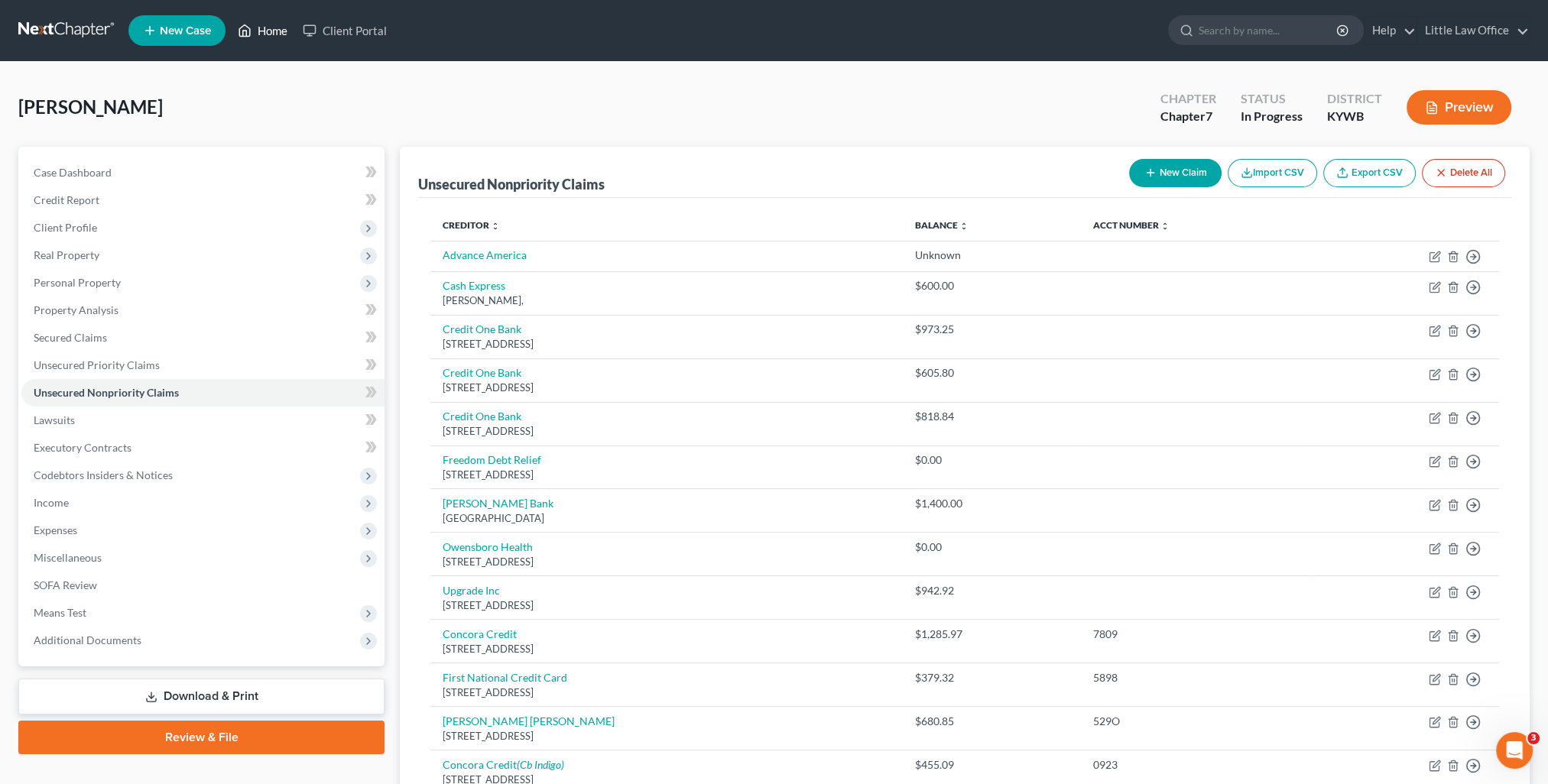
click at [274, 33] on link "Home" at bounding box center [262, 30] width 65 height 27
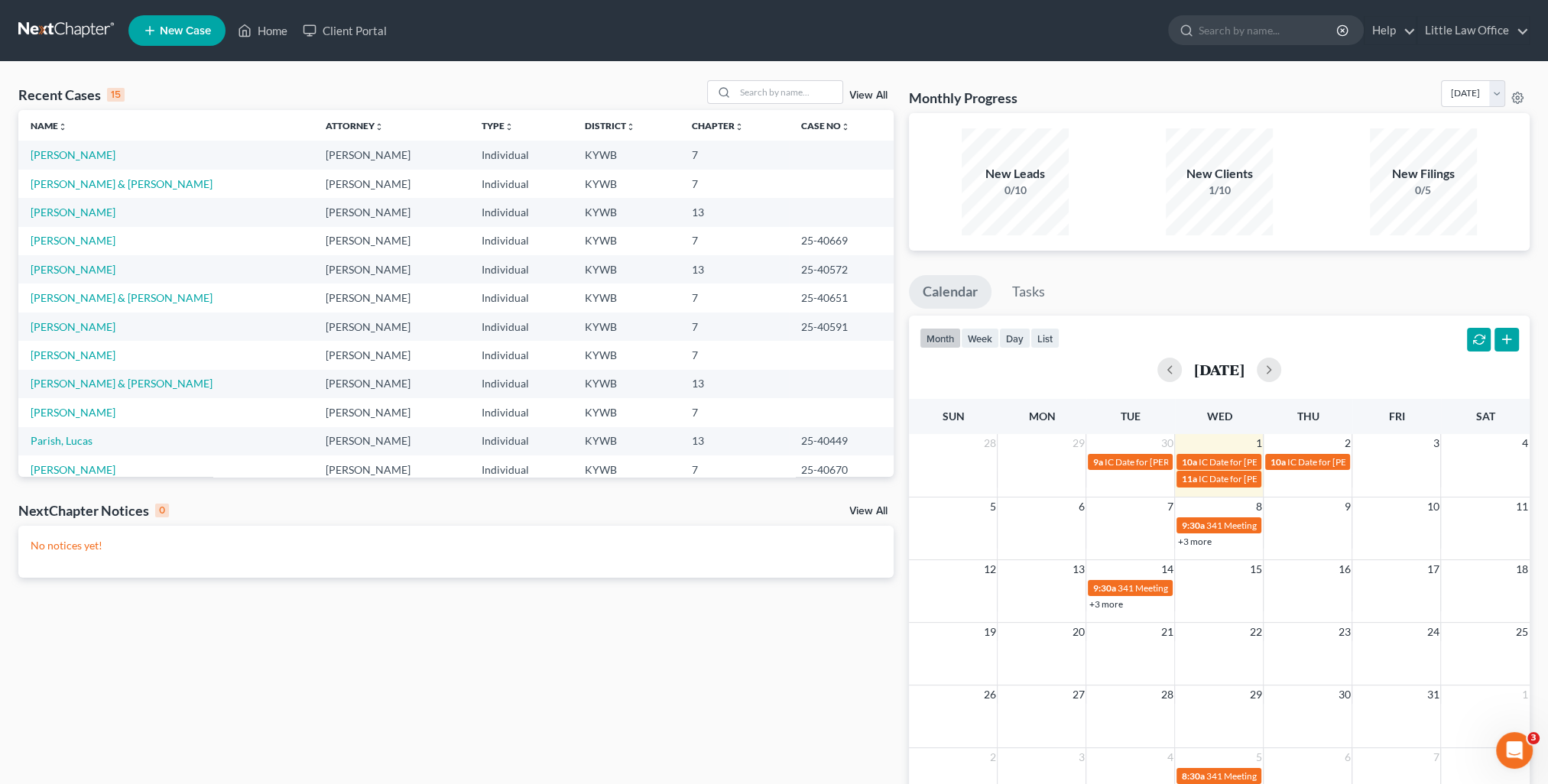
click at [89, 172] on td "Rodgers, Roger & Peggy" at bounding box center [165, 183] width 295 height 28
click at [93, 186] on link "Rodgers, Roger & Peggy" at bounding box center [121, 184] width 182 height 13
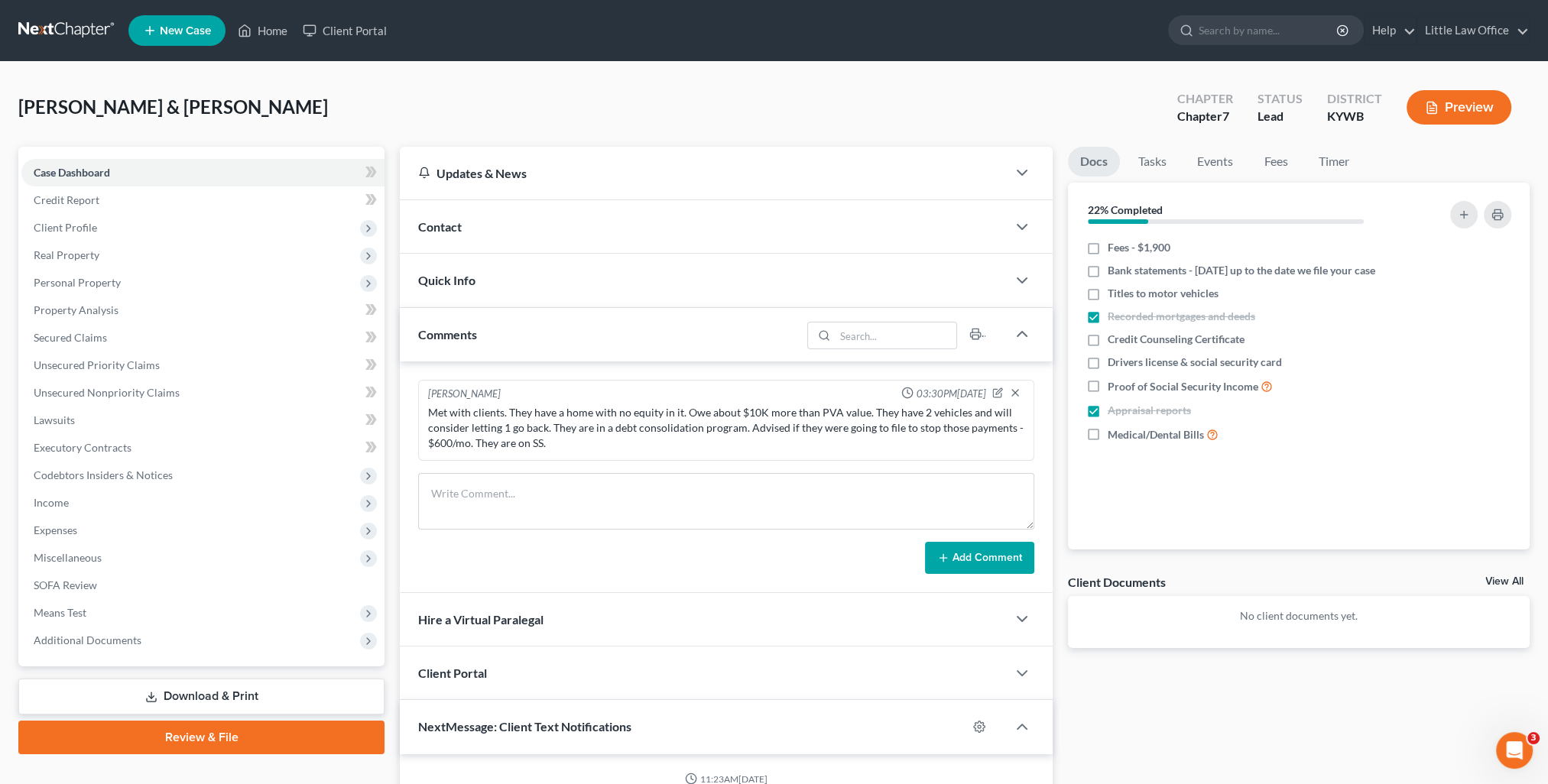
click at [502, 228] on div "Contact" at bounding box center [704, 227] width 607 height 53
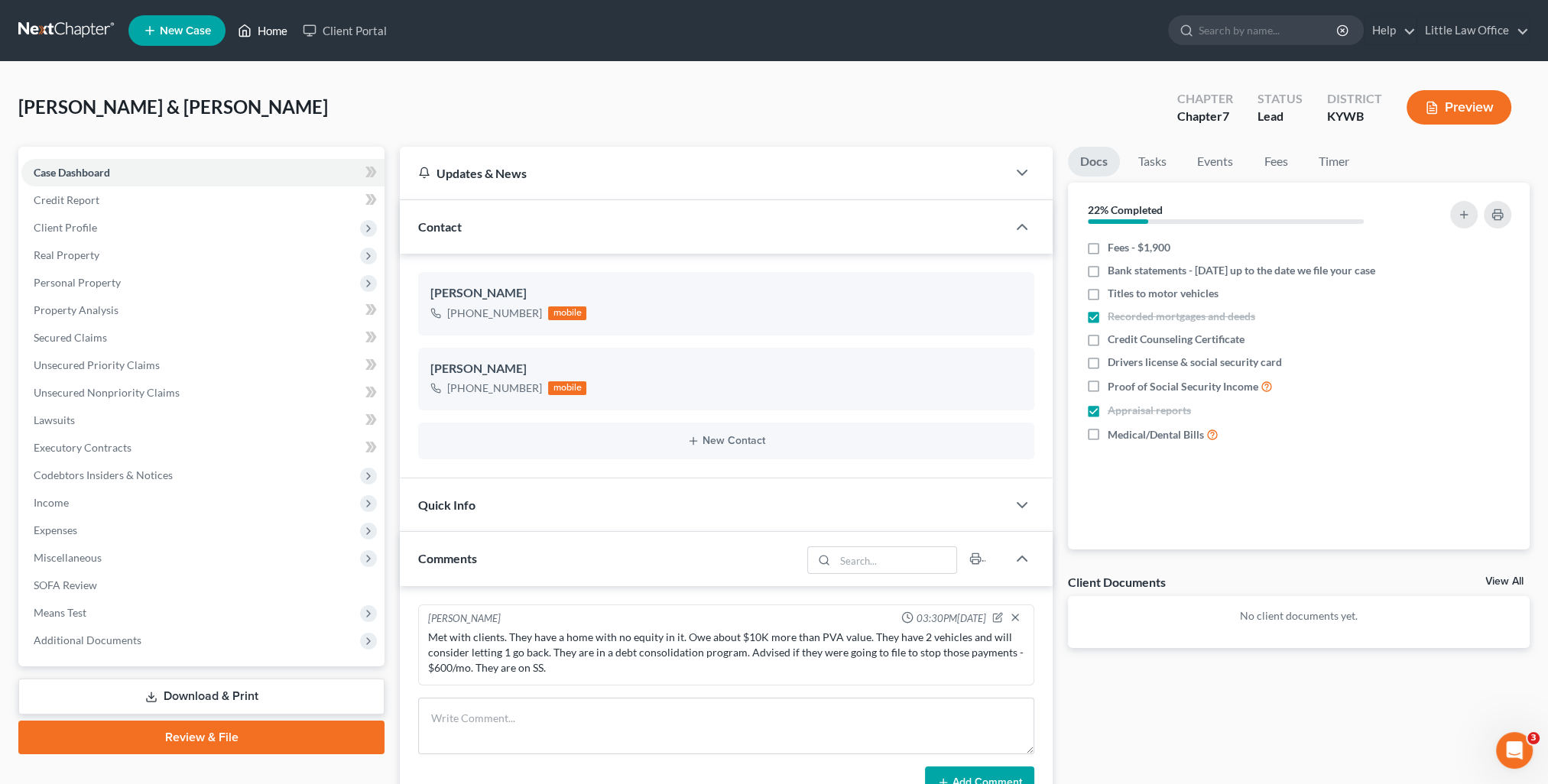
click at [274, 33] on link "Home" at bounding box center [262, 30] width 65 height 27
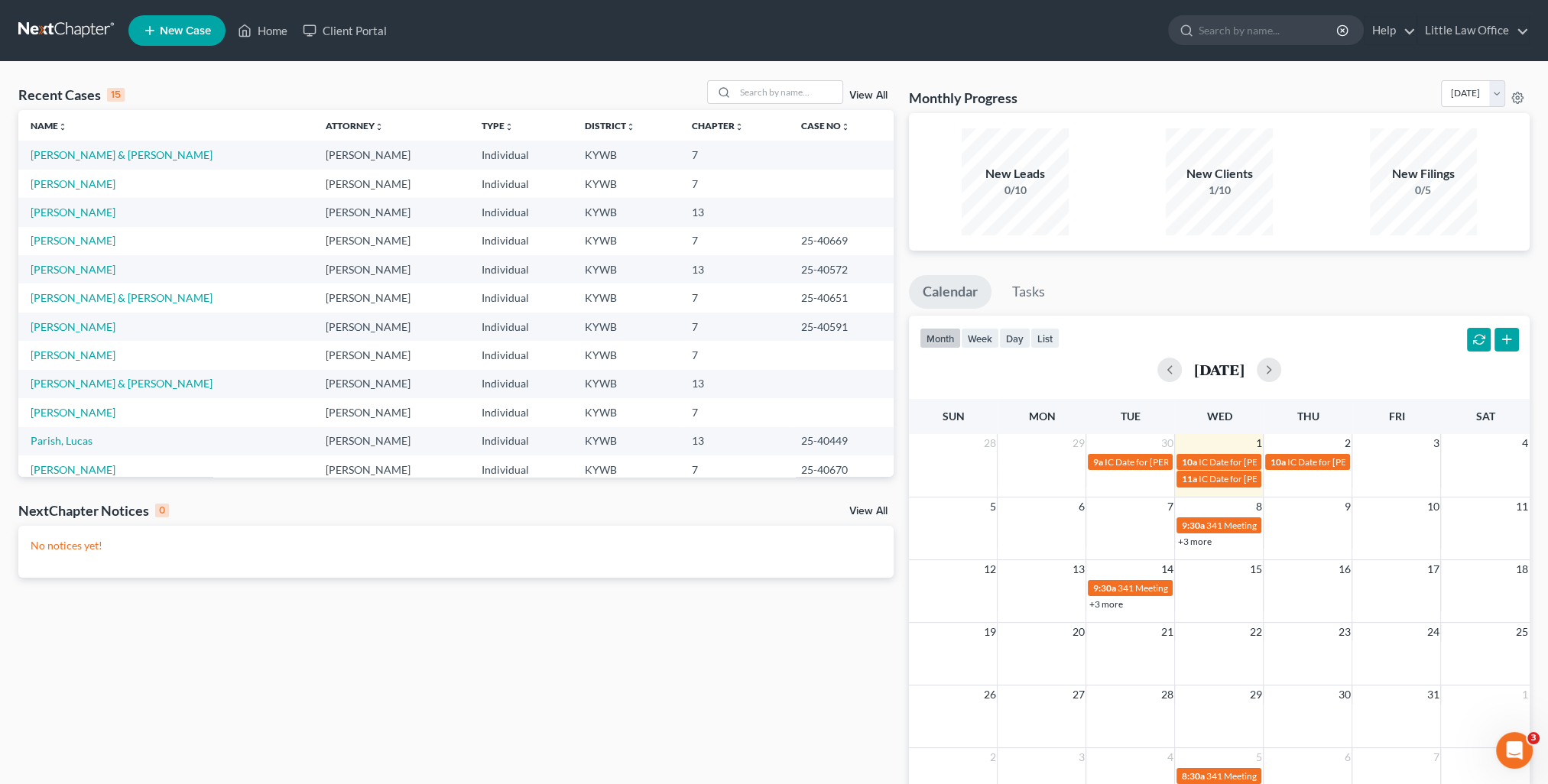
click at [109, 191] on td "Duzenack, Teresa" at bounding box center [165, 183] width 295 height 28
click at [103, 185] on link "Duzenack, Teresa" at bounding box center [73, 184] width 85 height 13
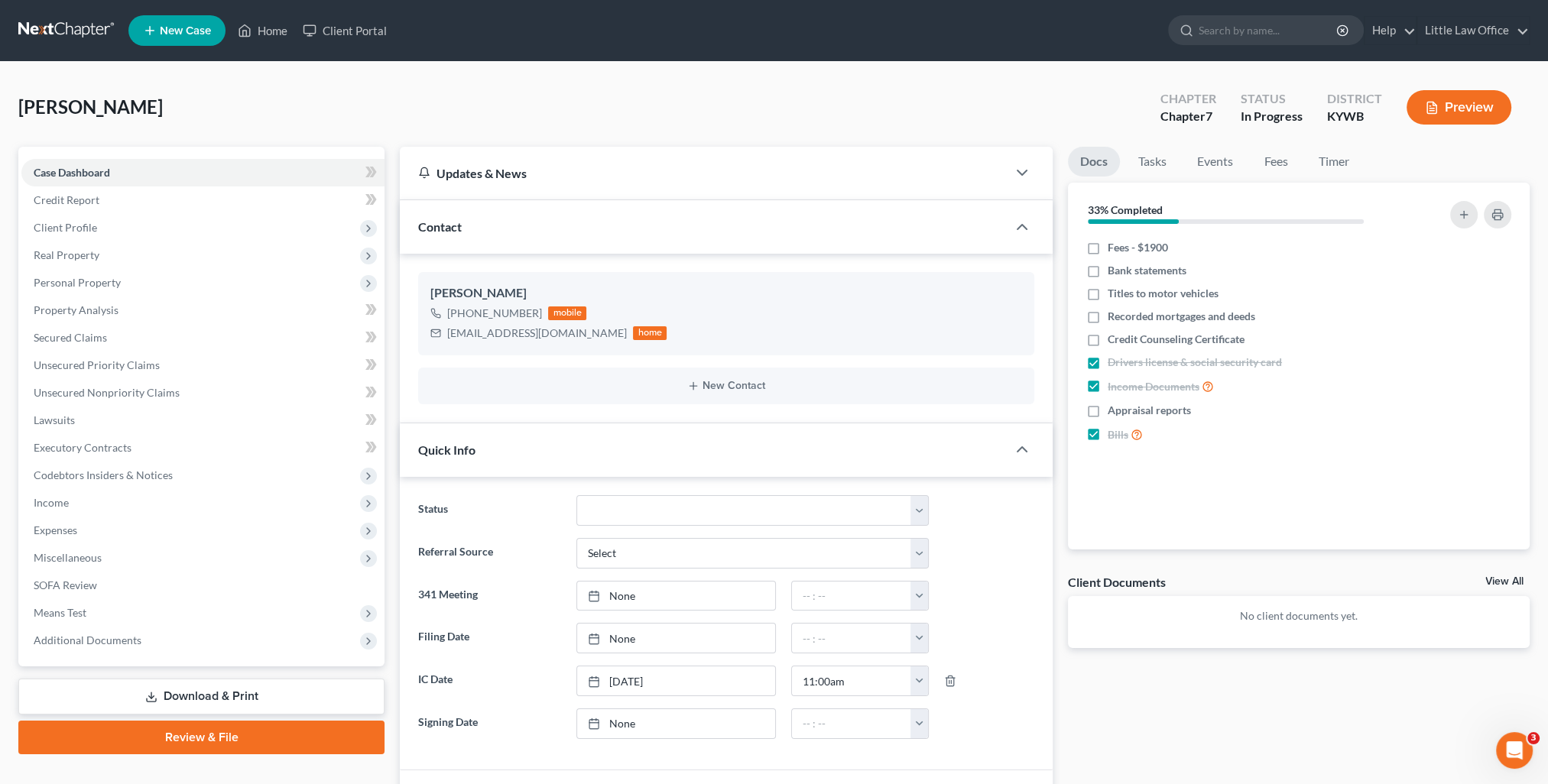
scroll to position [1753, 0]
click at [159, 384] on link "Unsecured Nonpriority Claims" at bounding box center [203, 393] width 363 height 27
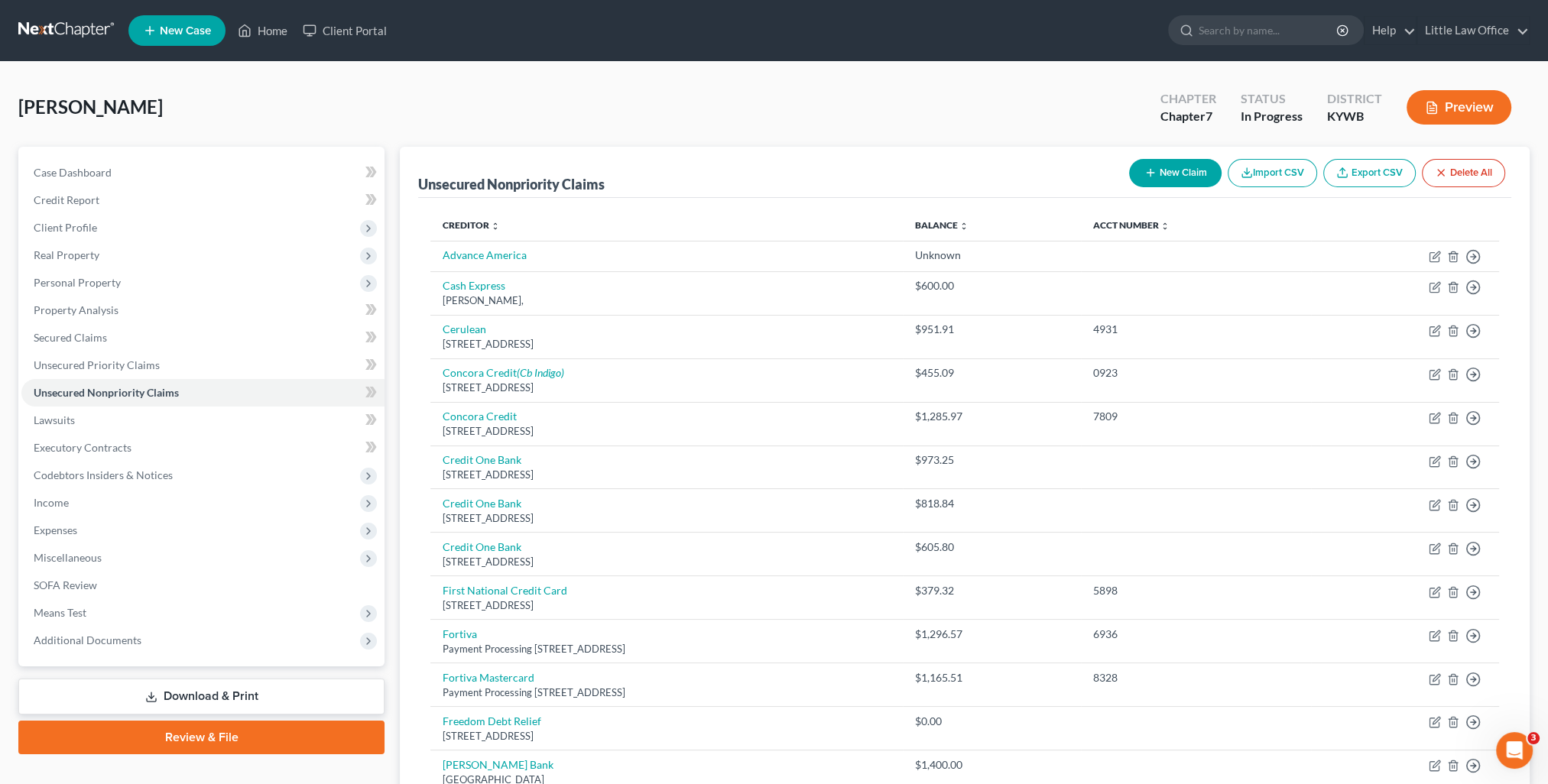
click at [1211, 169] on button "New Claim" at bounding box center [1176, 172] width 93 height 28
select select "0"
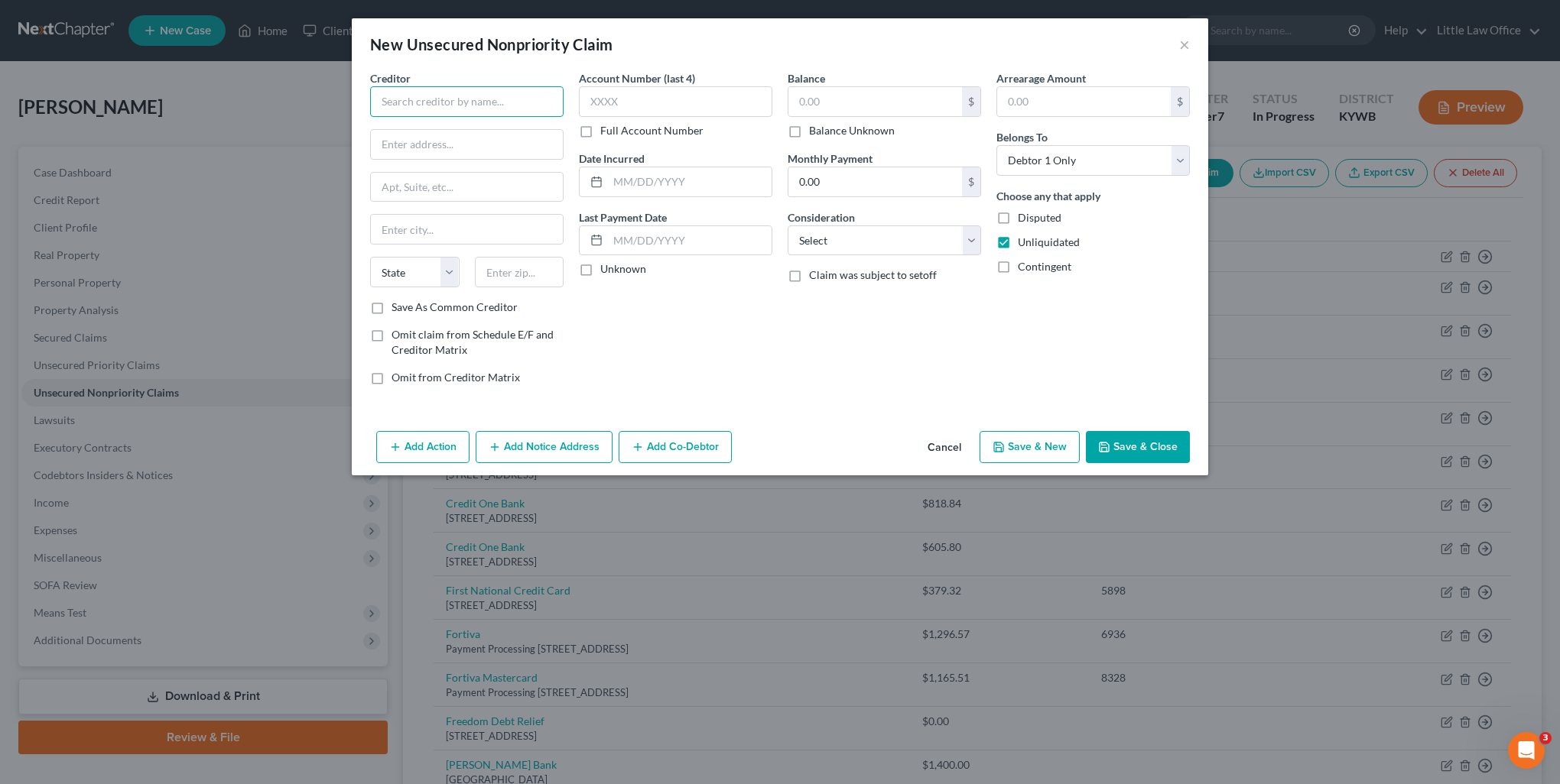
click at [456, 101] on input "text" at bounding box center [466, 101] width 193 height 30
click at [446, 138] on div "PO Box 71715, Kettering, OH 19176" at bounding box center [462, 142] width 159 height 13
type input "Syncb/Care Credit"
type input "PO Box 71715"
type input "Kettering"
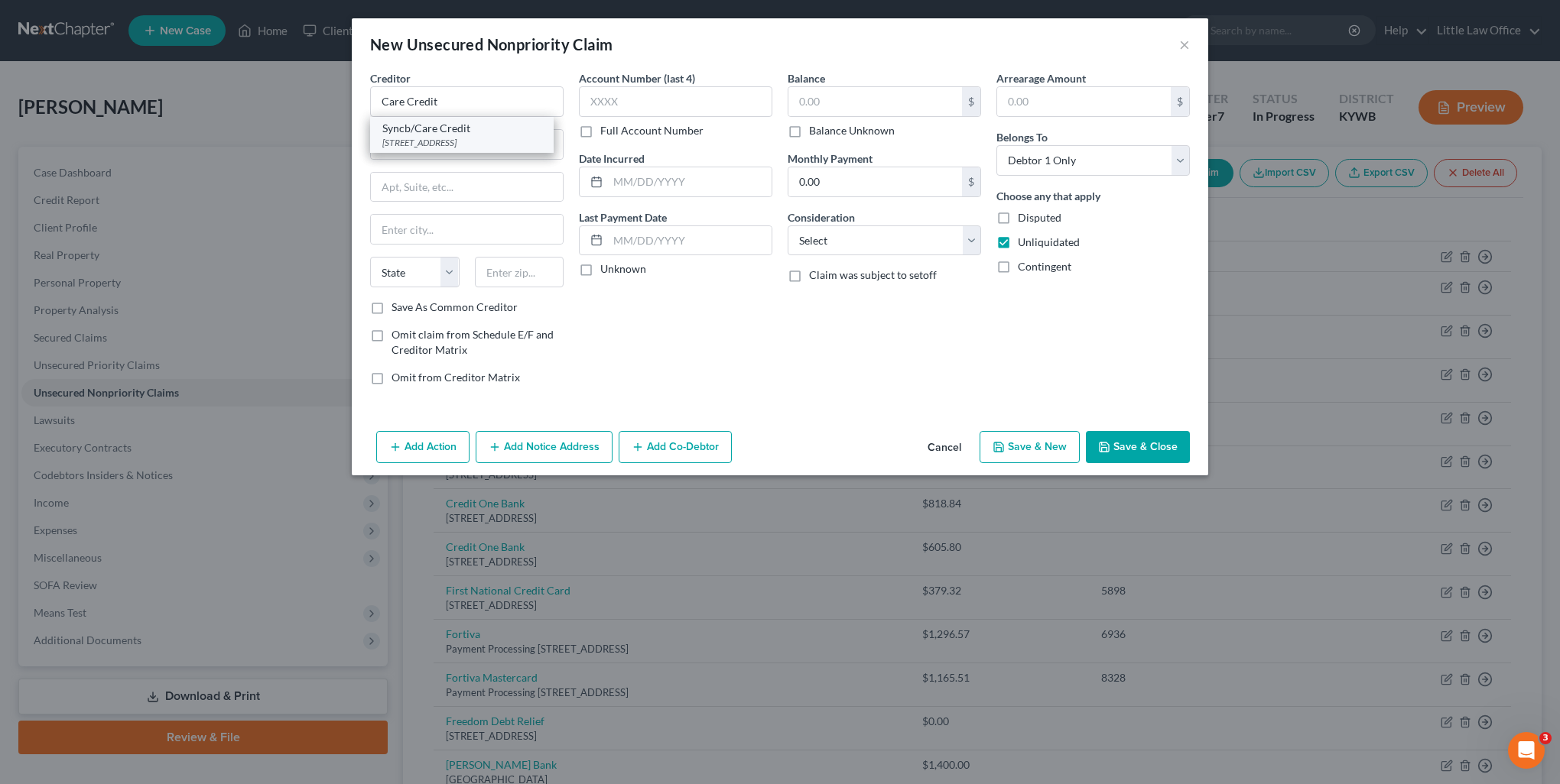
select select "36"
type input "19176"
click at [712, 110] on input "text" at bounding box center [676, 101] width 193 height 30
type input "3143"
click at [832, 107] on input "text" at bounding box center [875, 101] width 173 height 29
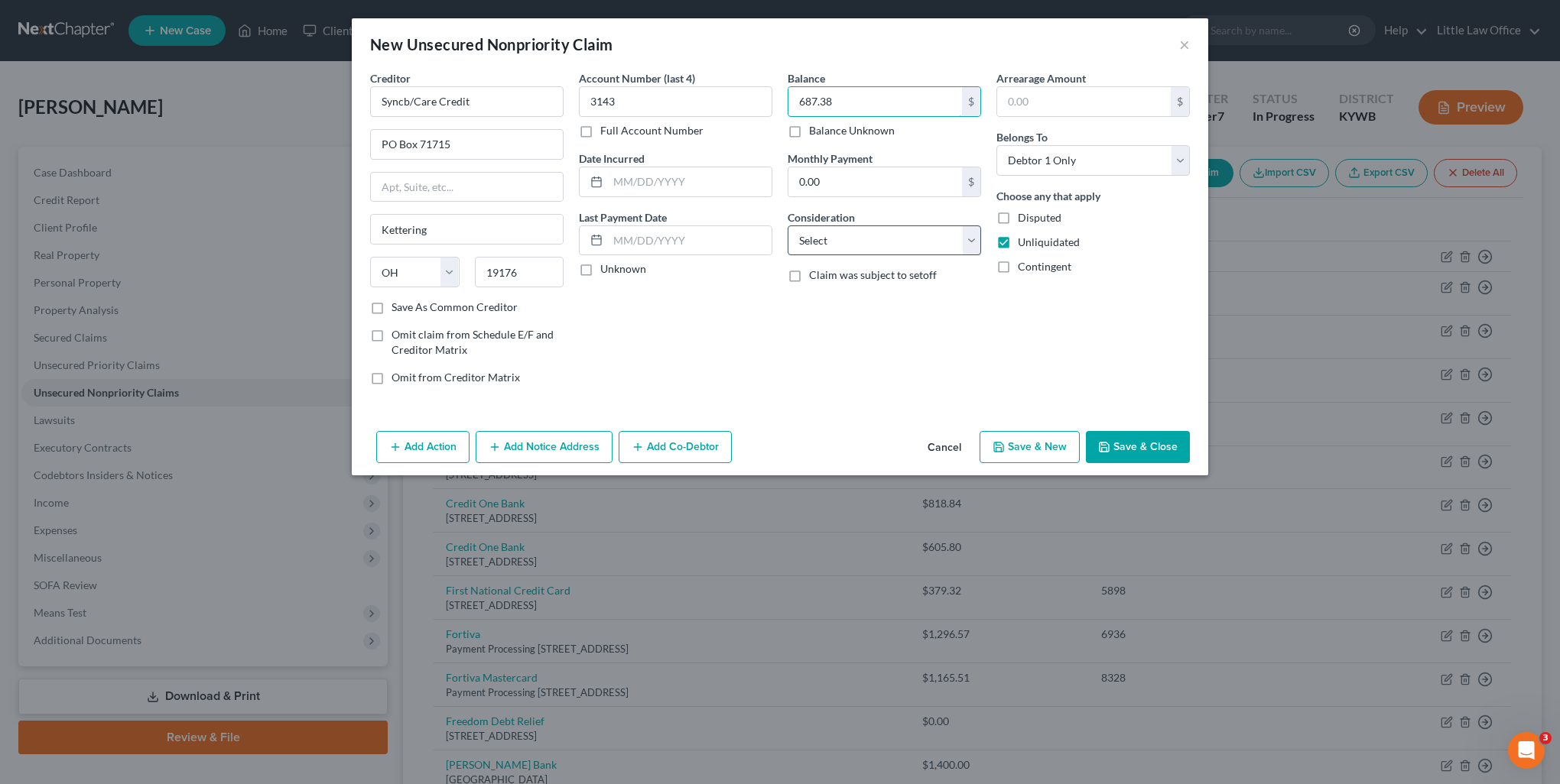
type input "687.38"
click at [826, 240] on select "Select Cable / Satellite Services Collection Agency Credit Card Debt Debt Couns…" at bounding box center [884, 240] width 193 height 30
select select "2"
click at [788, 225] on select "Select Cable / Satellite Services Collection Agency Credit Card Debt Debt Couns…" at bounding box center [884, 240] width 193 height 30
click at [554, 449] on button "Add Notice Address" at bounding box center [543, 447] width 137 height 32
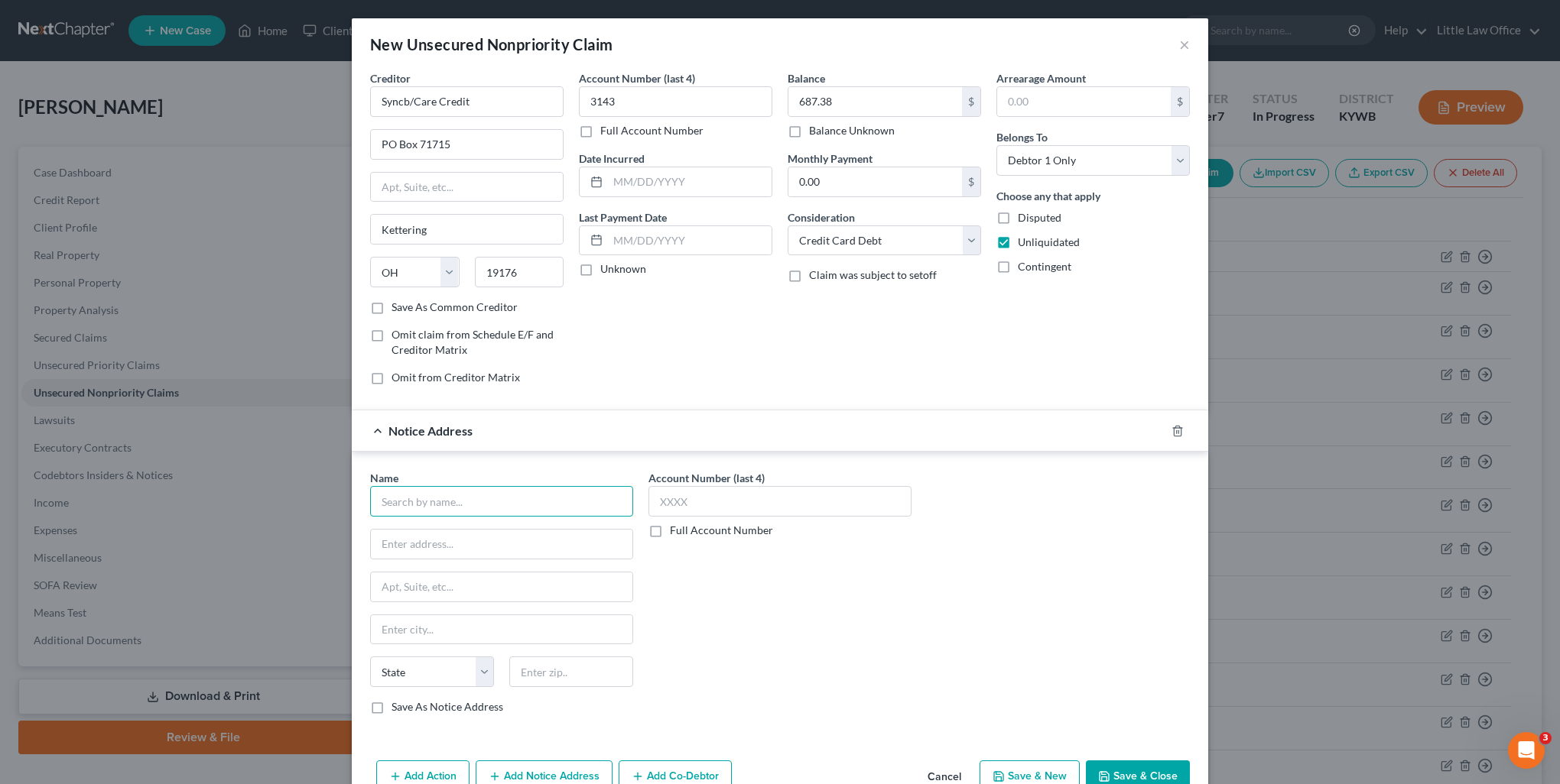
click at [515, 500] on input "text" at bounding box center [501, 501] width 263 height 30
type input "Synchrony Bank"
type input "PO Box 71715"
drag, startPoint x: 557, startPoint y: 675, endPoint x: 504, endPoint y: 676, distance: 53.0
click at [509, 676] on input "19176" at bounding box center [570, 671] width 124 height 30
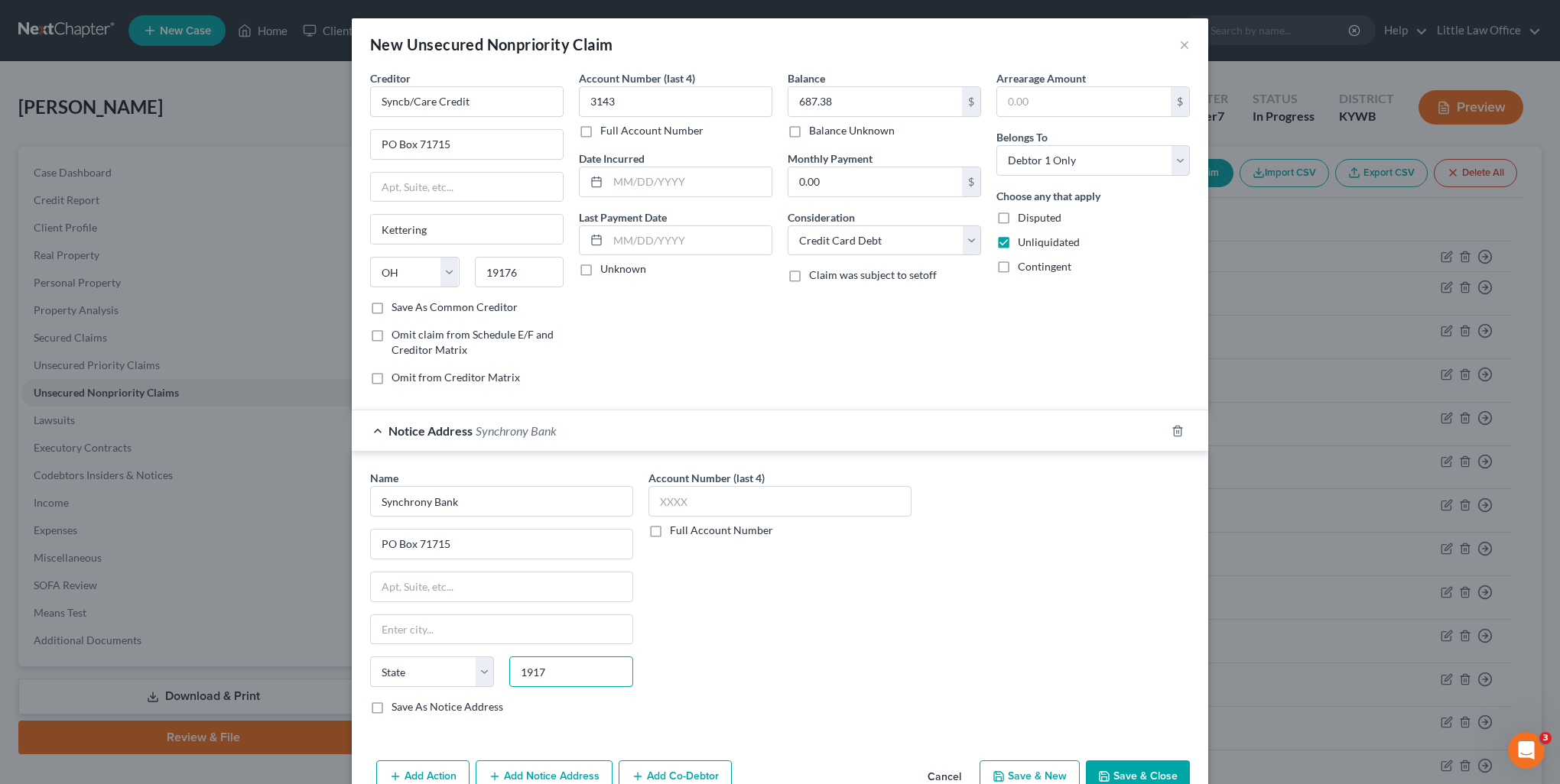
type input "19176"
click at [485, 633] on input "text" at bounding box center [501, 630] width 261 height 29
type input "Philadelphia"
select select "39"
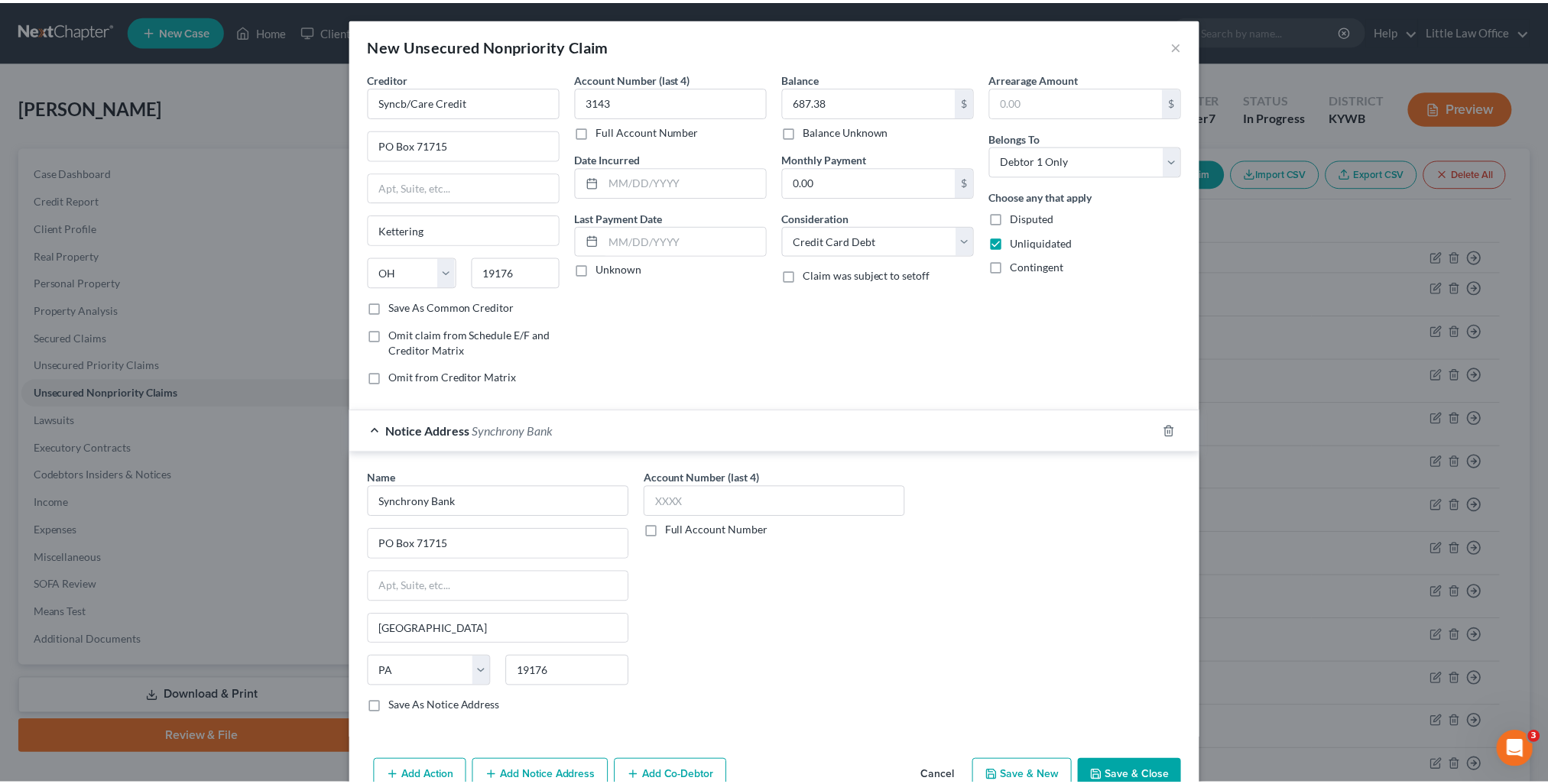
scroll to position [35, 0]
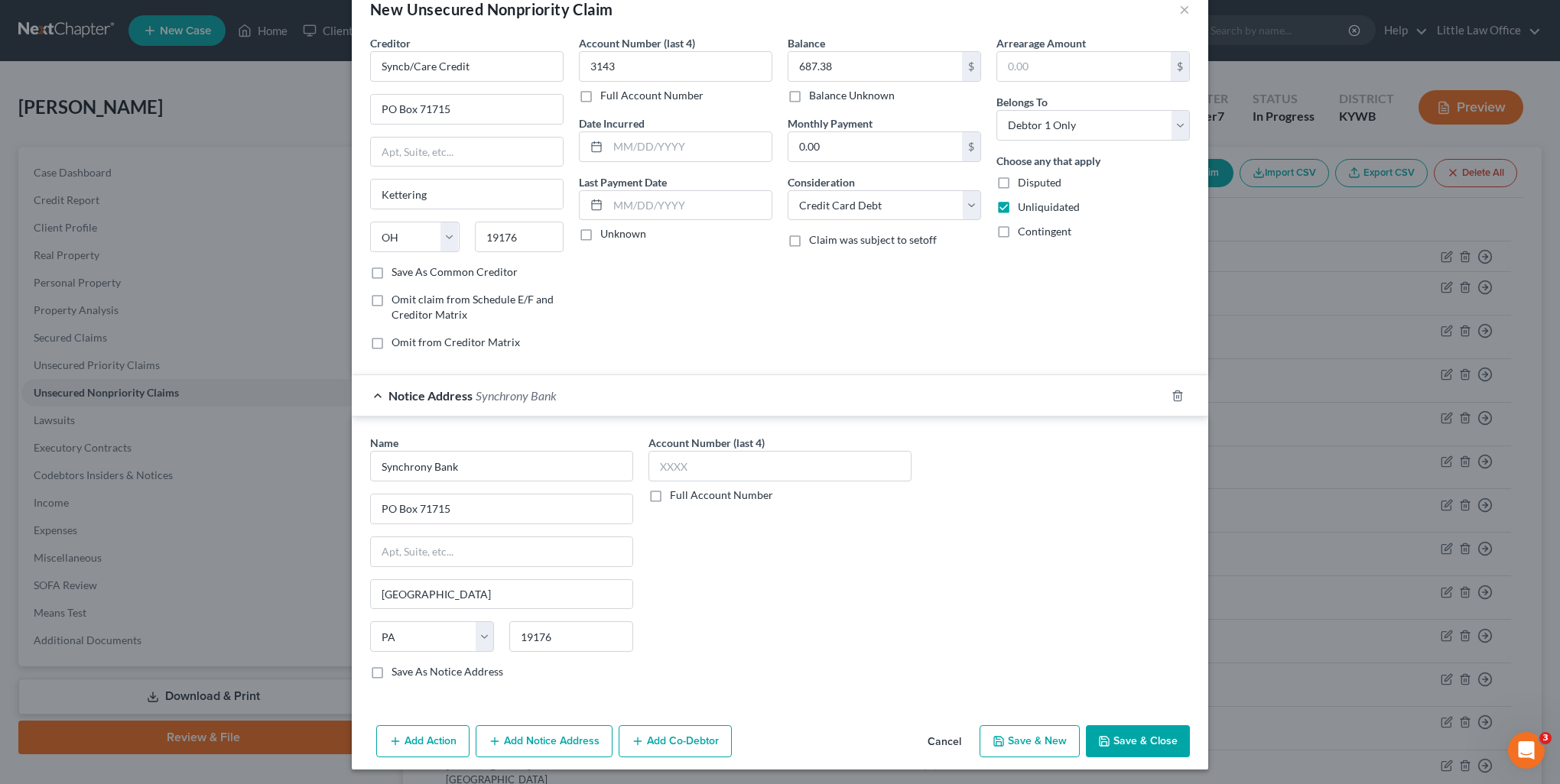
click at [1119, 736] on button "Save & Close" at bounding box center [1137, 741] width 104 height 32
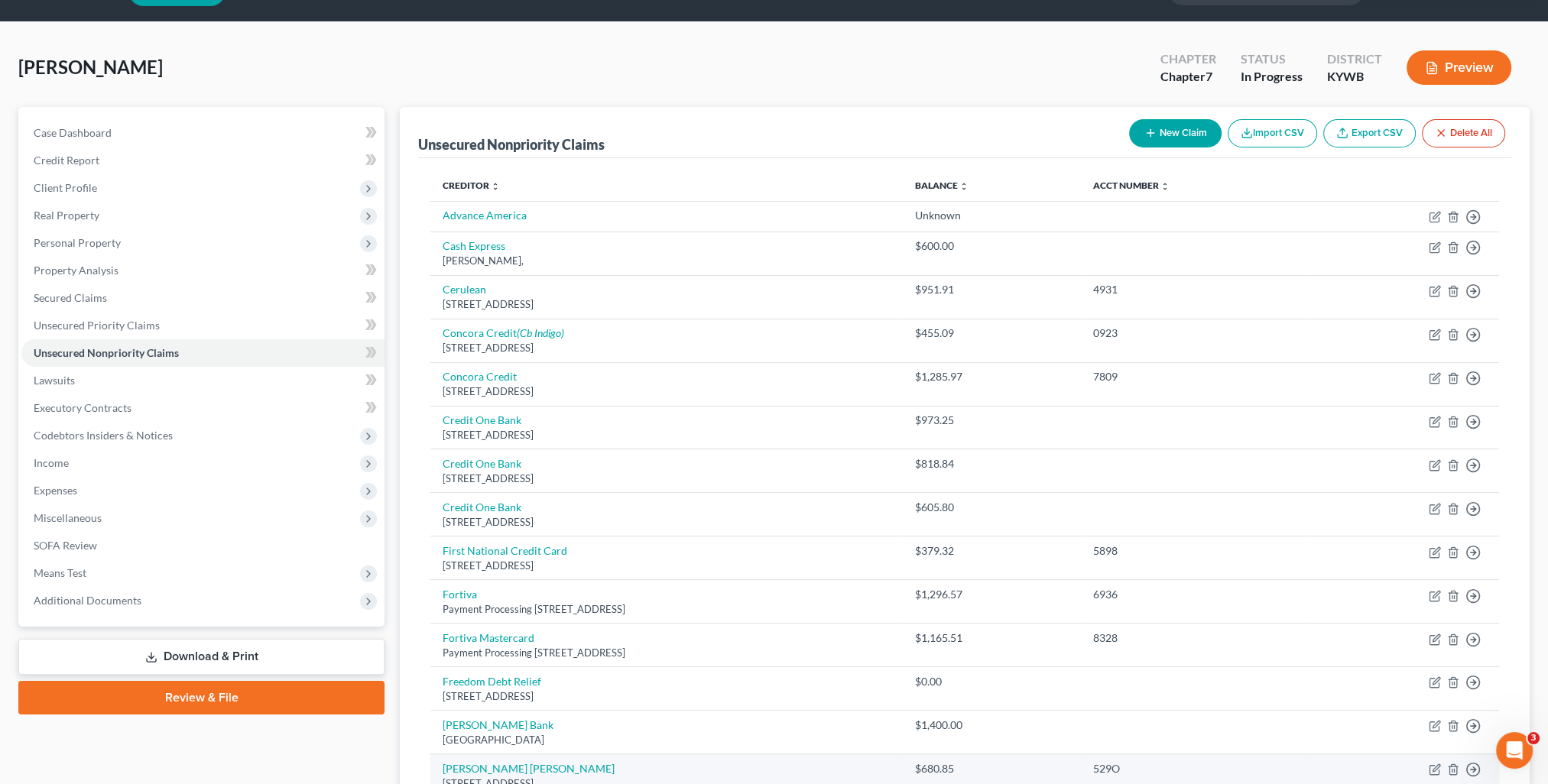
scroll to position [0, 0]
